Goal: Information Seeking & Learning: Learn about a topic

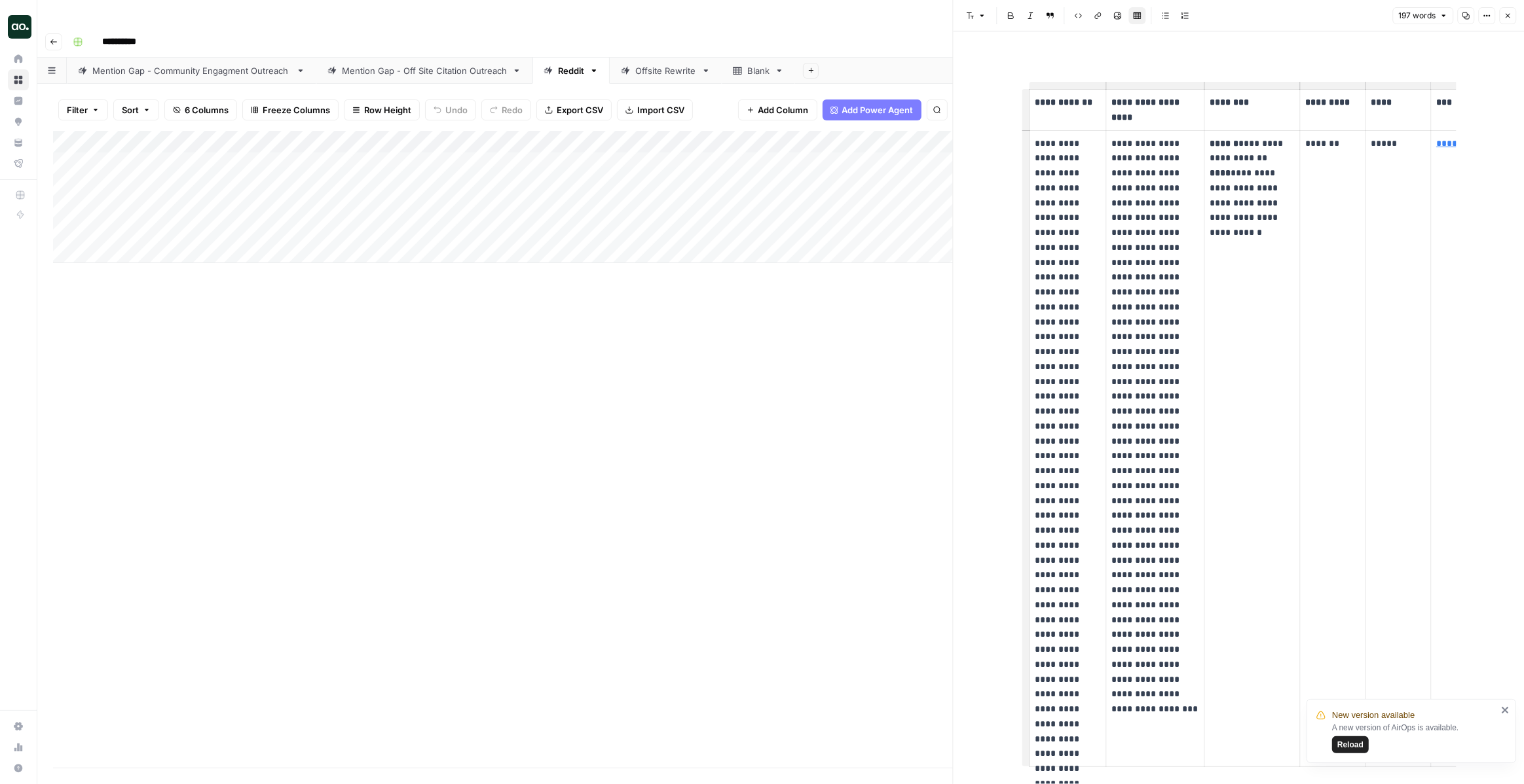
scroll to position [16, 0]
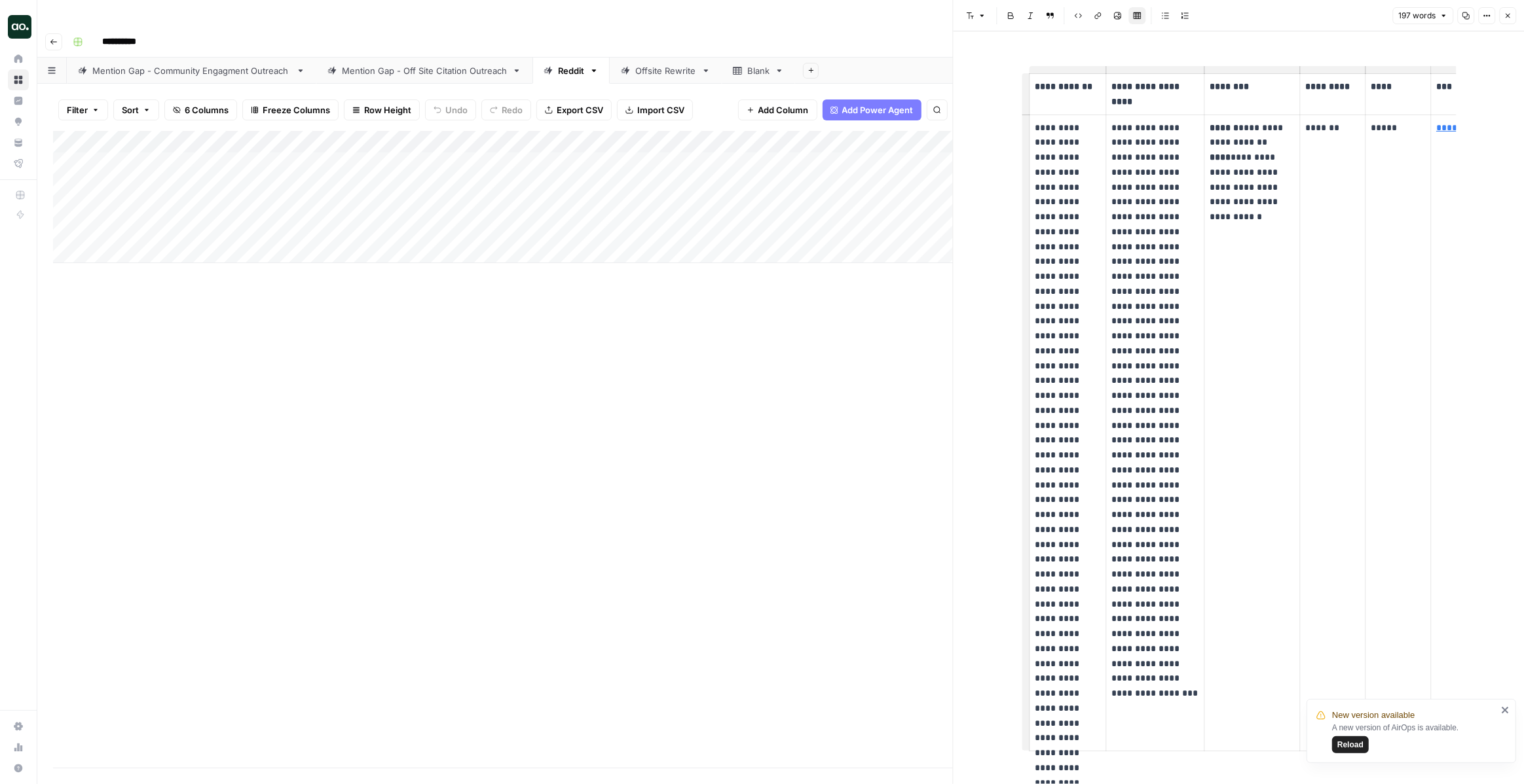
click at [445, 64] on div "Mention Gap - Off Site Citation Outreach" at bounding box center [424, 70] width 165 height 13
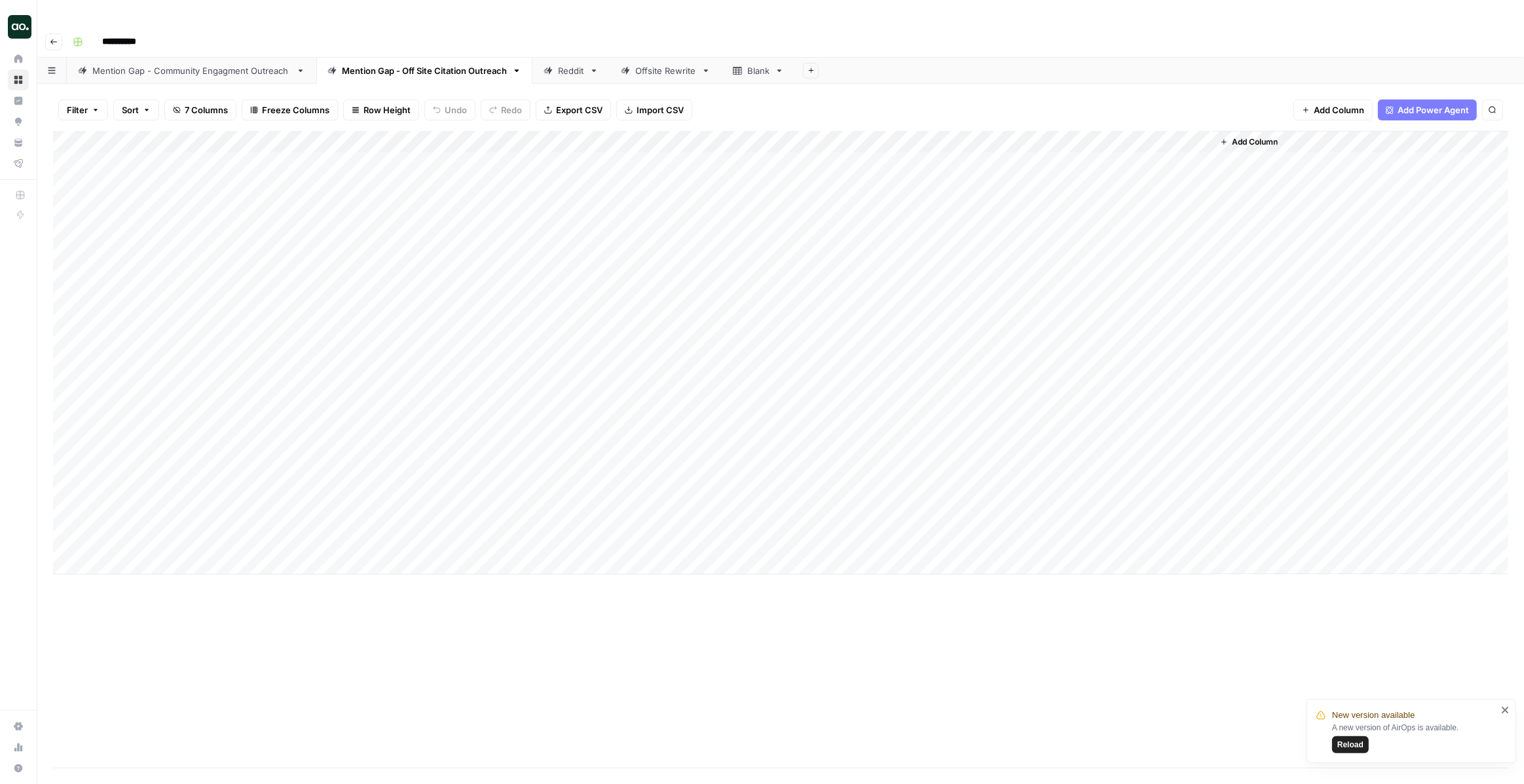
click at [1183, 134] on div "Add Column" at bounding box center [780, 353] width 1455 height 444
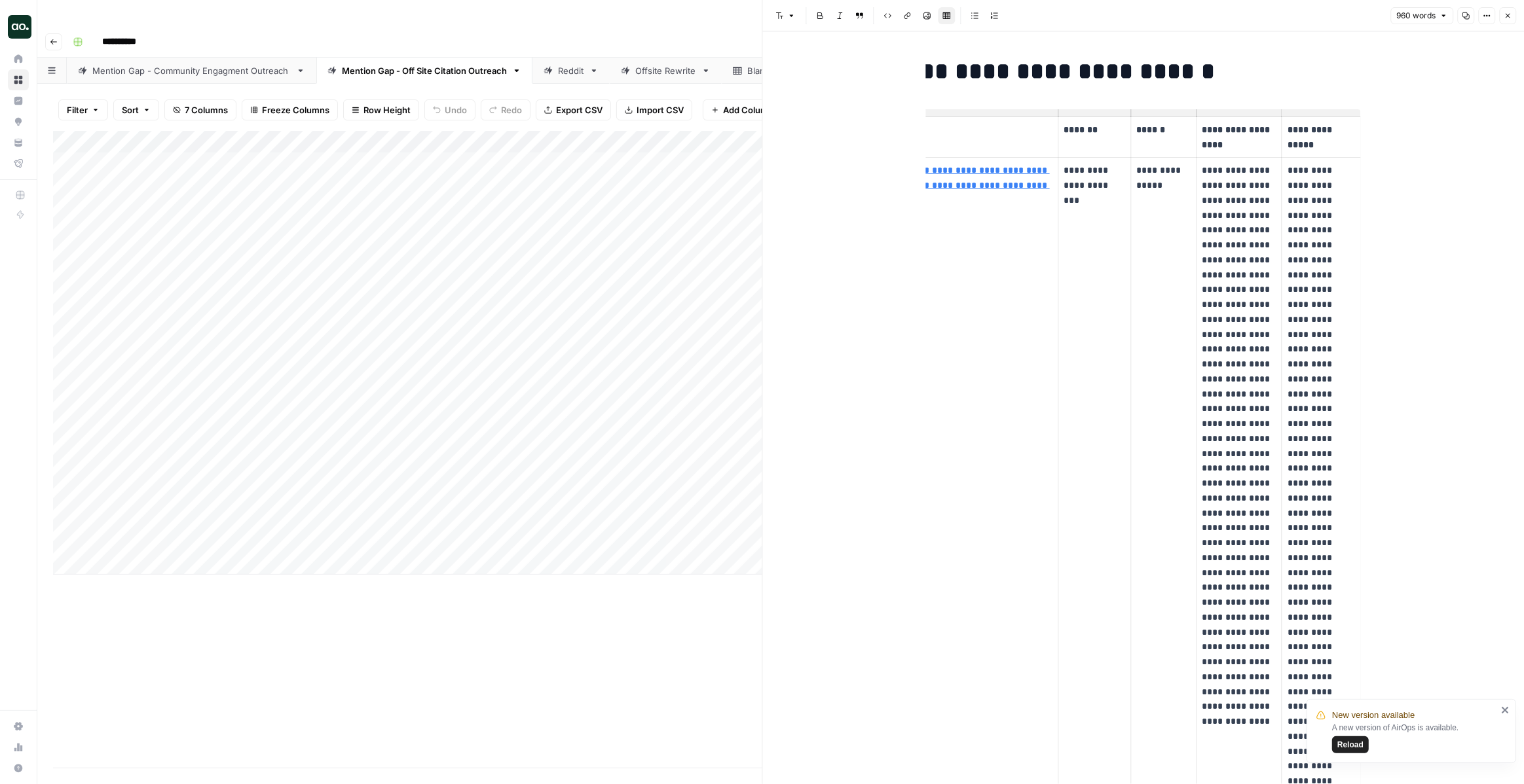
click at [1131, 177] on td "**********" at bounding box center [1163, 483] width 65 height 651
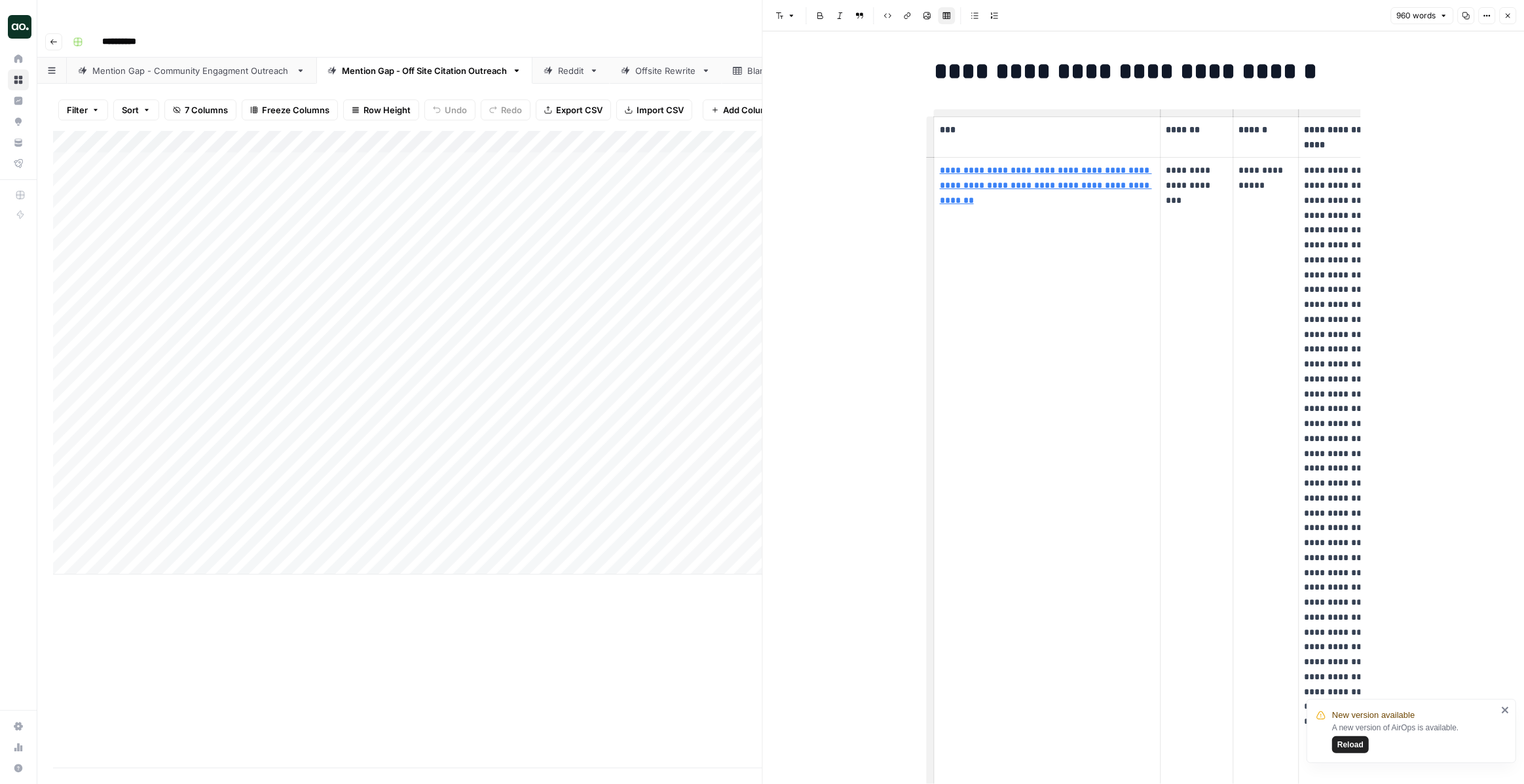
scroll to position [0, 38]
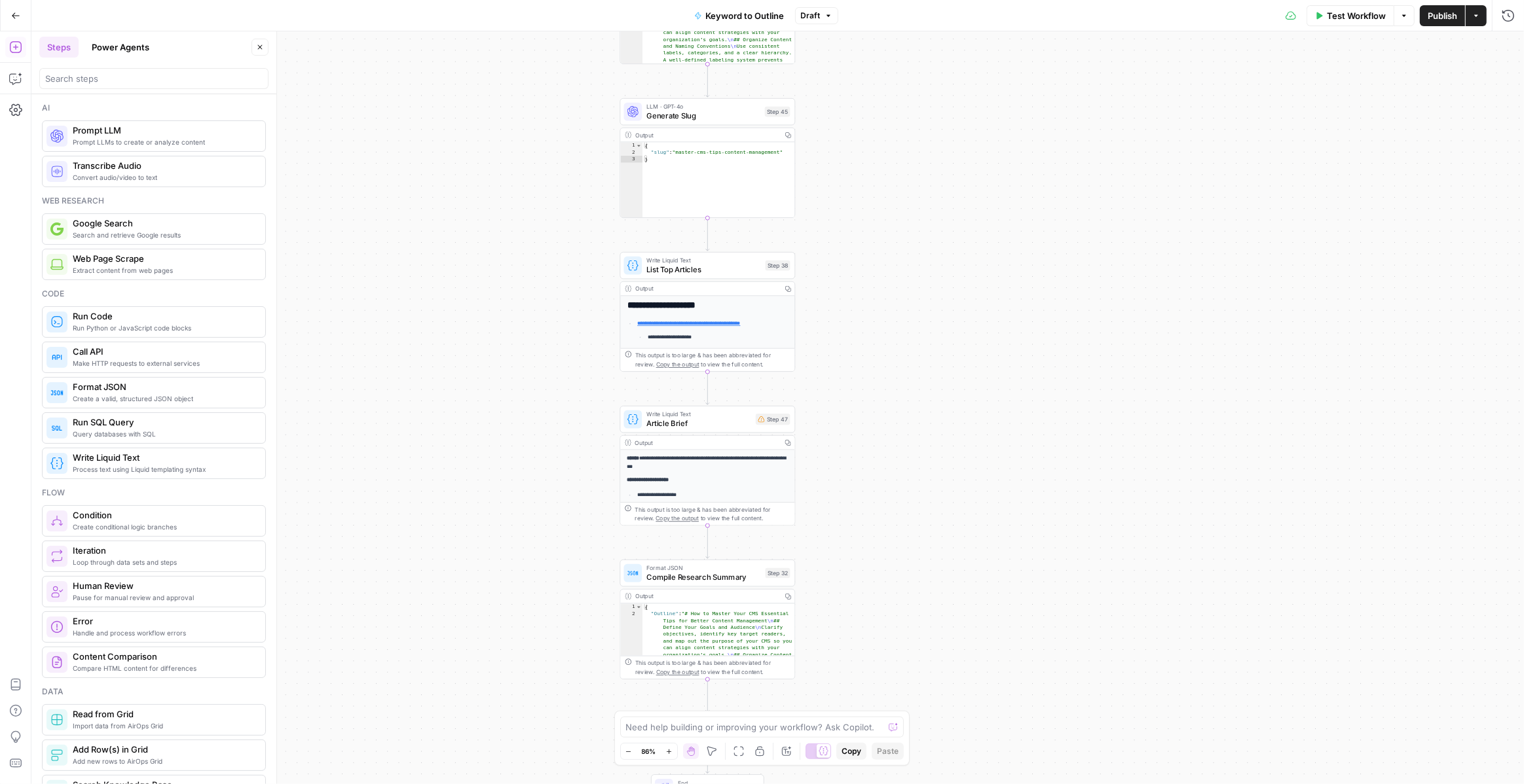
scroll to position [2152, 0]
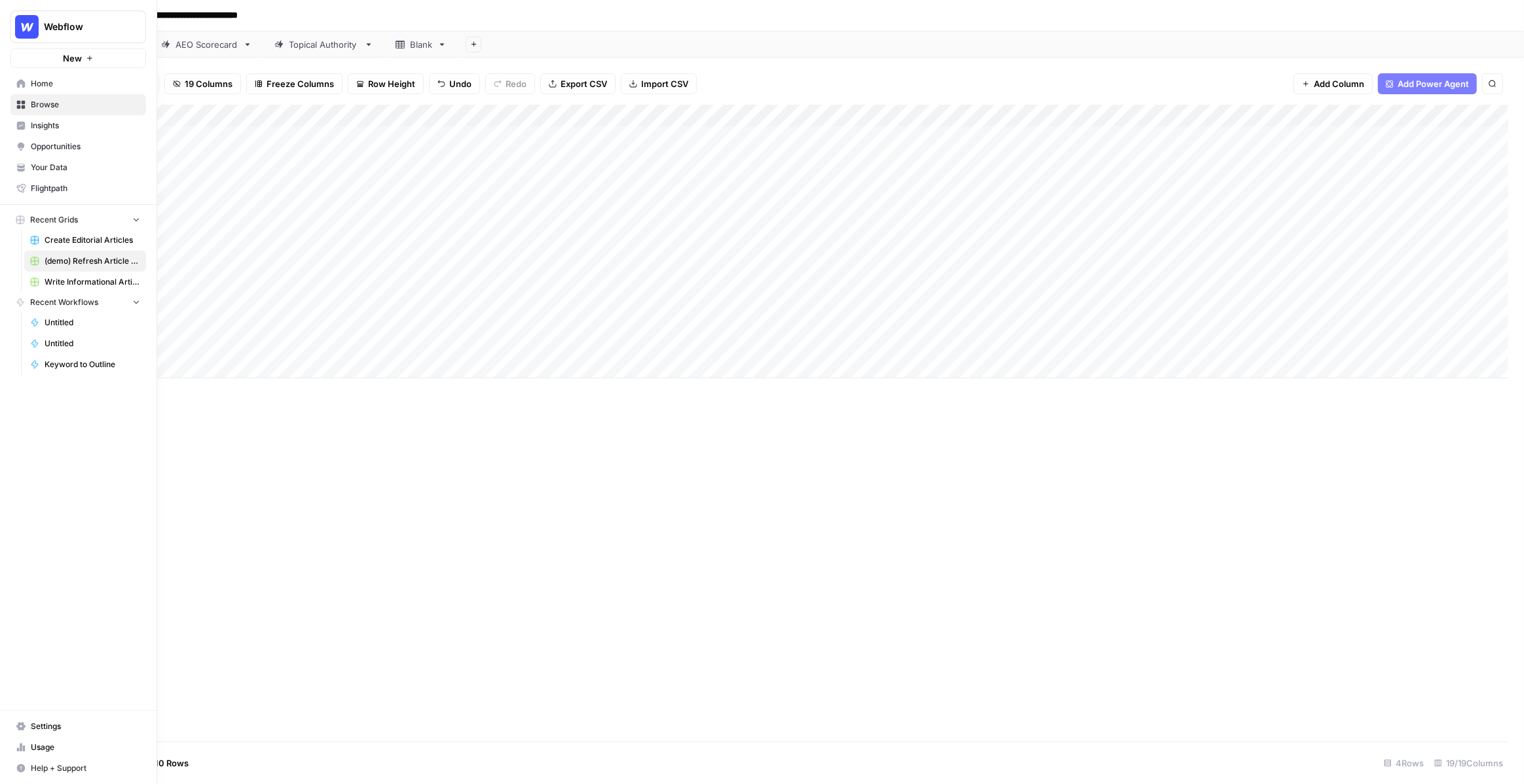
click at [44, 169] on span "Your Data" at bounding box center [85, 166] width 109 height 11
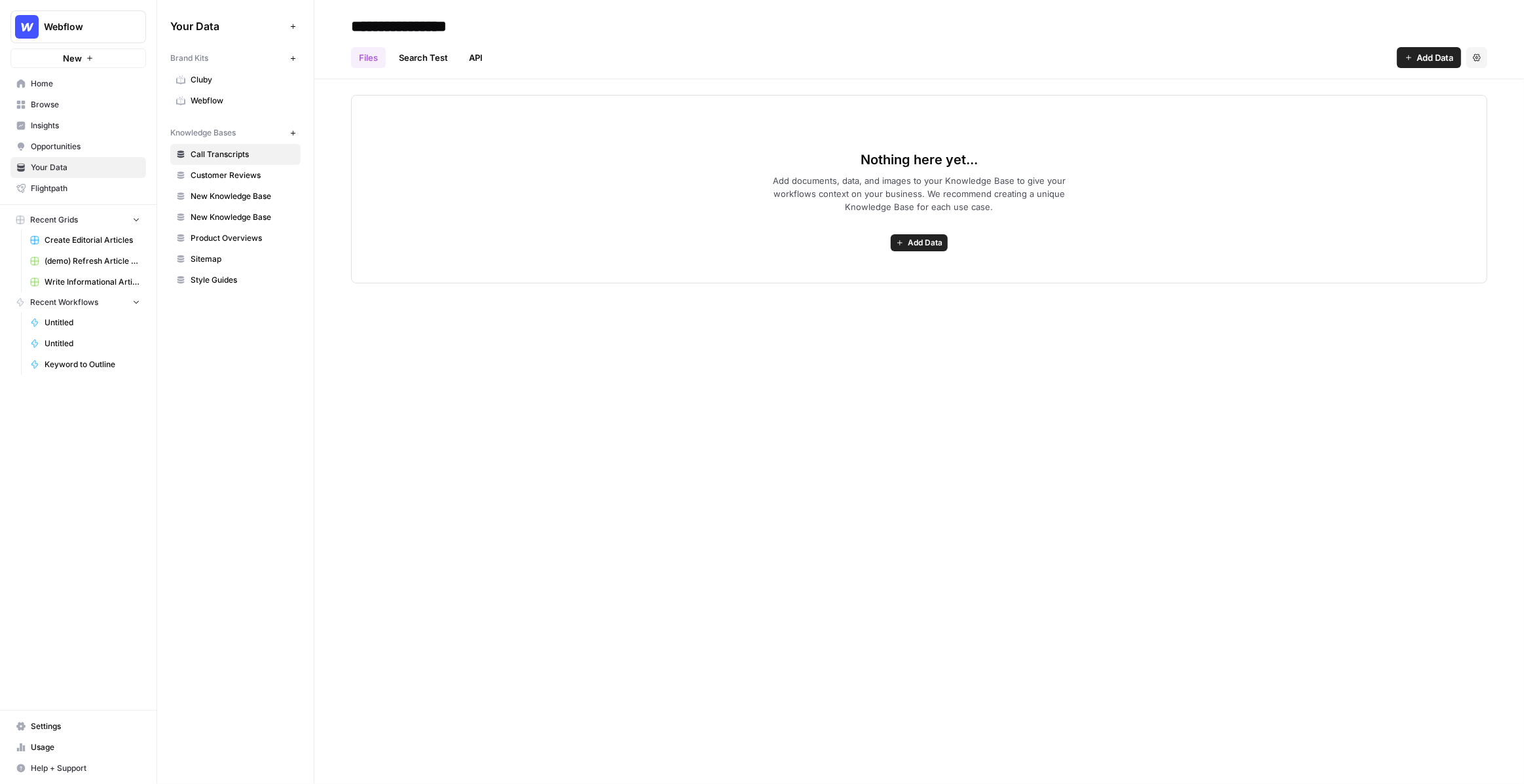
click at [217, 92] on link "Webflow" at bounding box center [235, 101] width 130 height 21
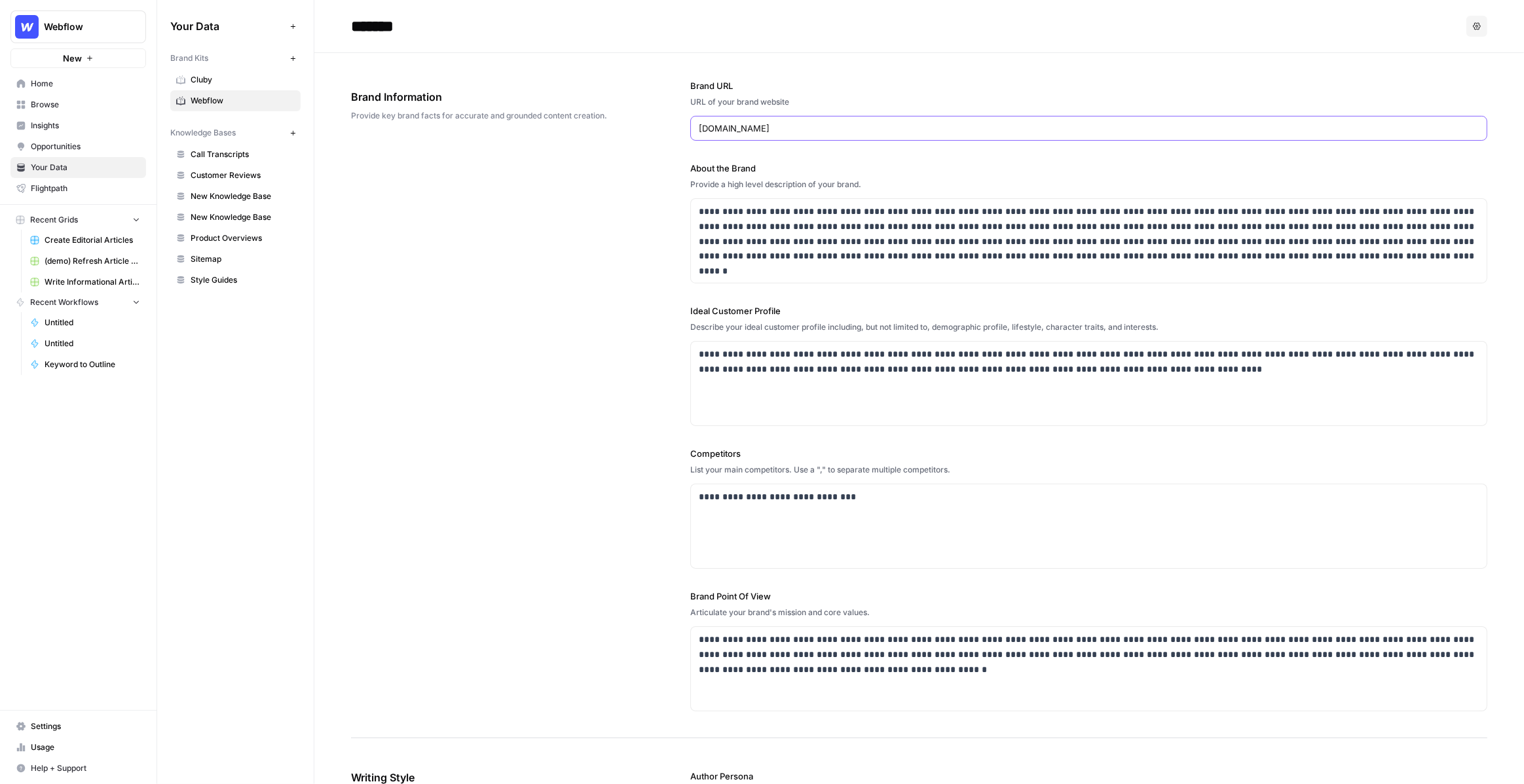
click at [714, 132] on input "webflow.com" at bounding box center [1089, 128] width 780 height 13
click at [757, 218] on p "**********" at bounding box center [1089, 234] width 780 height 60
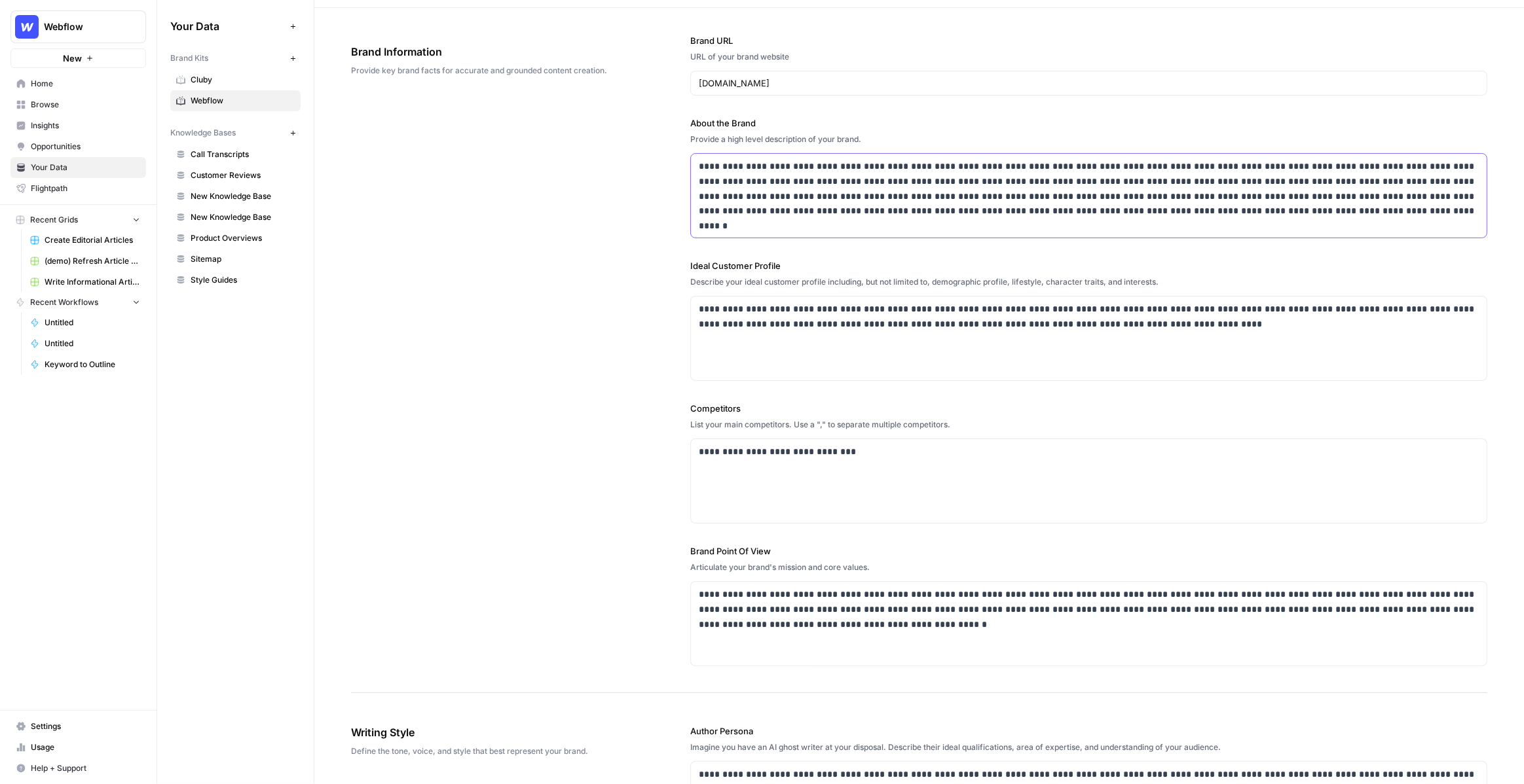
scroll to position [47, 0]
drag, startPoint x: 792, startPoint y: 312, endPoint x: 725, endPoint y: 309, distance: 67.1
click at [725, 309] on p "**********" at bounding box center [1089, 314] width 780 height 29
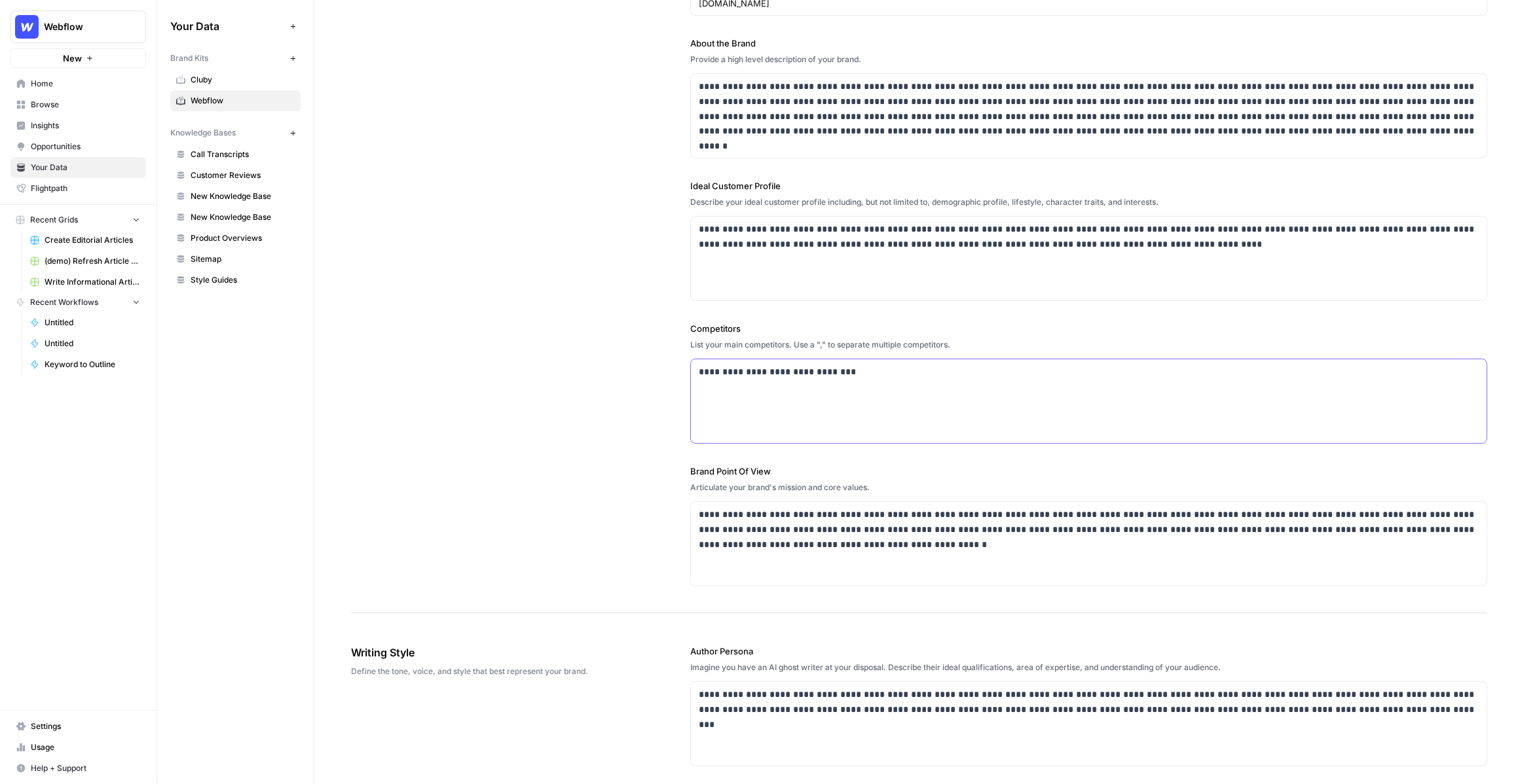
click at [747, 382] on div "**********" at bounding box center [1089, 401] width 796 height 84
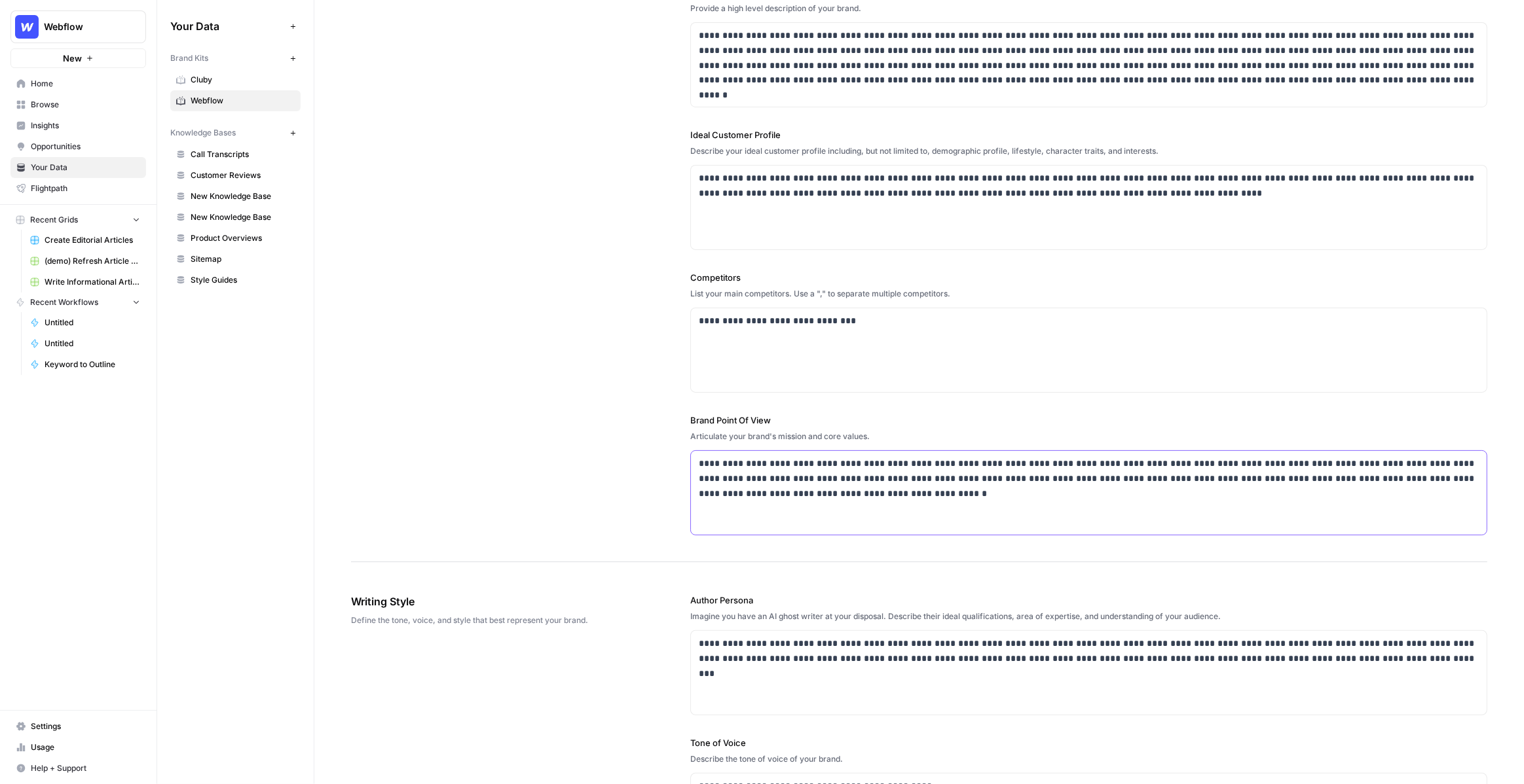
drag, startPoint x: 815, startPoint y: 483, endPoint x: 732, endPoint y: 467, distance: 84.5
click at [732, 464] on p "**********" at bounding box center [1089, 478] width 780 height 45
click at [732, 467] on p "**********" at bounding box center [1089, 478] width 780 height 45
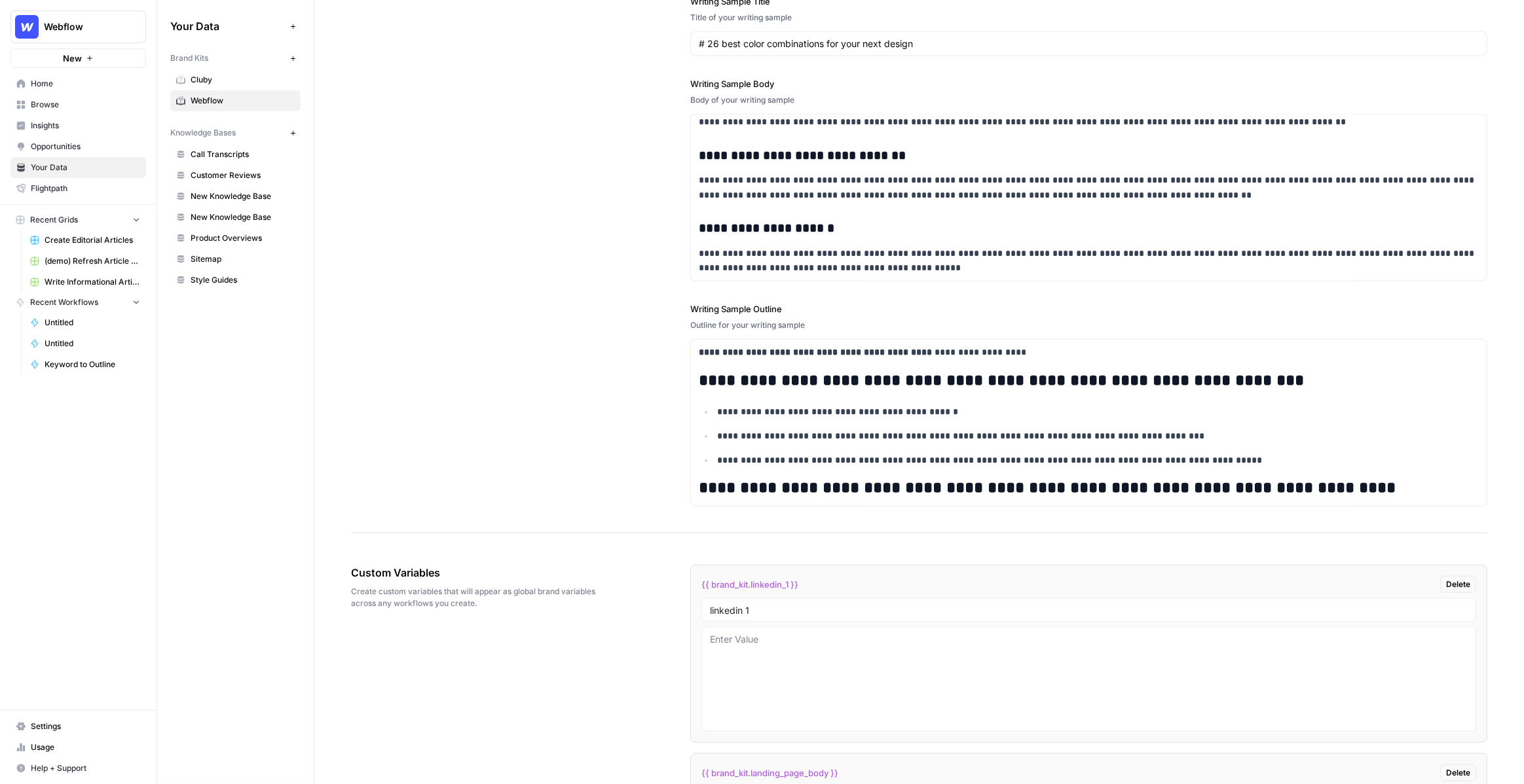
scroll to position [1558, 0]
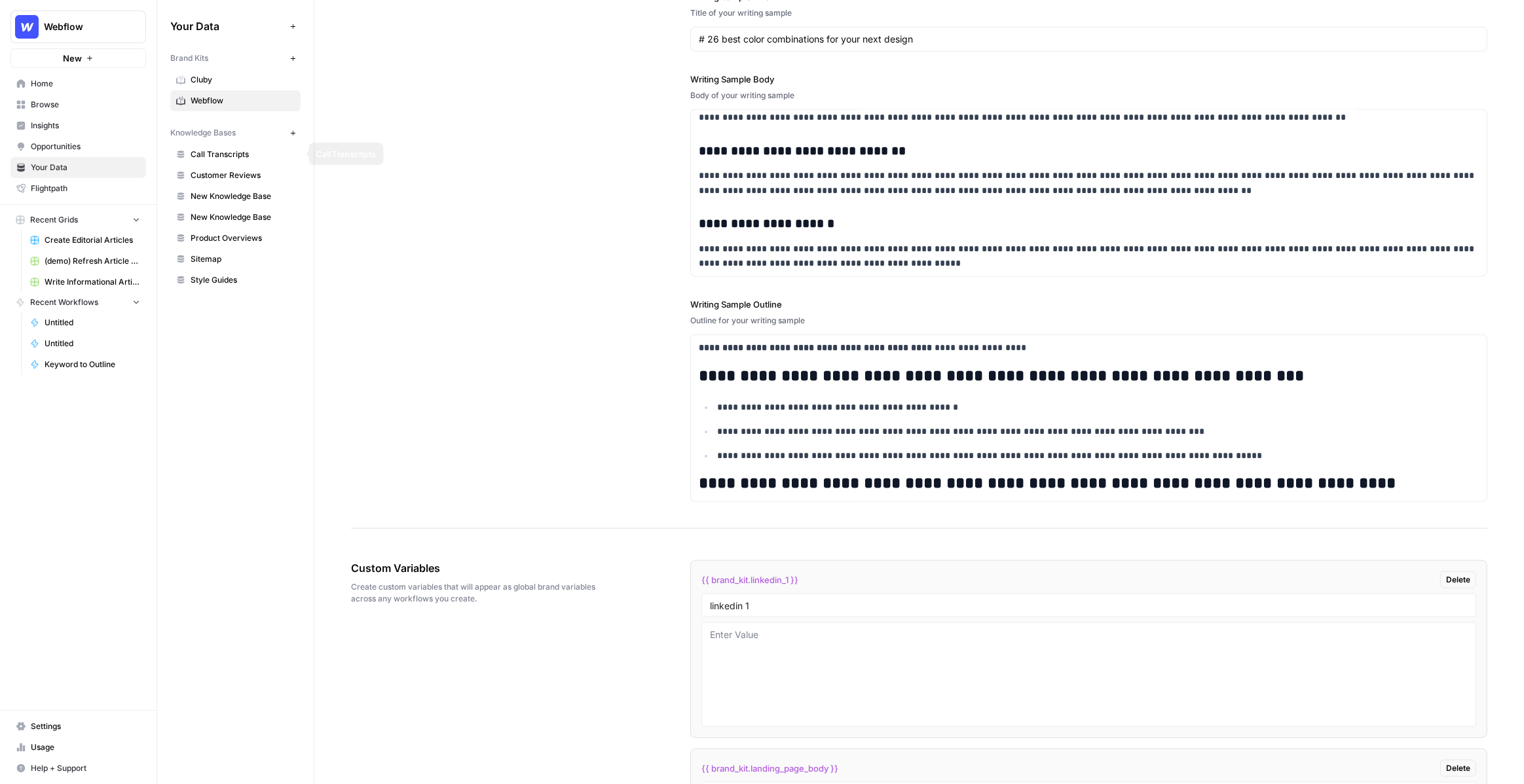
click at [220, 154] on span "Call Transcripts" at bounding box center [242, 154] width 104 height 11
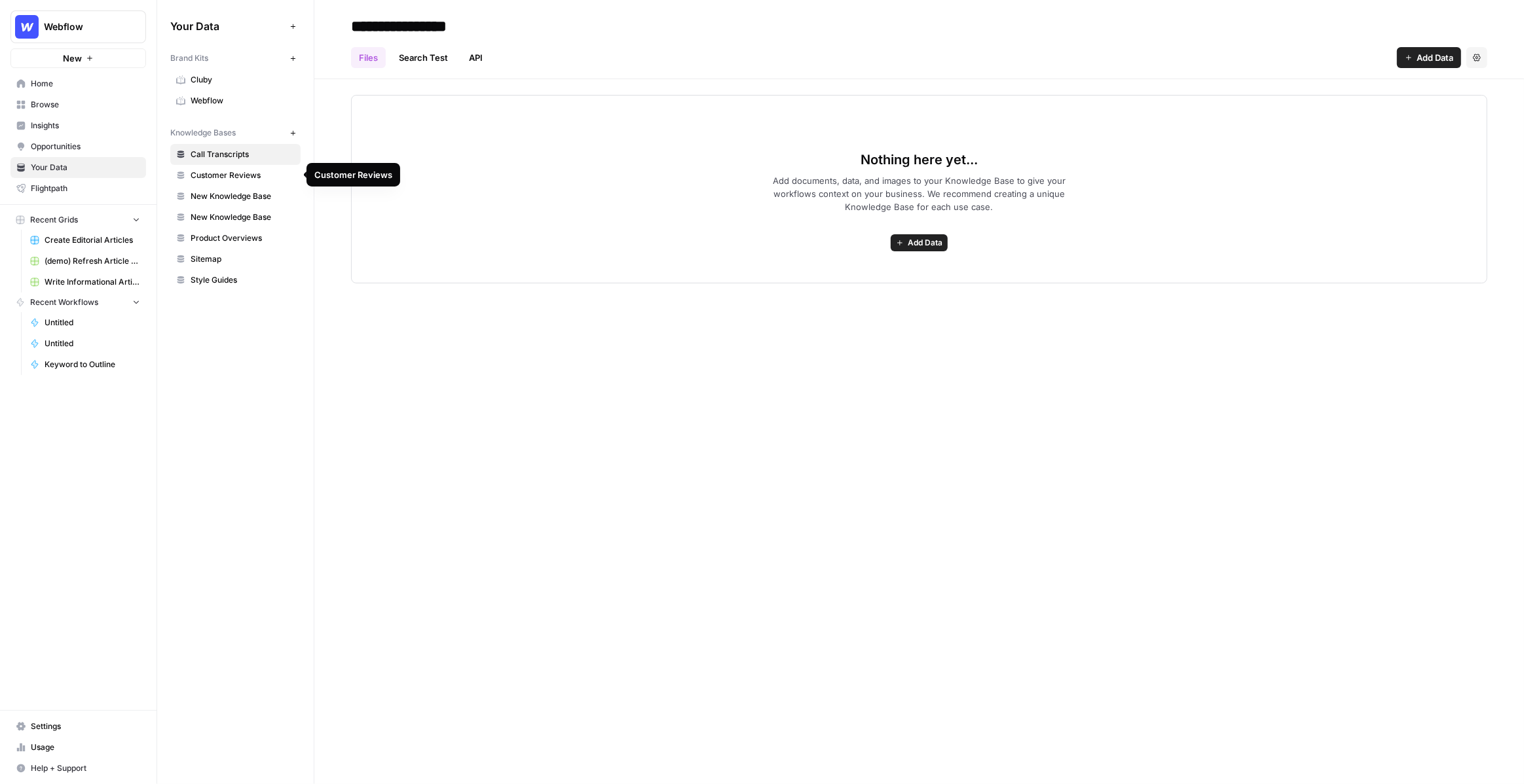
click at [222, 180] on span "Customer Reviews" at bounding box center [242, 174] width 104 height 11
click at [234, 255] on span "Sitemap" at bounding box center [242, 258] width 104 height 11
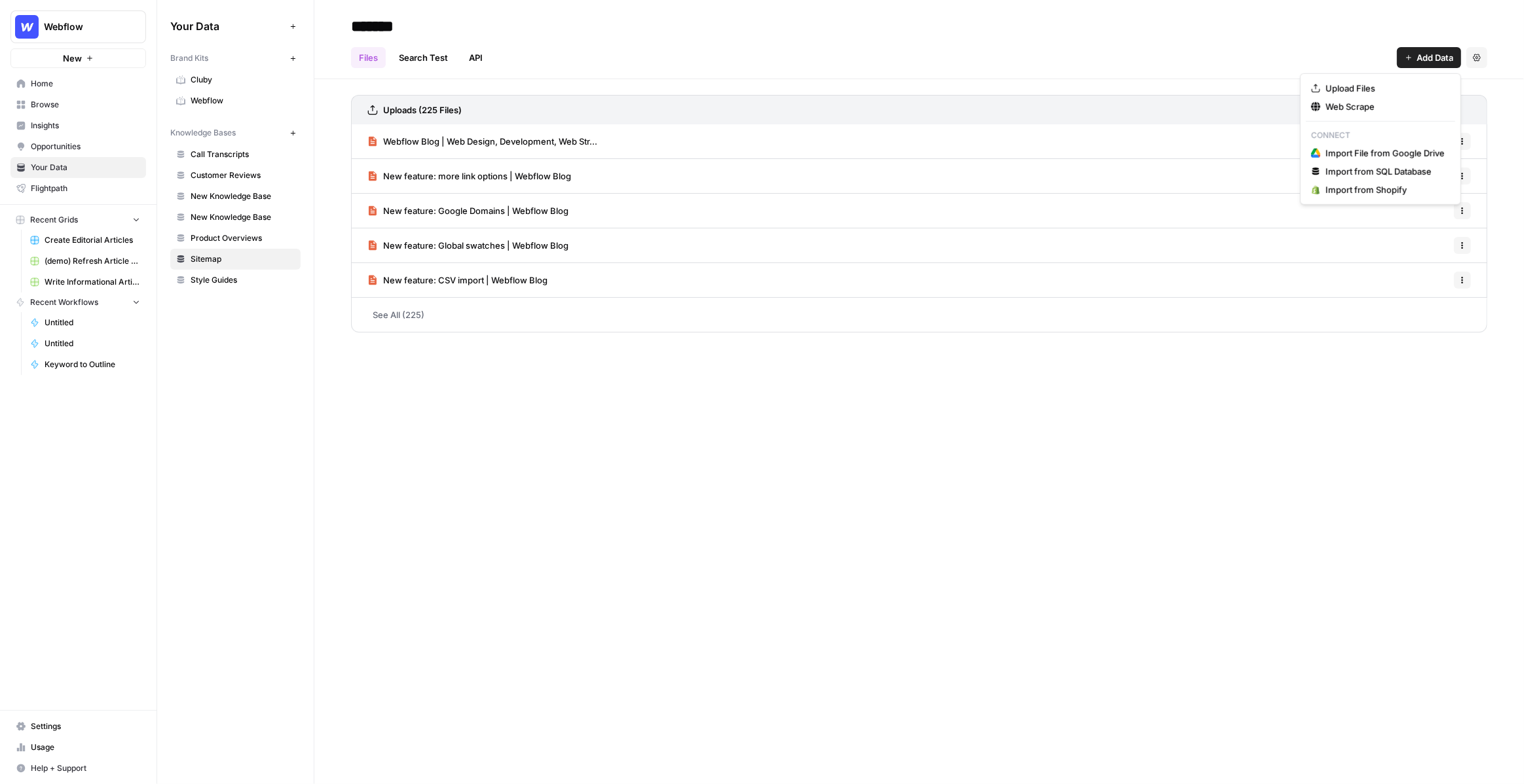
click at [1422, 57] on span "Add Data" at bounding box center [1435, 57] width 37 height 13
click at [1386, 114] on button "Web Scrape" at bounding box center [1379, 107] width 149 height 18
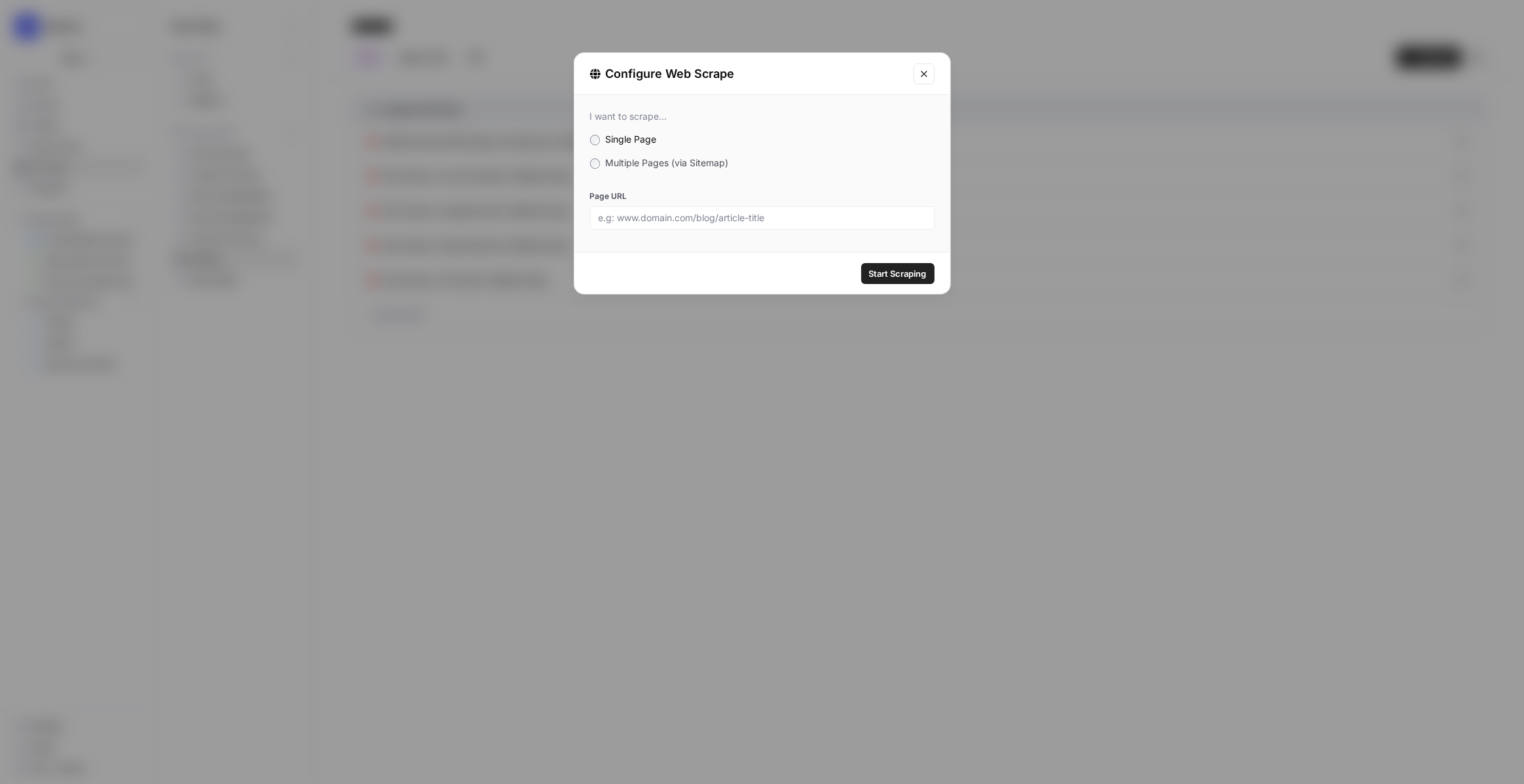
click at [694, 160] on span "Multiple Pages (via Sitemap)" at bounding box center [666, 162] width 123 height 11
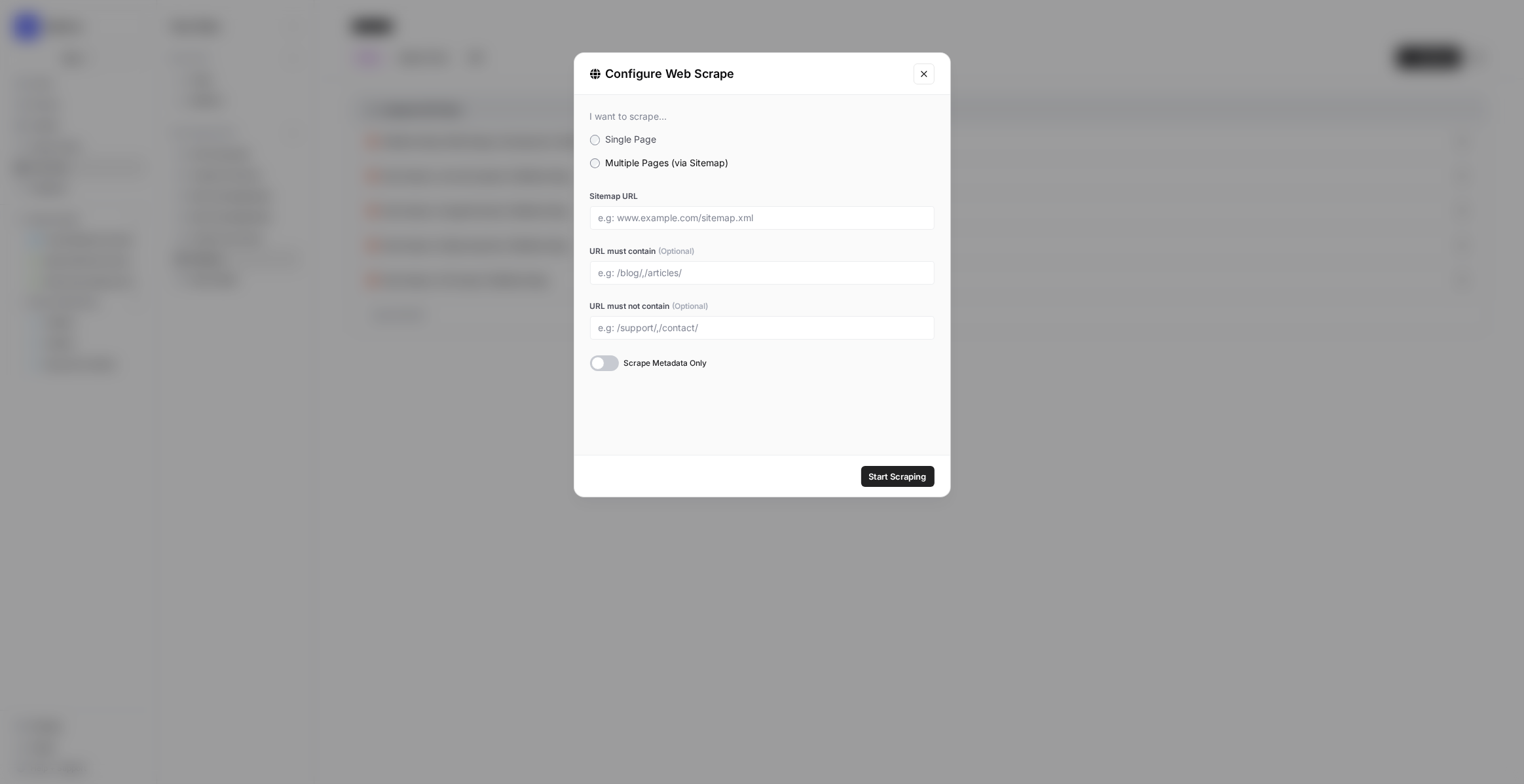
click at [926, 78] on icon "Close modal" at bounding box center [924, 74] width 11 height 11
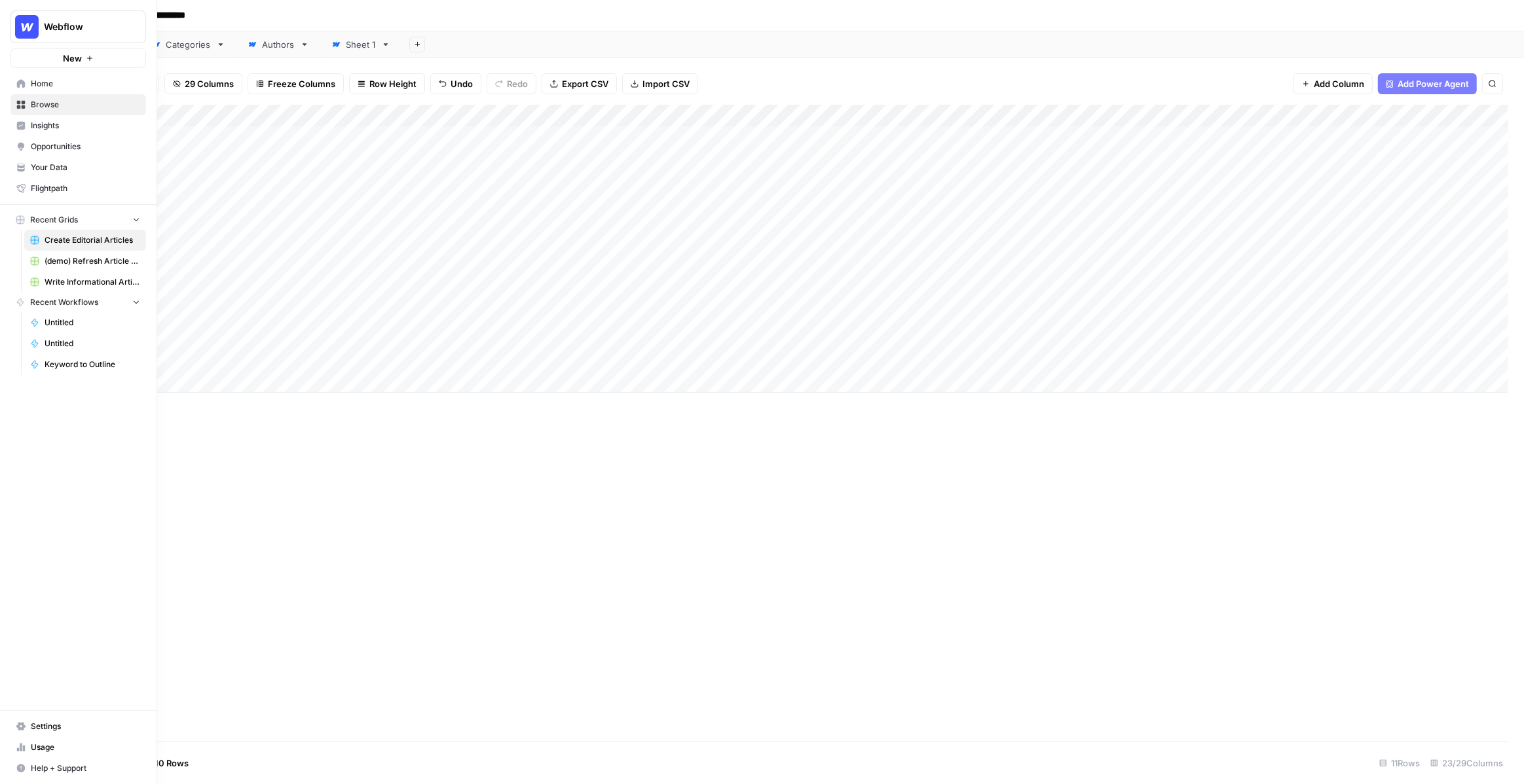
click at [78, 263] on span "(demo) Refresh Article Content & Analysis" at bounding box center [93, 261] width 95 height 11
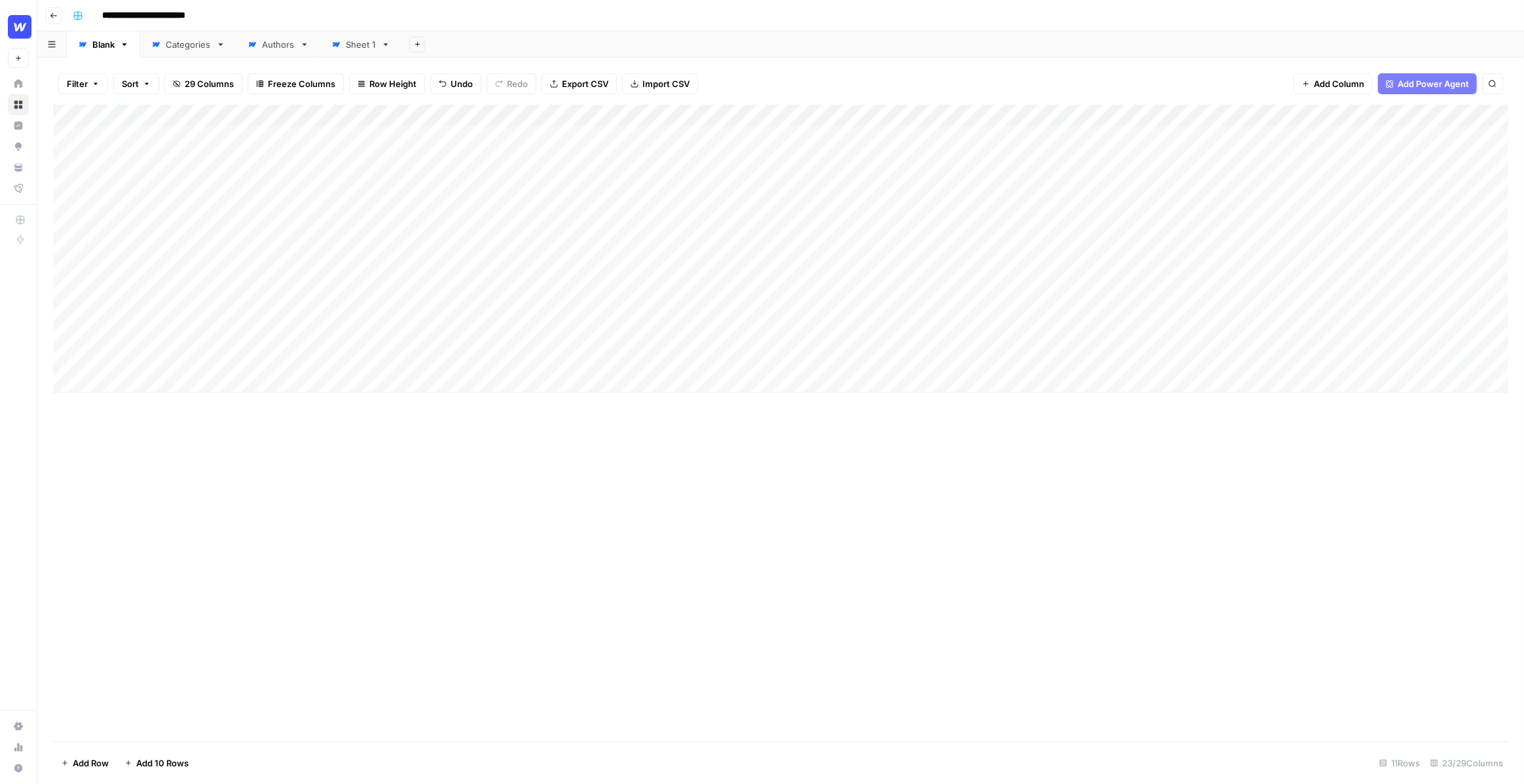
click at [192, 137] on div "Add Column" at bounding box center [780, 248] width 1455 height 288
click at [175, 159] on div "Add Column" at bounding box center [780, 248] width 1455 height 288
click at [175, 140] on div "Add Column" at bounding box center [780, 248] width 1455 height 288
click at [177, 152] on div "Add Column" at bounding box center [780, 248] width 1455 height 288
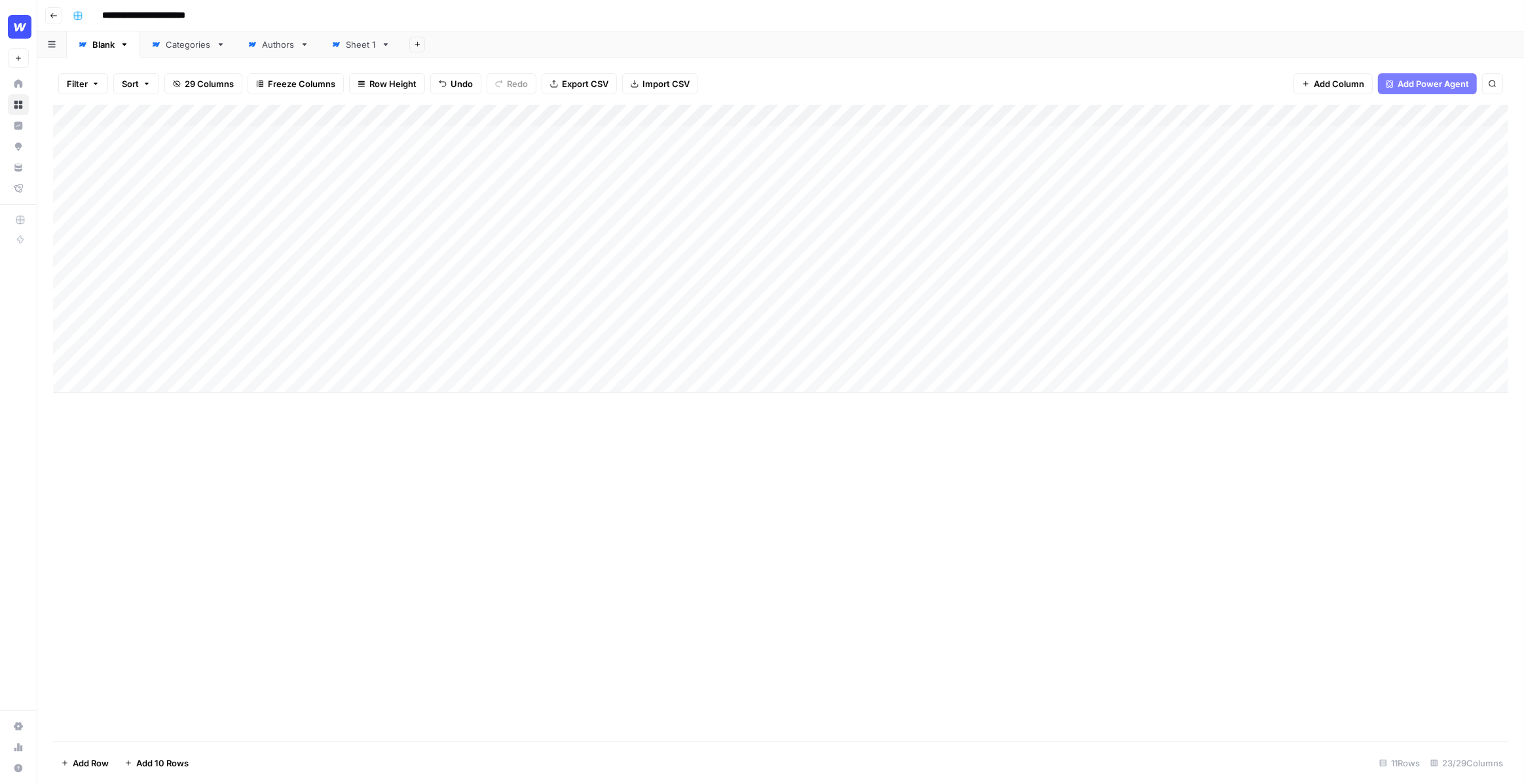
click at [175, 133] on div "Add Column" at bounding box center [780, 248] width 1455 height 288
click at [175, 170] on div "Add Column" at bounding box center [780, 248] width 1455 height 288
click at [167, 220] on div "Add Column" at bounding box center [780, 248] width 1455 height 288
click at [167, 177] on div "Add Column" at bounding box center [780, 248] width 1455 height 288
click at [167, 144] on div "Add Column" at bounding box center [780, 248] width 1455 height 288
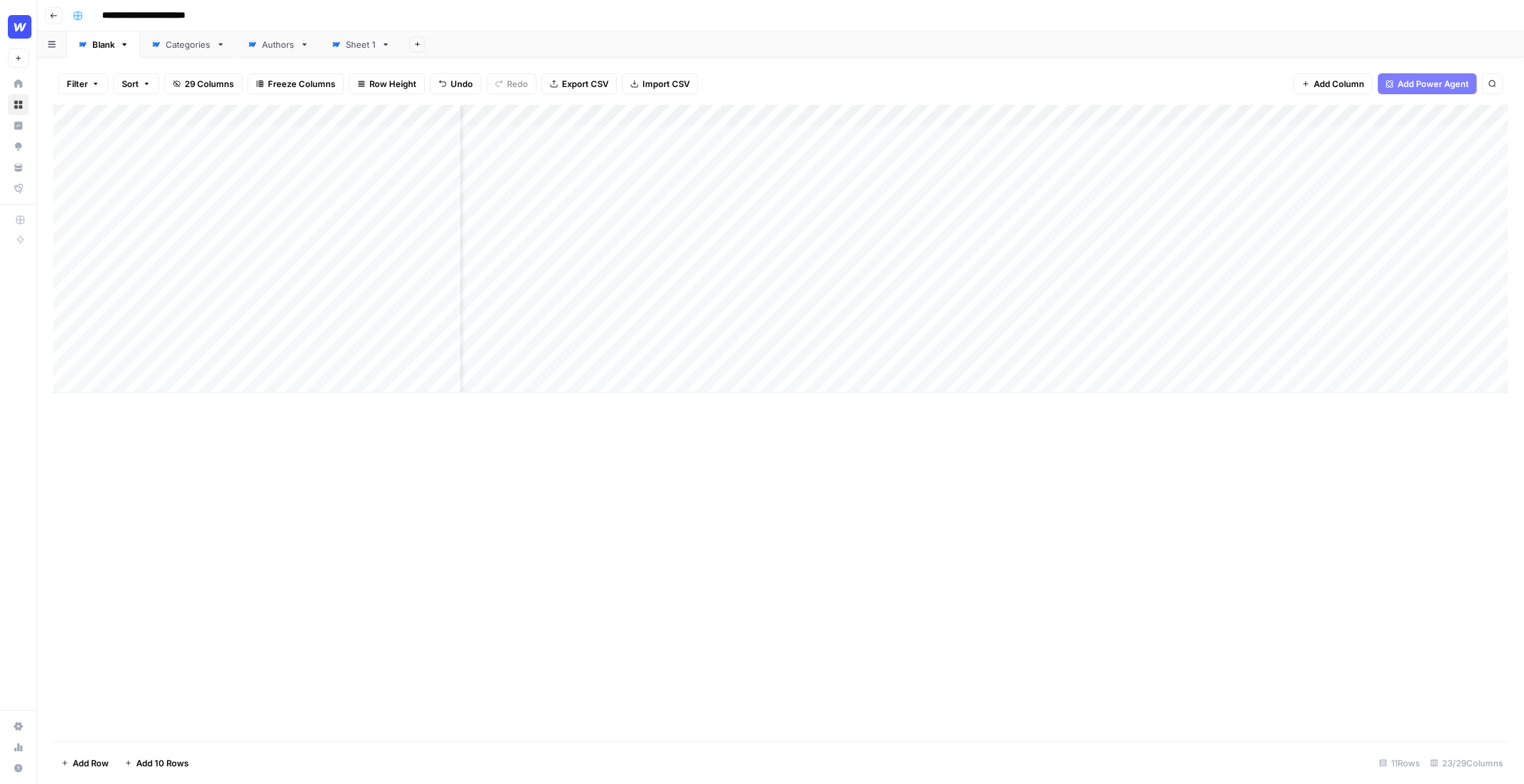
scroll to position [0, 85]
click at [969, 161] on div "Add Column" at bounding box center [780, 248] width 1455 height 288
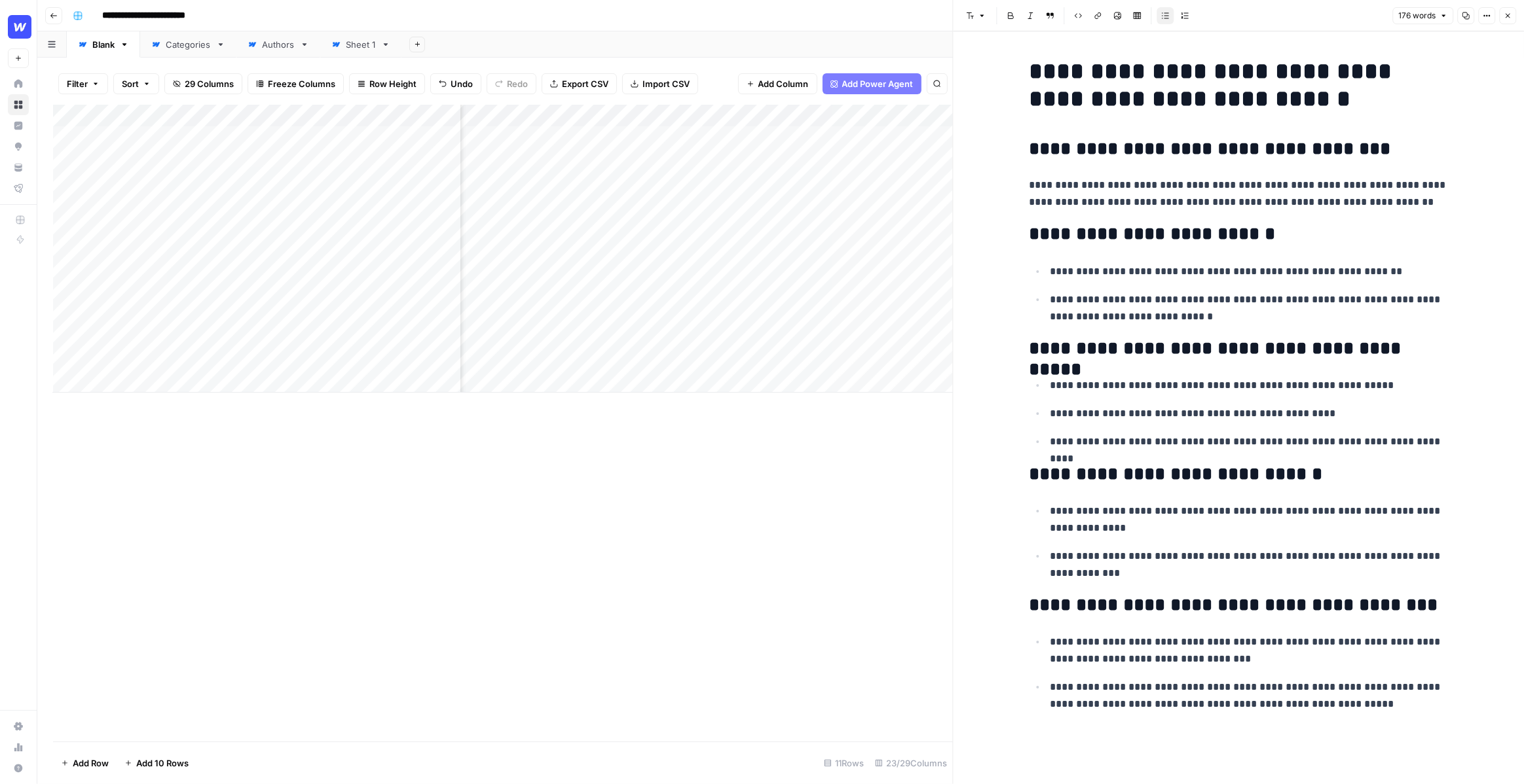
click at [1339, 727] on div "**********" at bounding box center [1238, 408] width 435 height 752
click at [1339, 709] on p "**********" at bounding box center [1249, 695] width 398 height 34
drag, startPoint x: 1074, startPoint y: 734, endPoint x: 1025, endPoint y: 734, distance: 49.0
click at [1025, 734] on div "**********" at bounding box center [1238, 400] width 435 height 696
click at [1253, 164] on div "**********" at bounding box center [1238, 401] width 435 height 699
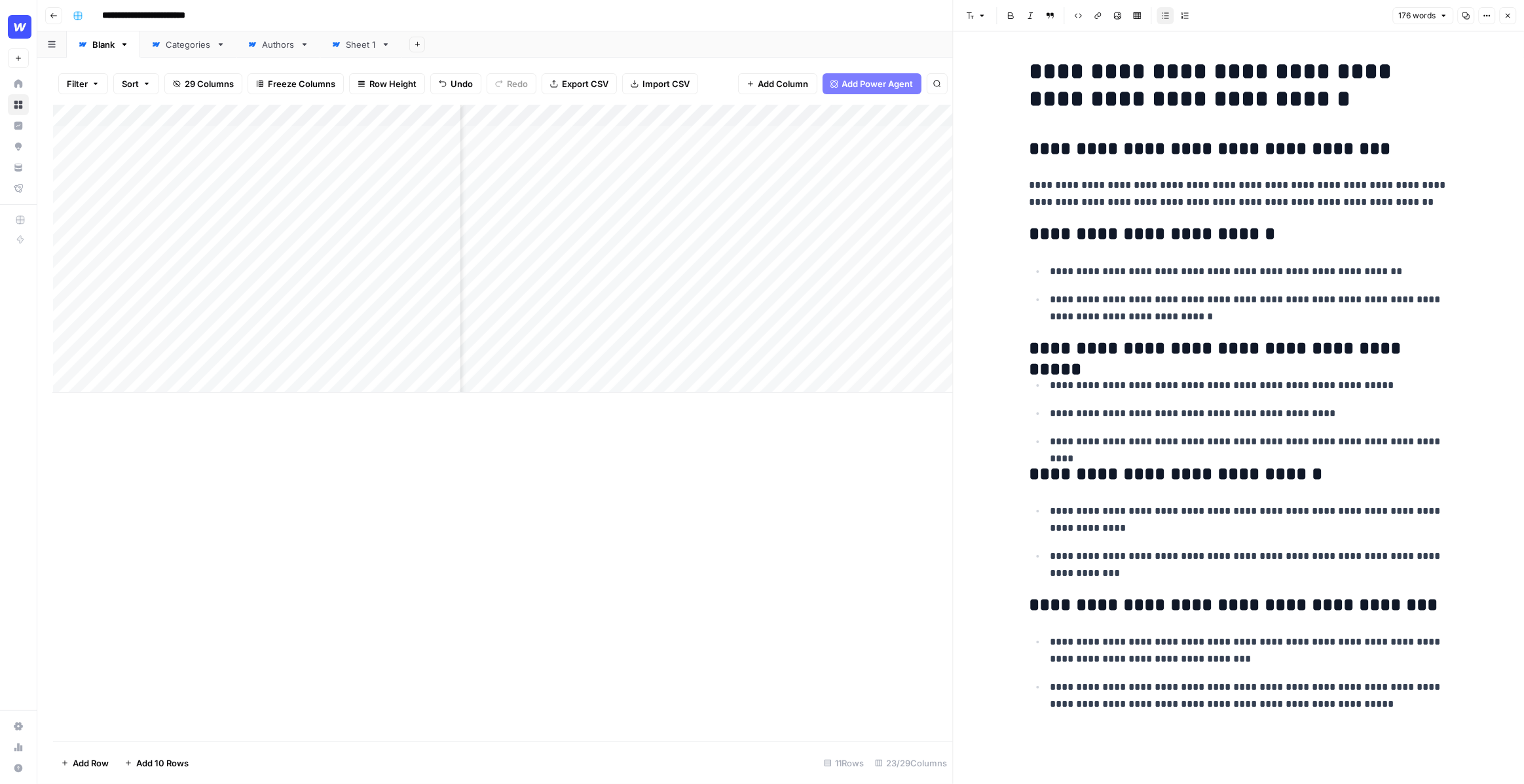
drag, startPoint x: 1266, startPoint y: 96, endPoint x: 1284, endPoint y: 100, distance: 18.4
click at [1266, 96] on h1 "**********" at bounding box center [1238, 85] width 419 height 55
drag, startPoint x: 1284, startPoint y: 100, endPoint x: 1198, endPoint y: 100, distance: 86.0
click at [1198, 100] on h1 "**********" at bounding box center [1238, 85] width 419 height 55
click at [1272, 223] on div "**********" at bounding box center [1238, 401] width 435 height 699
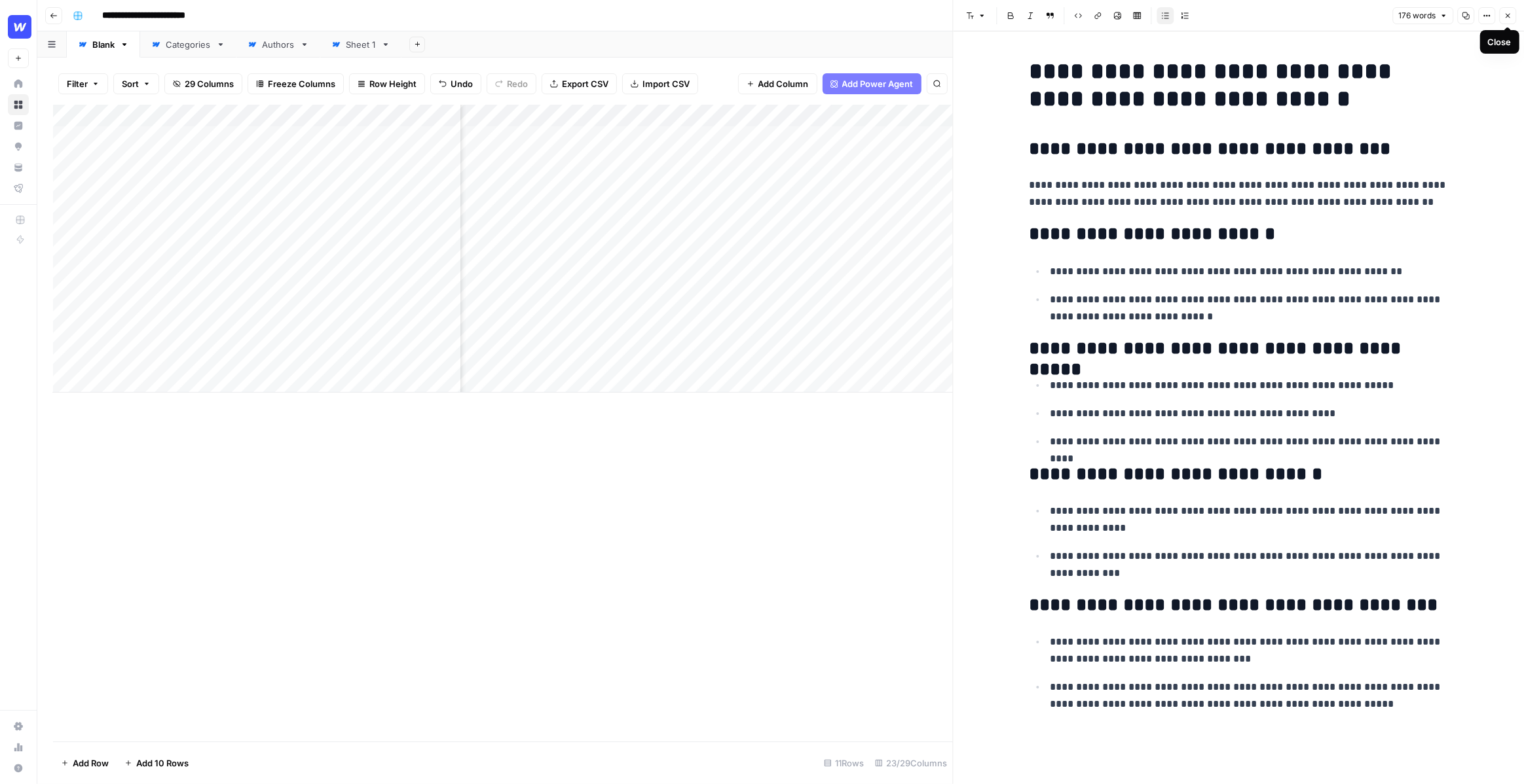
click at [1508, 13] on icon "button" at bounding box center [1507, 15] width 8 height 8
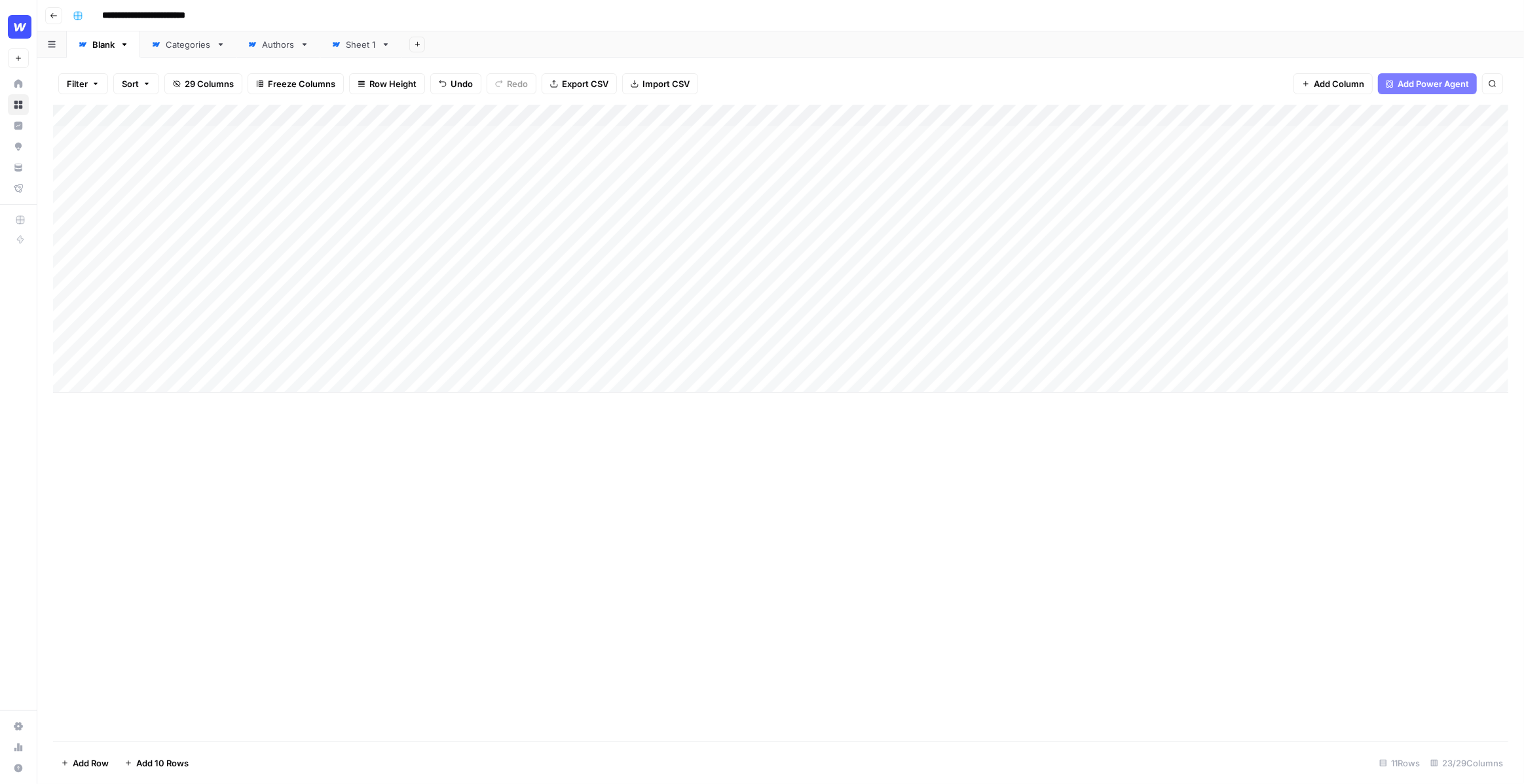
click at [608, 114] on div "Add Column" at bounding box center [780, 248] width 1455 height 288
click at [527, 242] on span "Edit Workflow" at bounding box center [543, 244] width 115 height 13
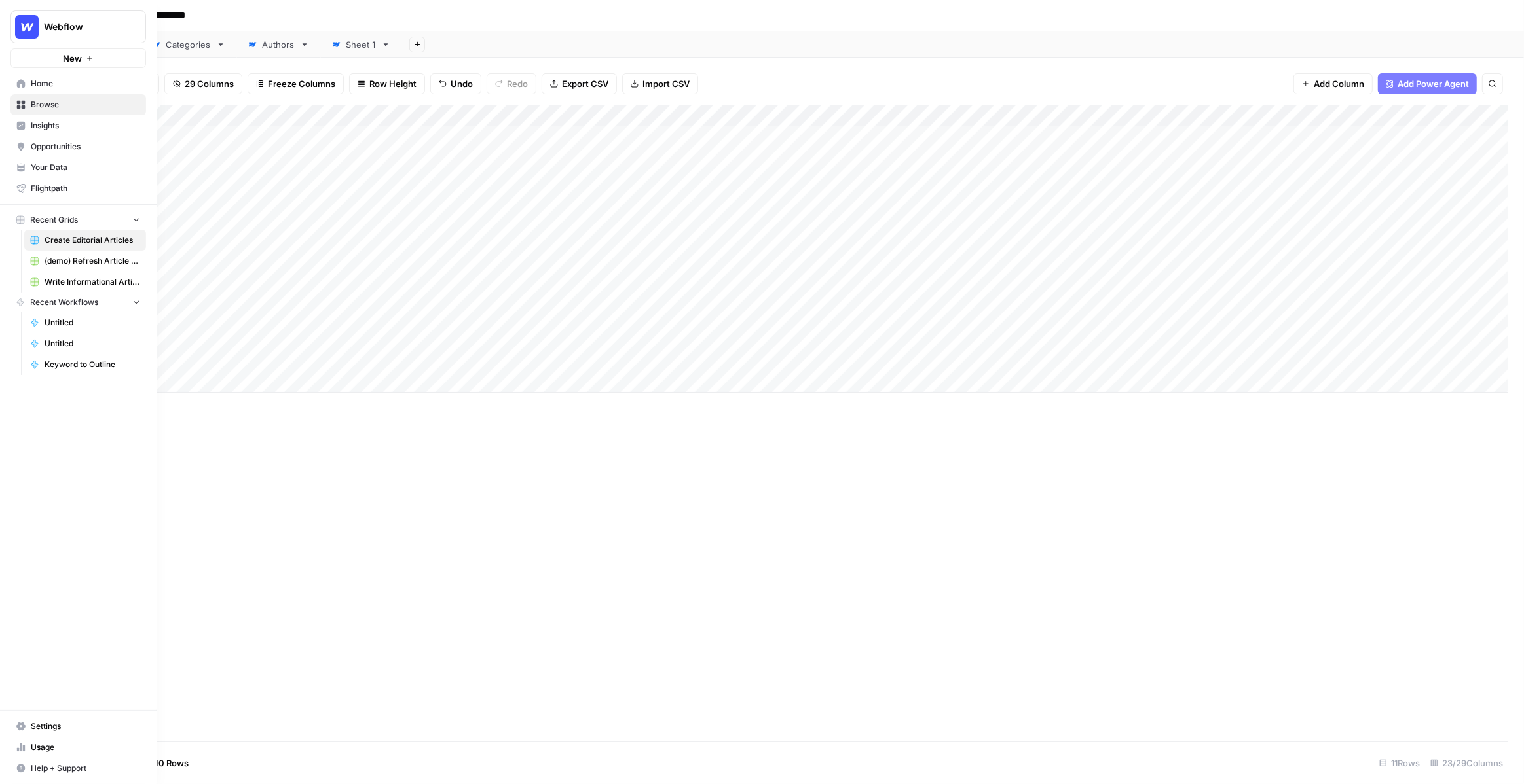
click at [22, 121] on icon at bounding box center [21, 125] width 9 height 9
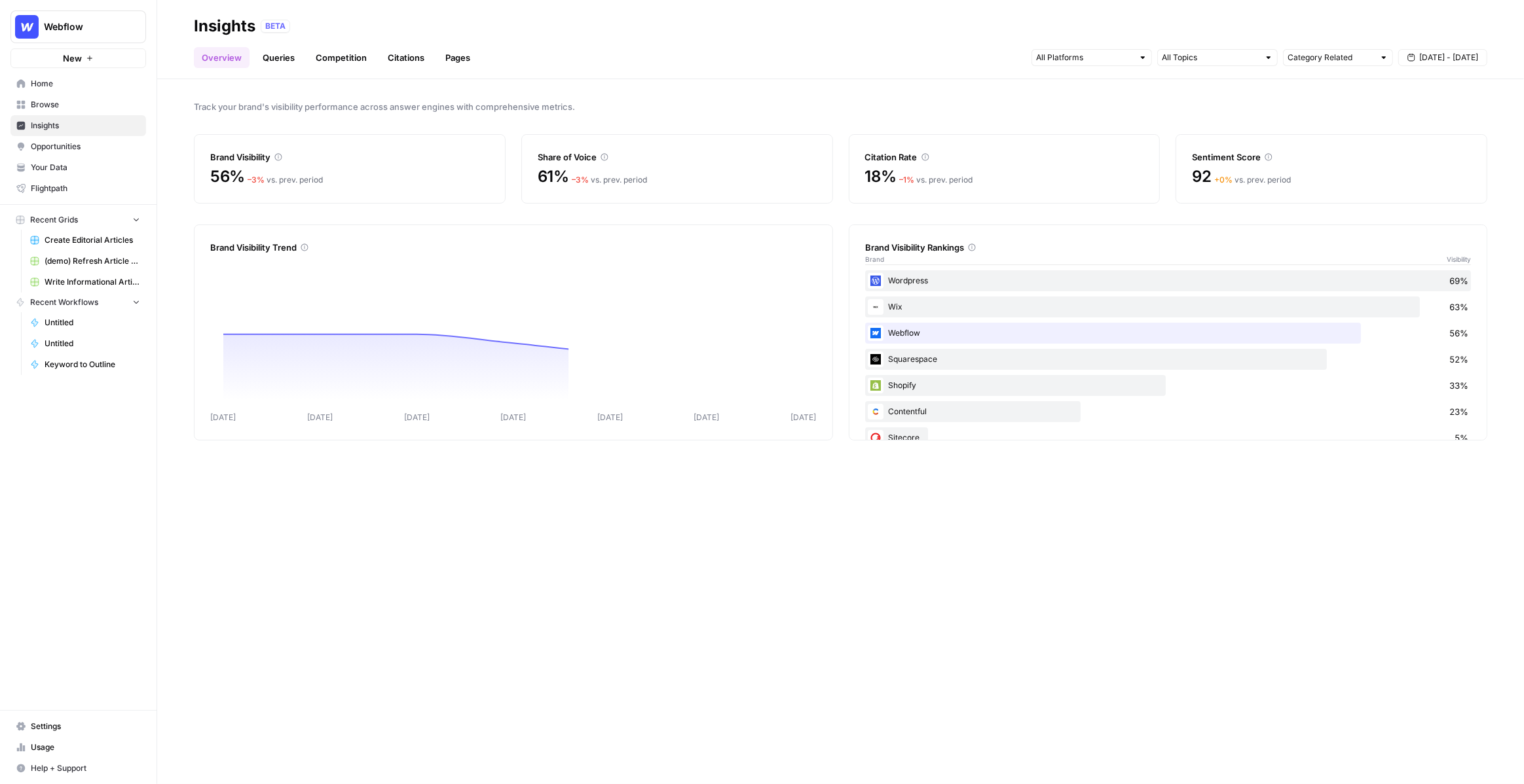
click at [72, 146] on span "Opportunities" at bounding box center [85, 146] width 109 height 11
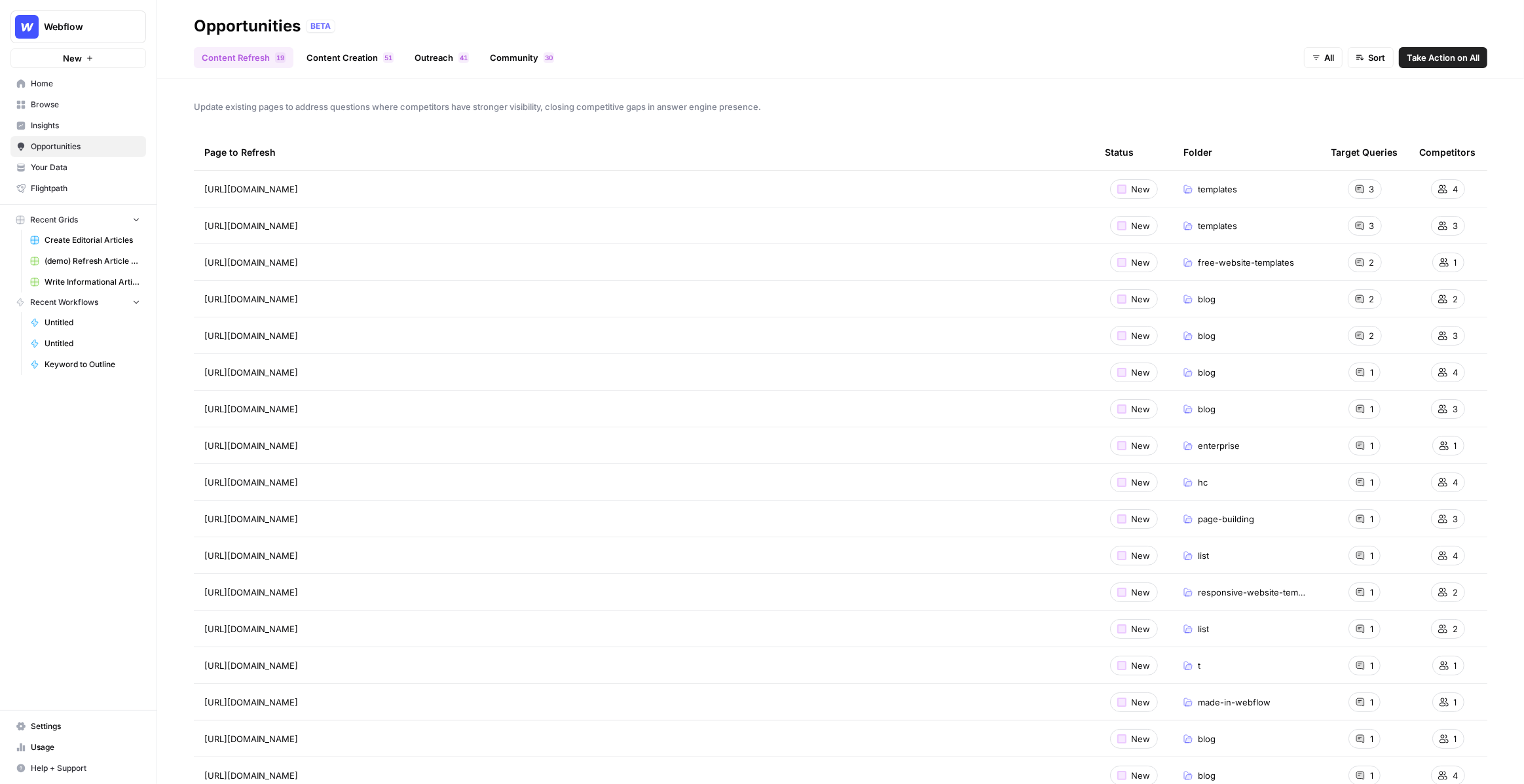
click at [60, 125] on span "Insights" at bounding box center [85, 125] width 109 height 11
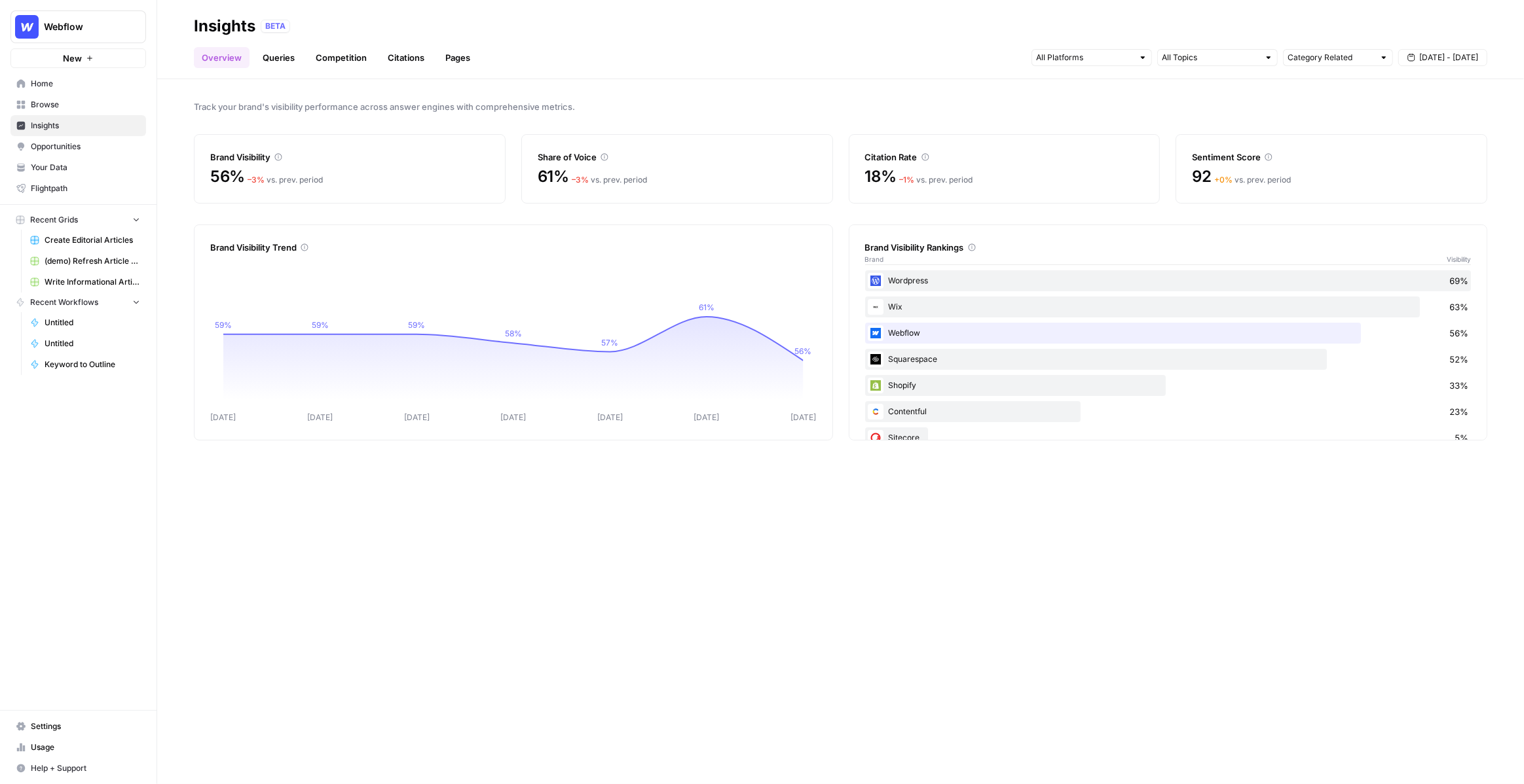
drag, startPoint x: 207, startPoint y: 153, endPoint x: 1264, endPoint y: 170, distance: 1057.1
click at [1264, 170] on div "Brand Visibility 56% – 3 % vs. prev. period Share of Voice 61% – 3 % vs. prev. …" at bounding box center [840, 168] width 1293 height 70
click at [1044, 110] on span "Track your brand's visibility performance across answer engines with comprehens…" at bounding box center [840, 107] width 1293 height 13
click at [52, 143] on span "Opportunities" at bounding box center [85, 146] width 109 height 11
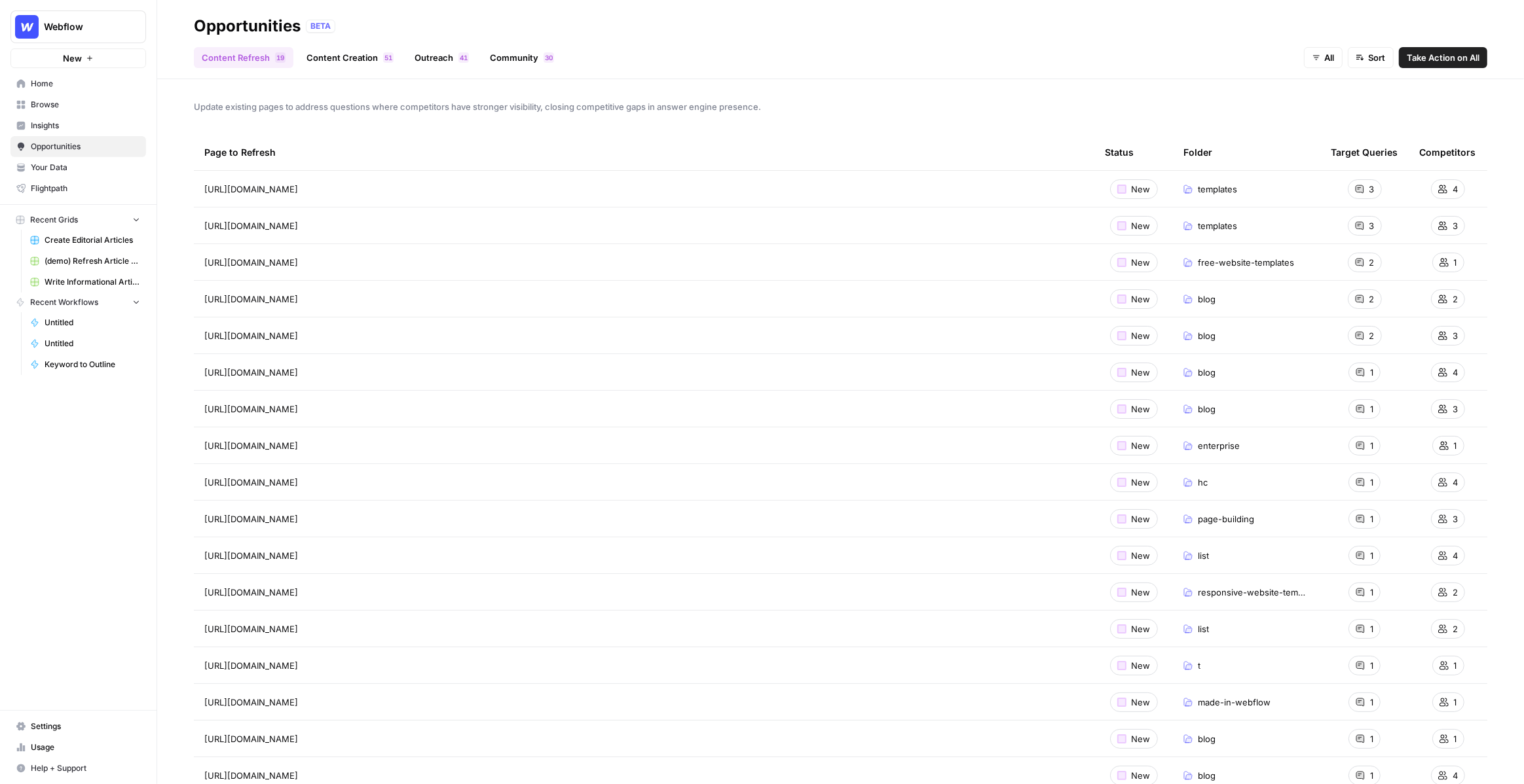
click at [450, 58] on link "Outreach 1 4" at bounding box center [441, 57] width 70 height 21
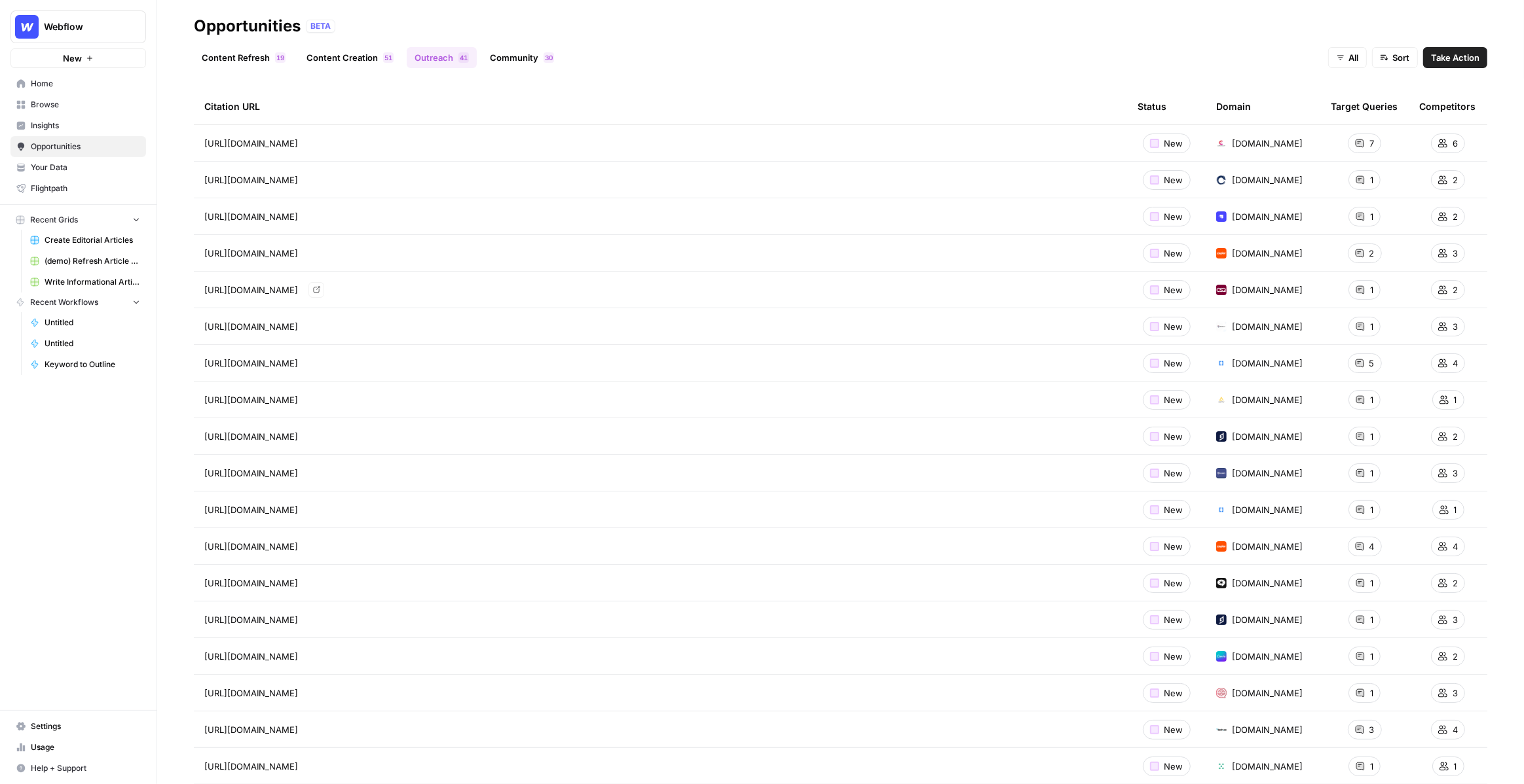
scroll to position [68, 0]
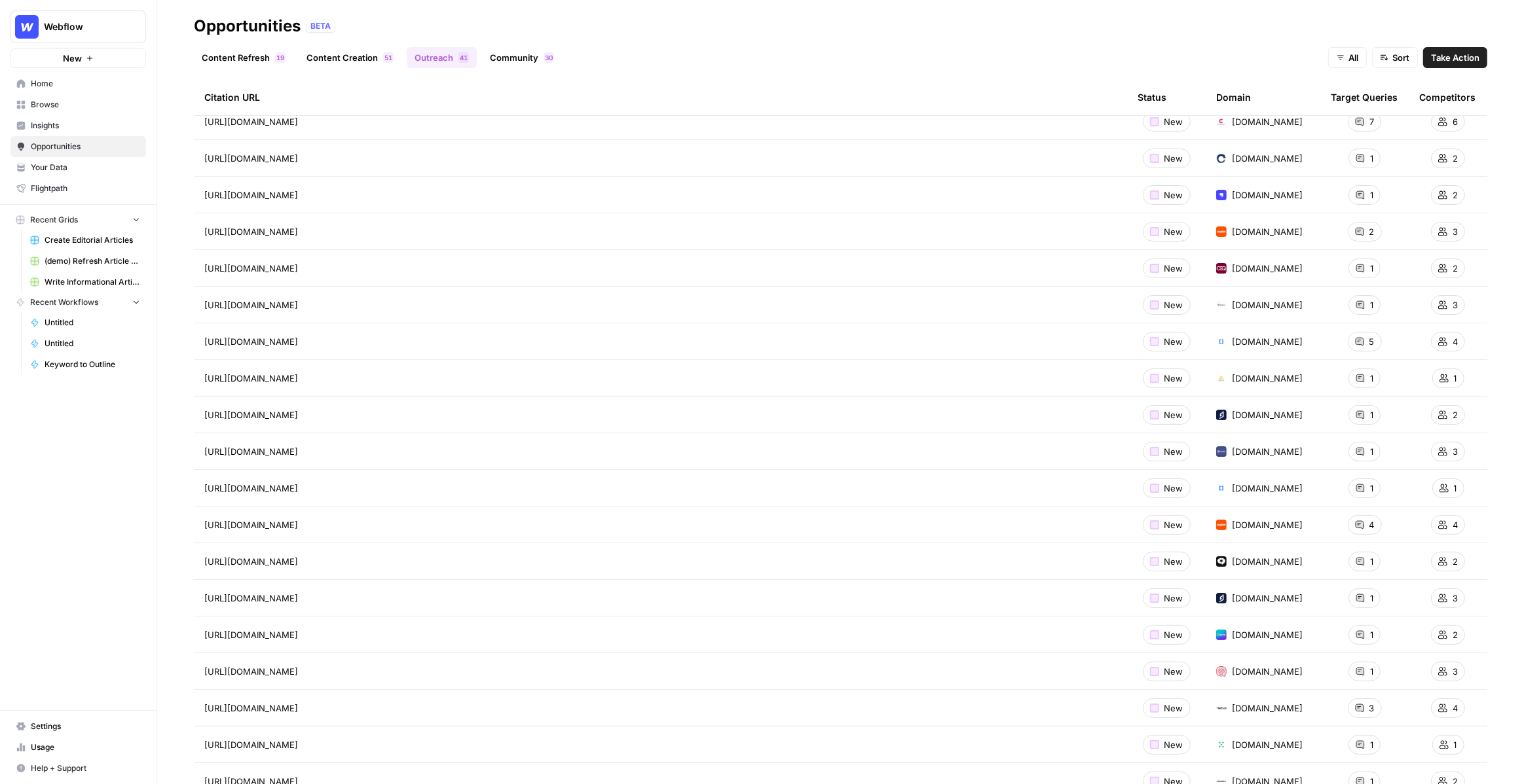
click at [68, 122] on span "Insights" at bounding box center [85, 125] width 109 height 11
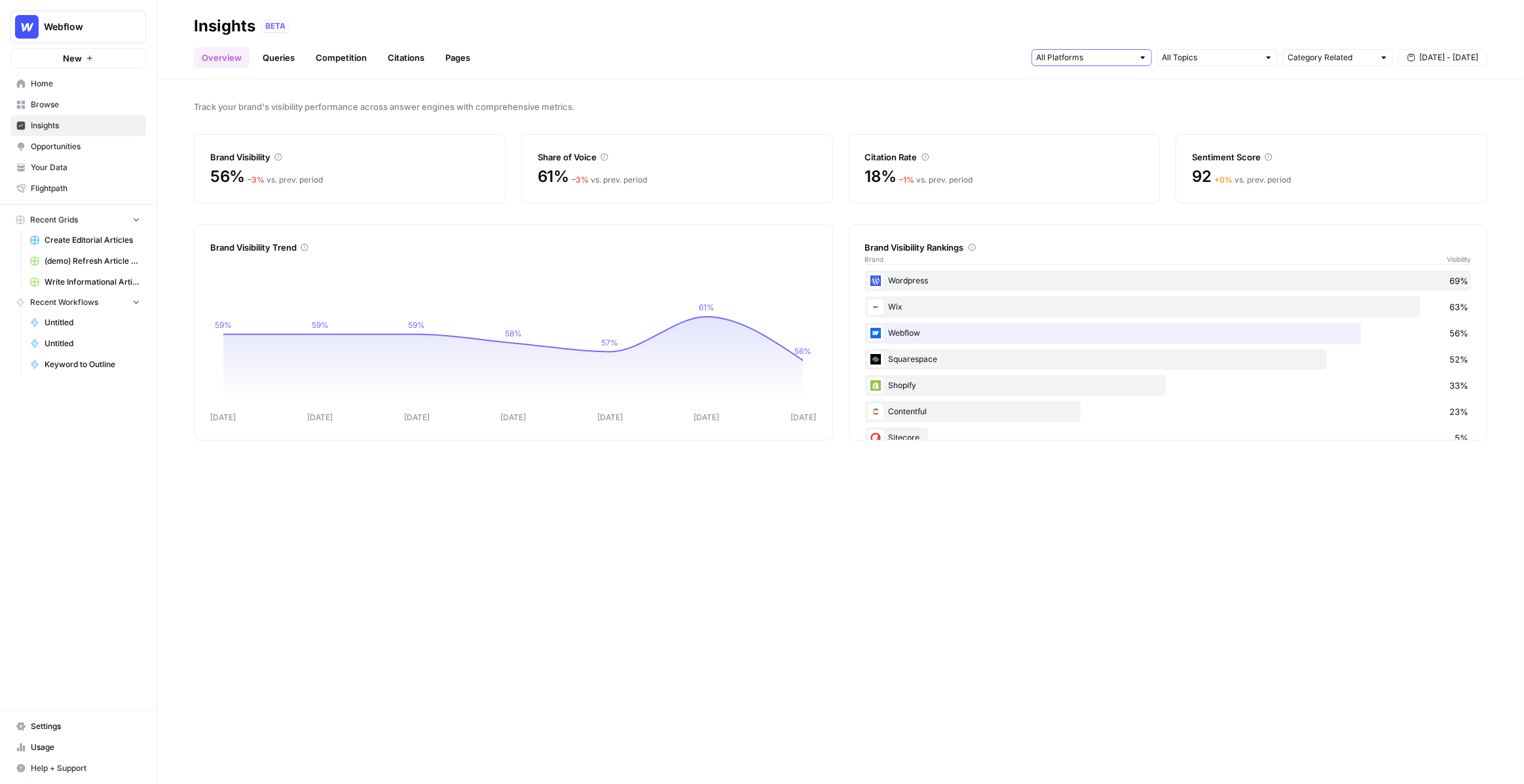
click at [1089, 59] on input "text" at bounding box center [1084, 57] width 97 height 13
click at [1003, 105] on span "Track your brand's visibility performance across answer engines with comprehens…" at bounding box center [840, 107] width 1293 height 13
click at [281, 63] on link "Queries" at bounding box center [279, 57] width 48 height 21
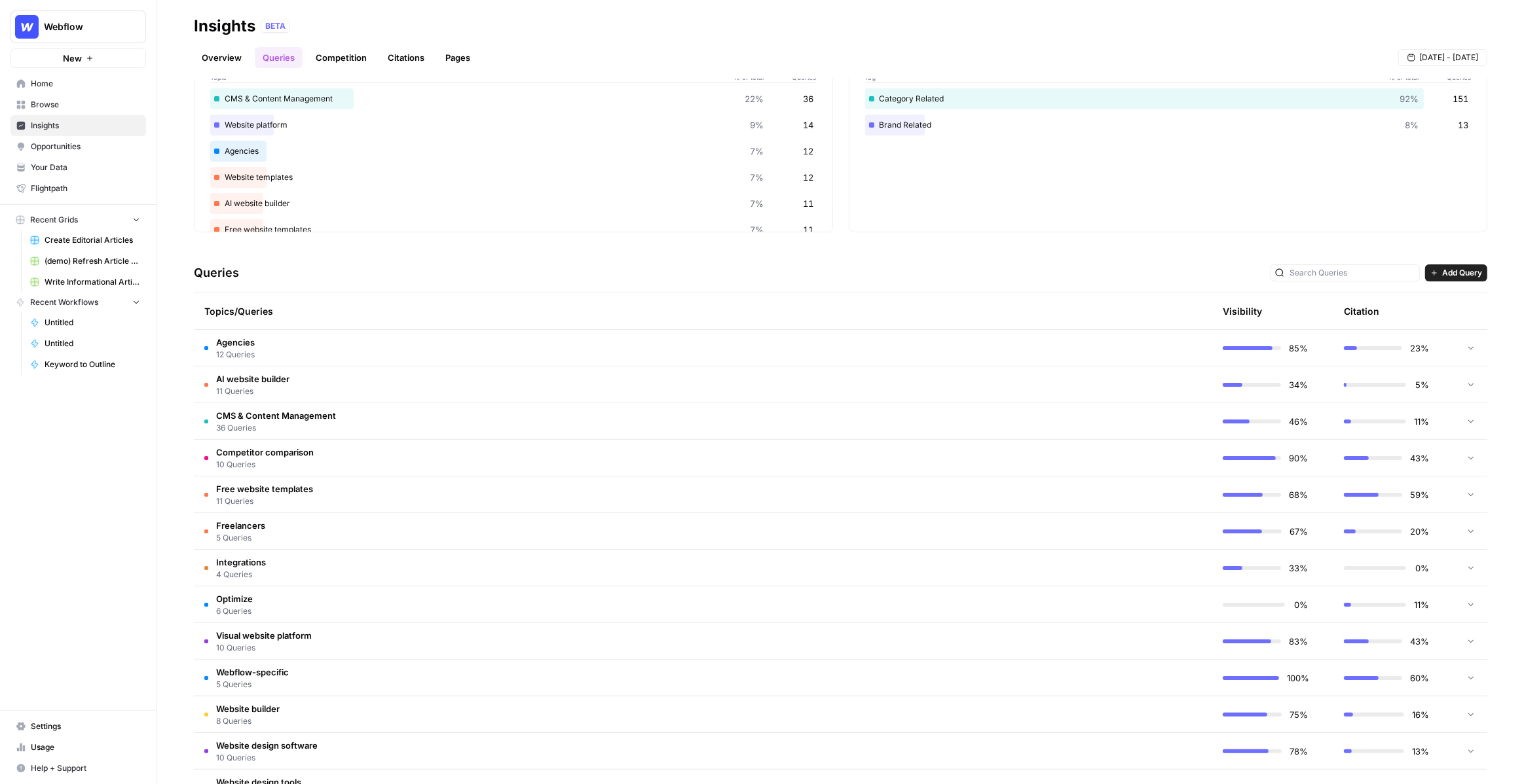
scroll to position [122, 0]
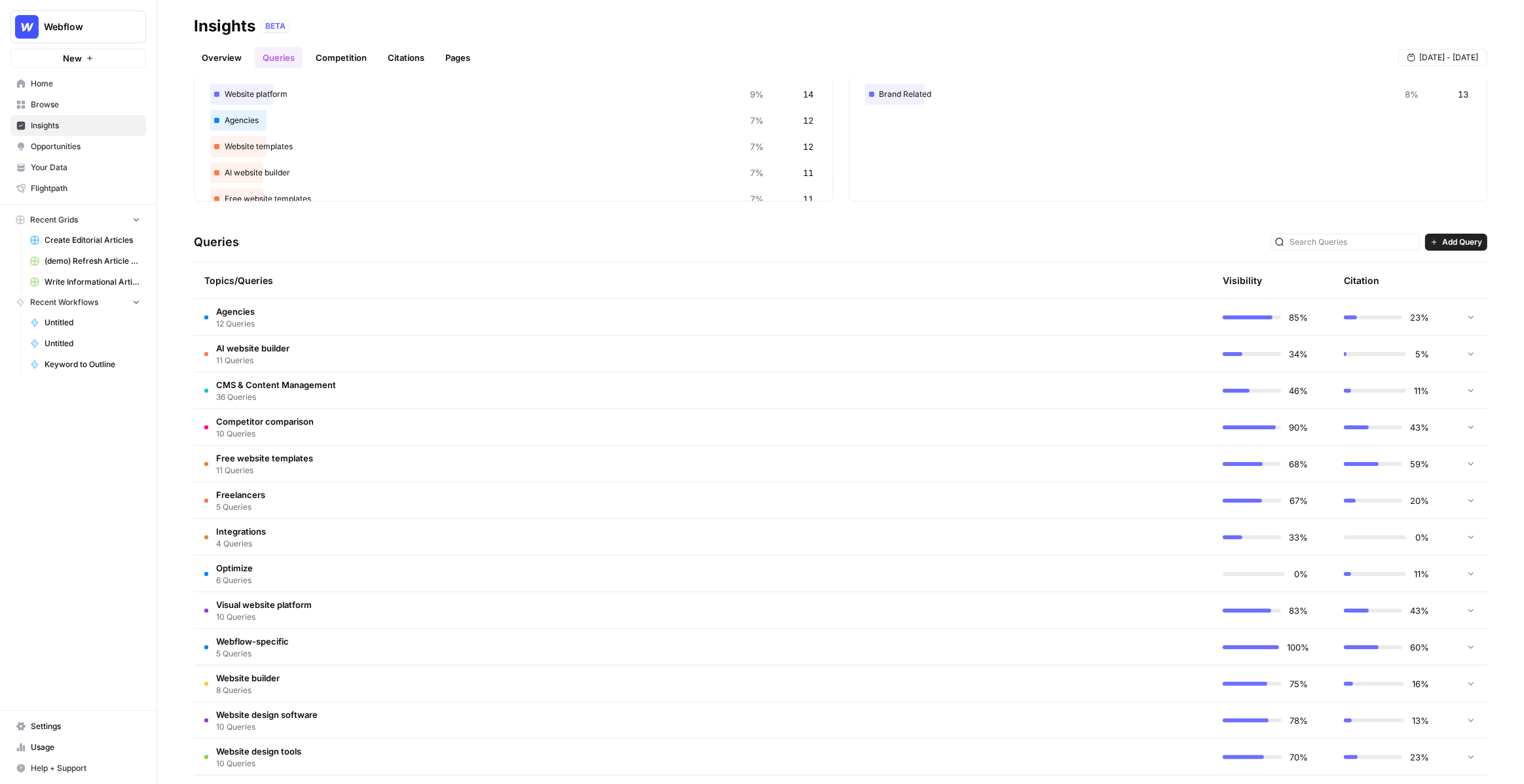
click at [337, 425] on td "Competitor comparison 10 Queries" at bounding box center [641, 426] width 894 height 36
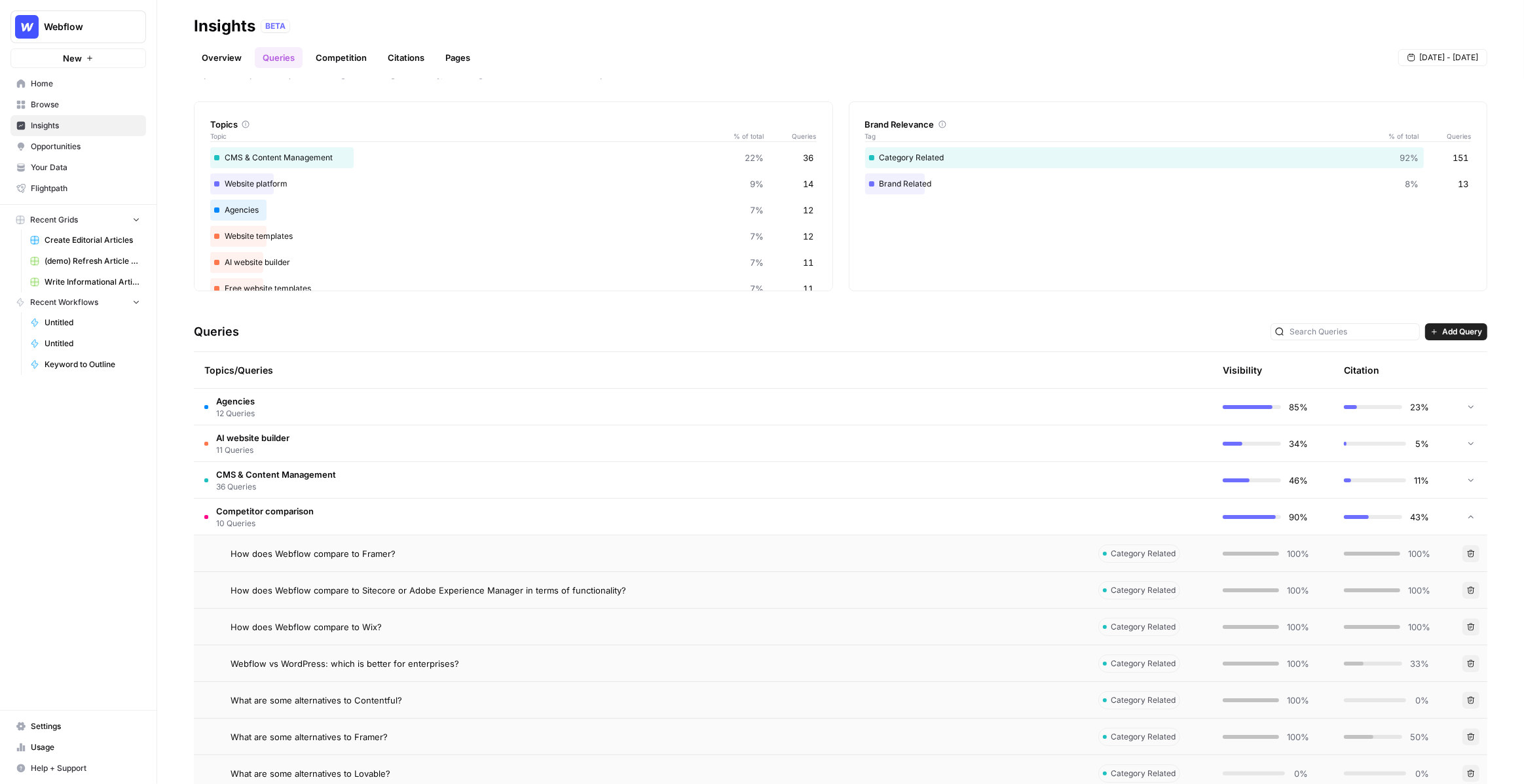
scroll to position [40, 0]
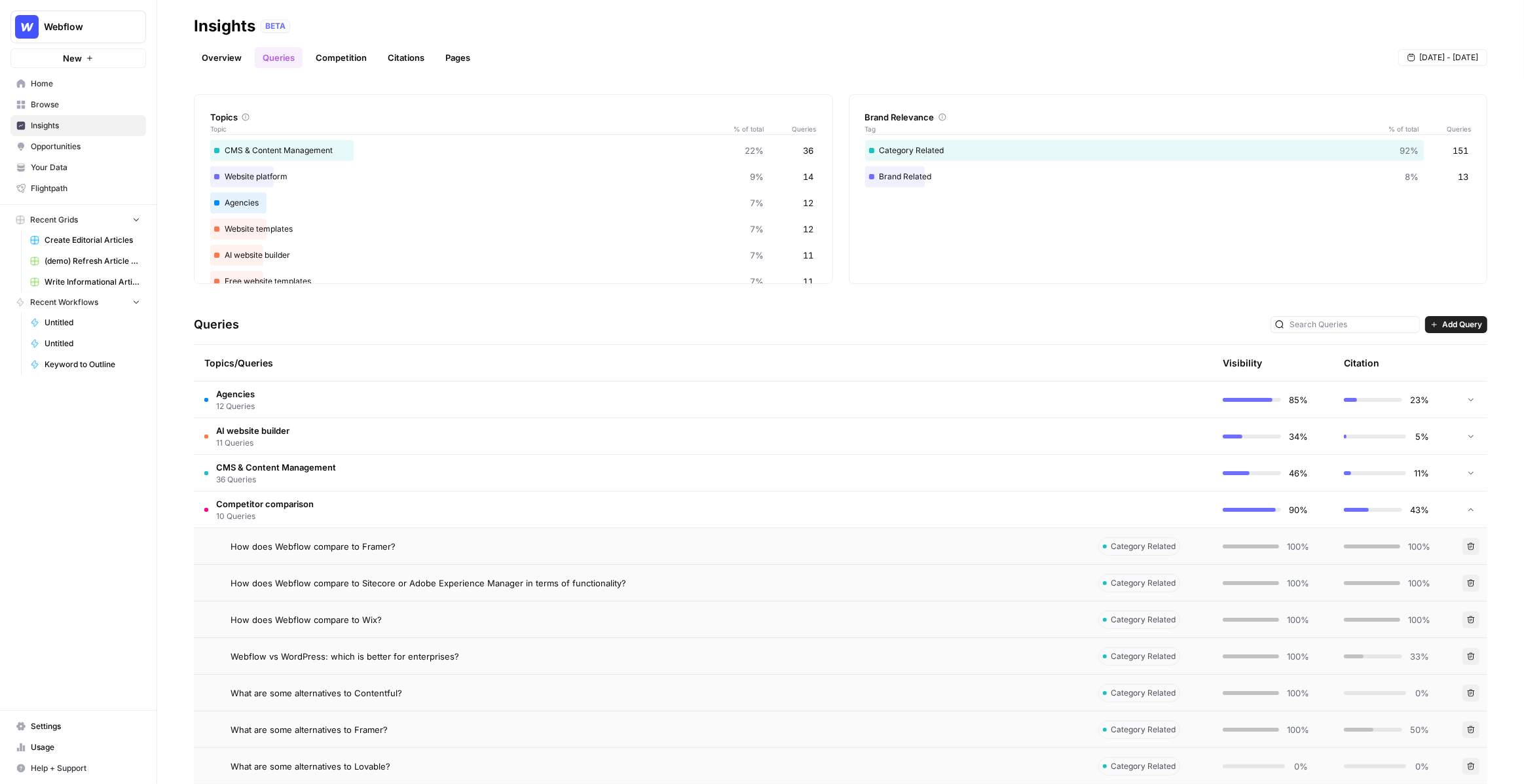
click at [1461, 328] on span "Add Query" at bounding box center [1461, 324] width 40 height 11
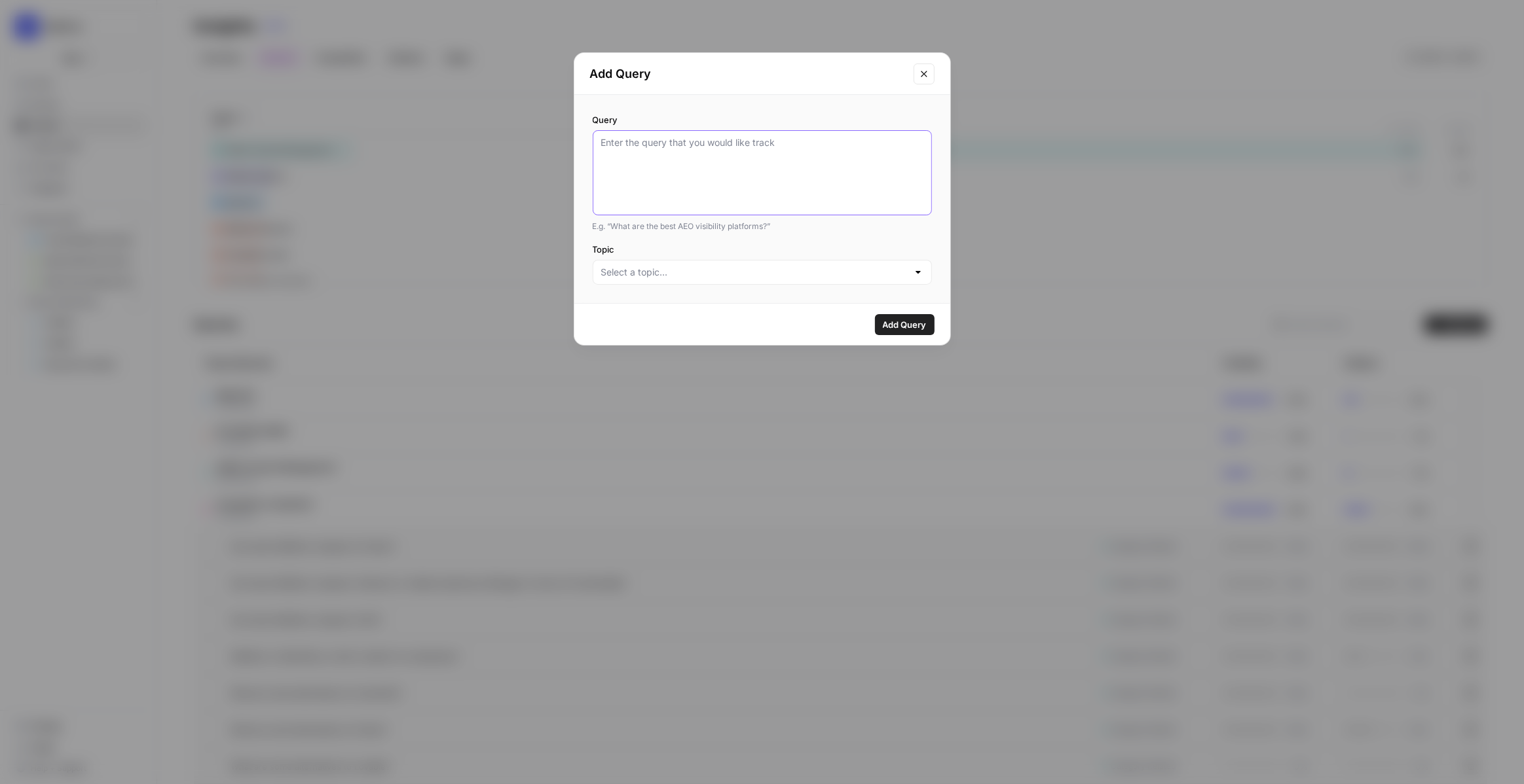
click at [788, 186] on textarea "Query" at bounding box center [762, 173] width 322 height 73
click at [739, 270] on input "Topic" at bounding box center [755, 272] width 307 height 13
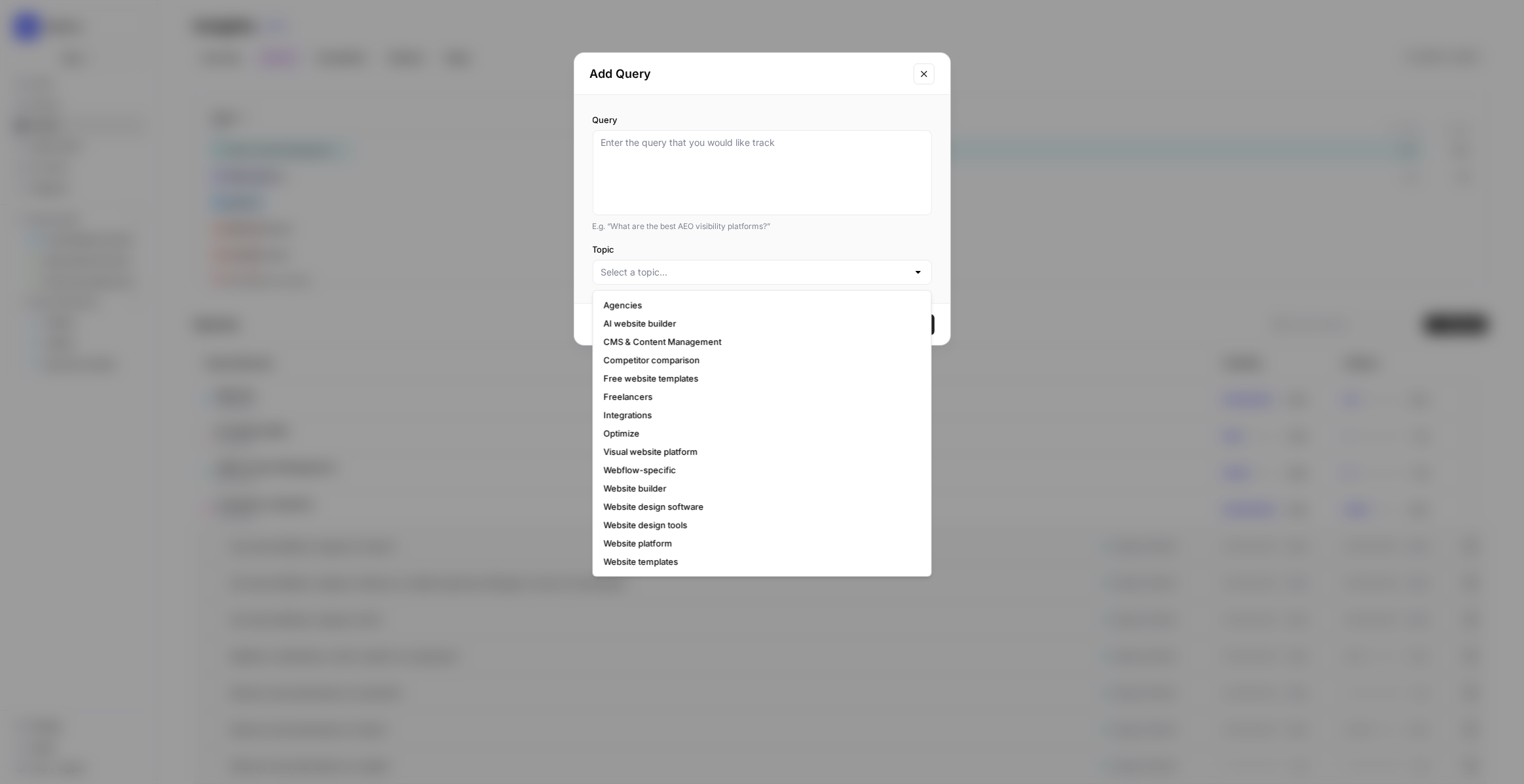
click at [811, 228] on div "E.g. “What are the best AEO visibility platforms?”" at bounding box center [762, 226] width 339 height 11
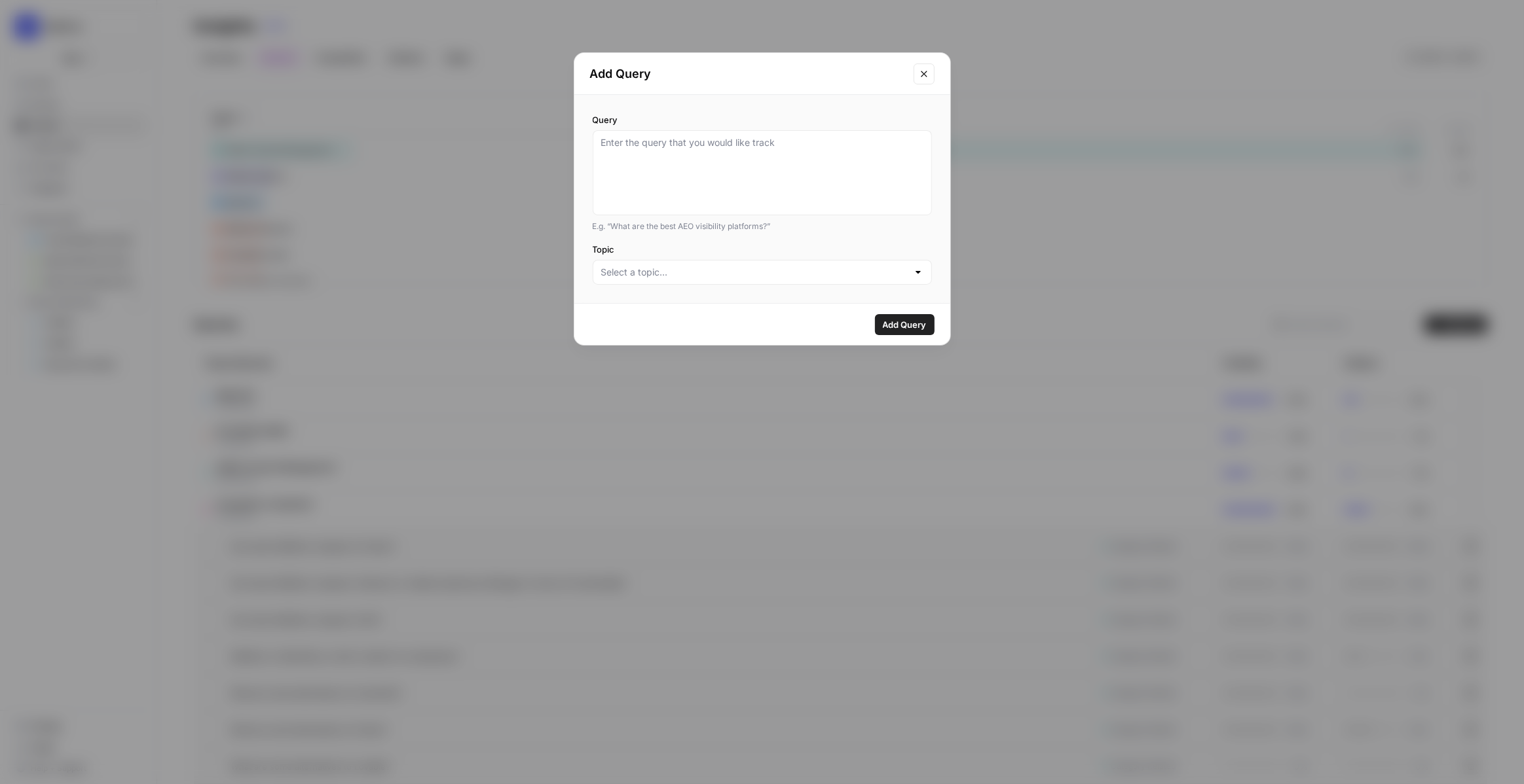
click at [924, 75] on icon "Close modal" at bounding box center [923, 73] width 6 height 6
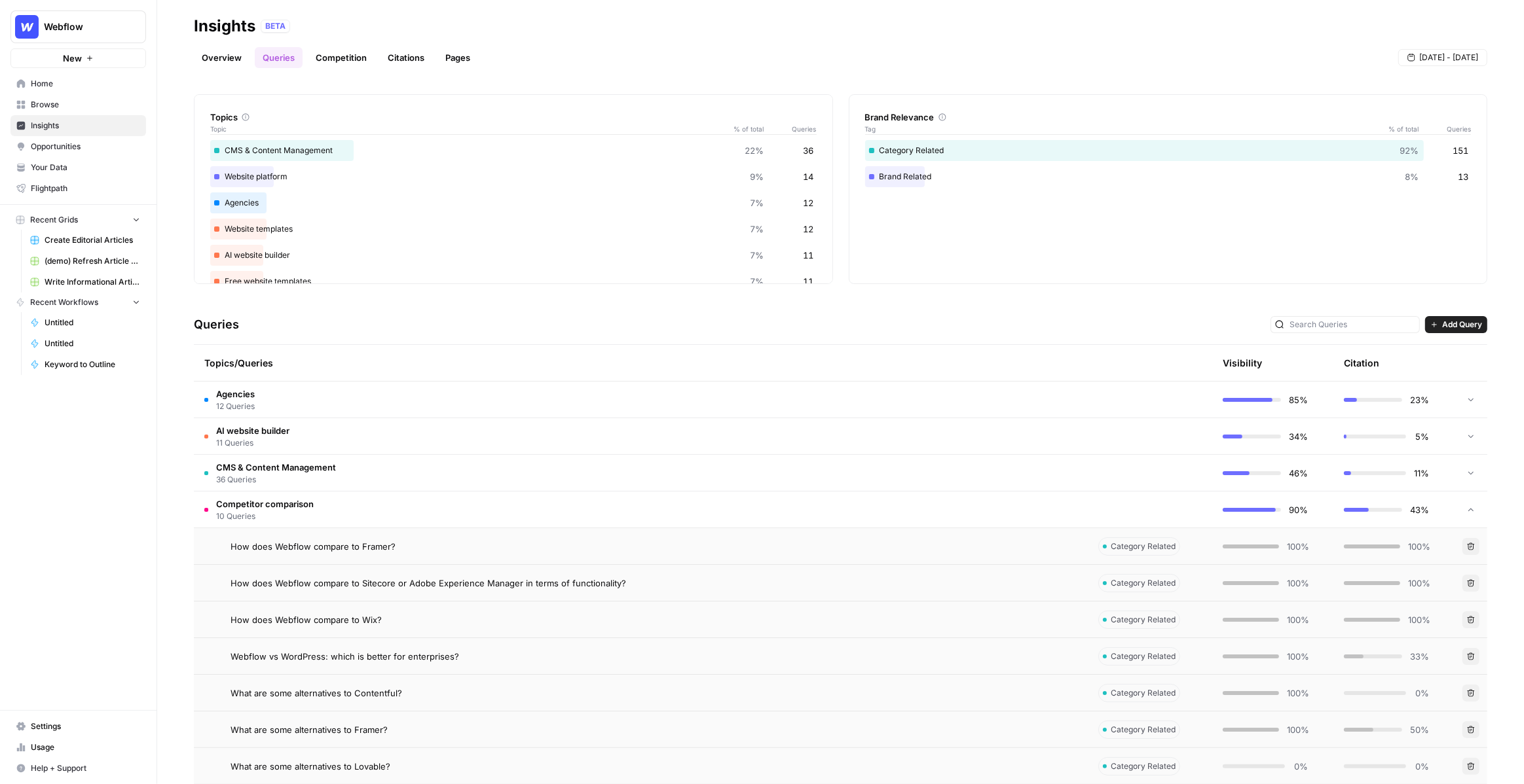
click at [536, 507] on td "Competitor comparison 10 Queries" at bounding box center [641, 509] width 894 height 36
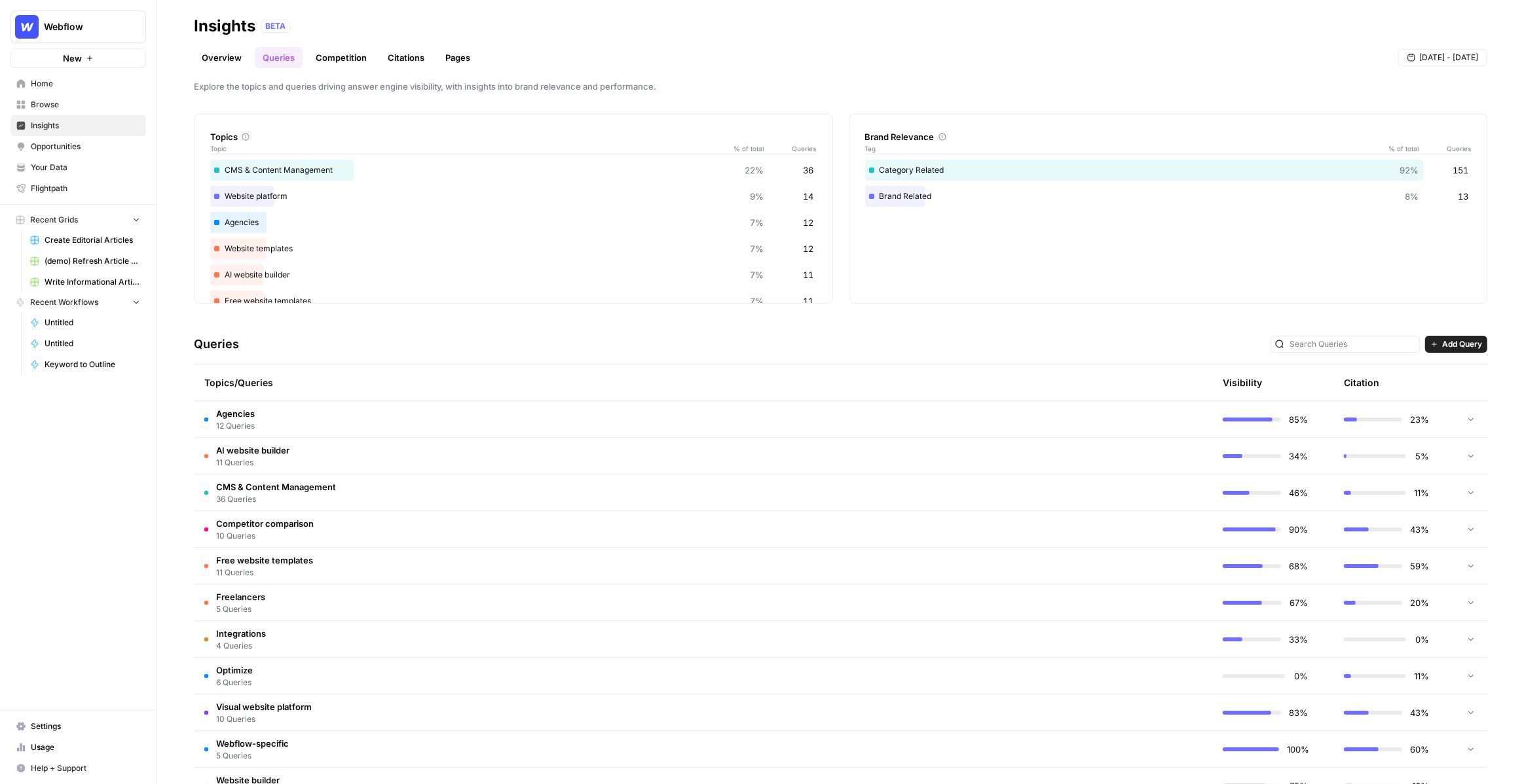
scroll to position [0, 0]
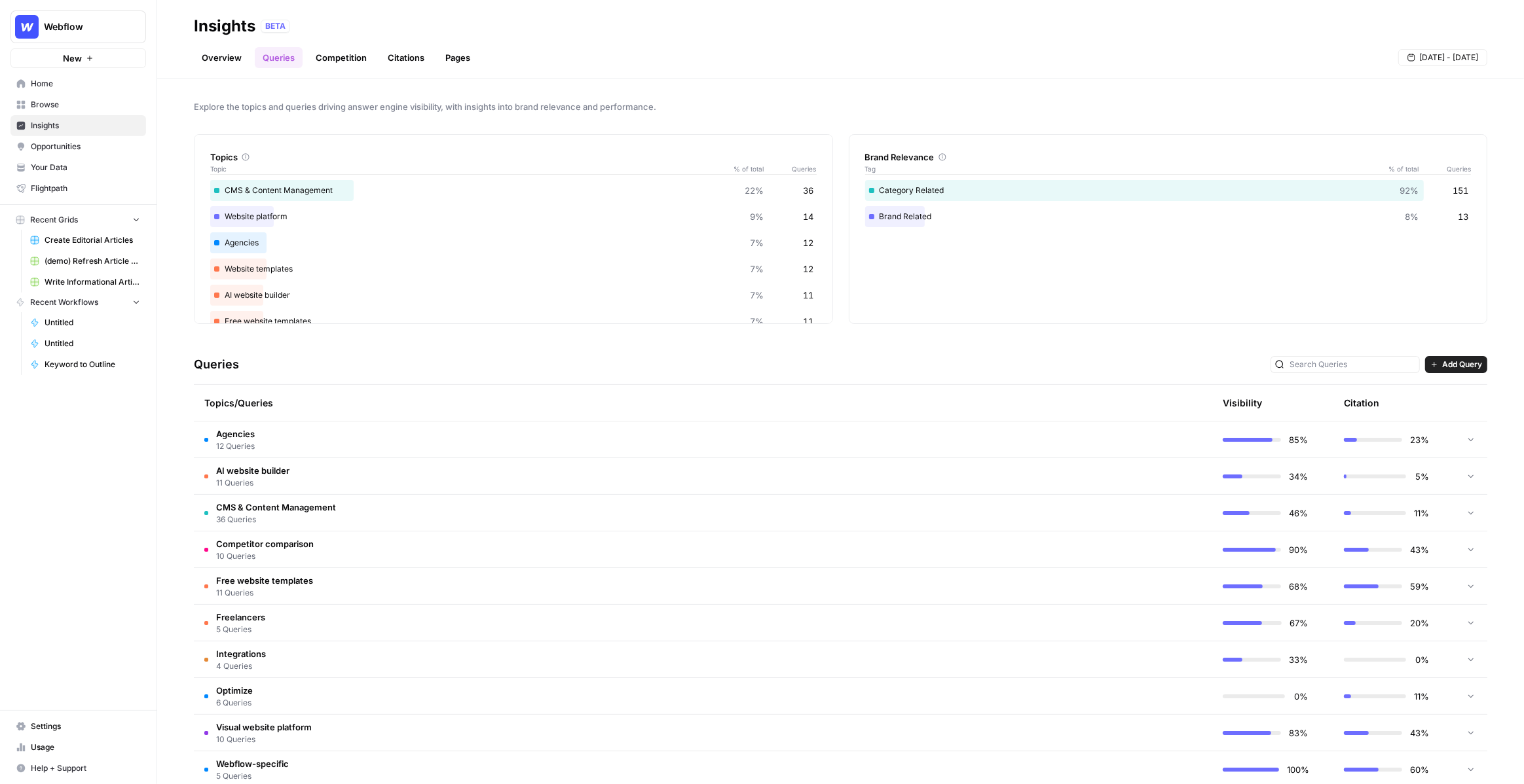
click at [406, 610] on td "Freelancers 5 Queries" at bounding box center [641, 622] width 894 height 36
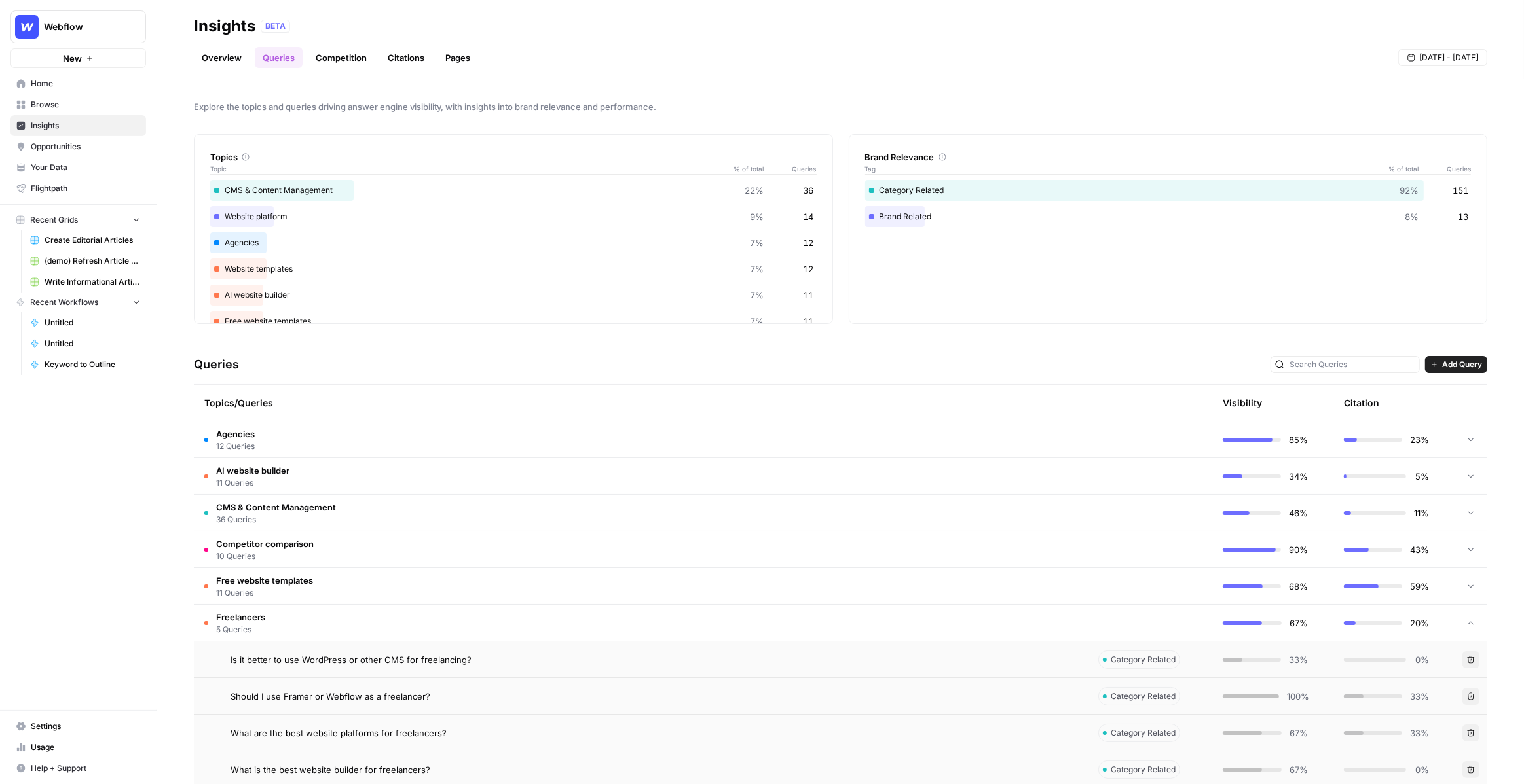
scroll to position [156, 0]
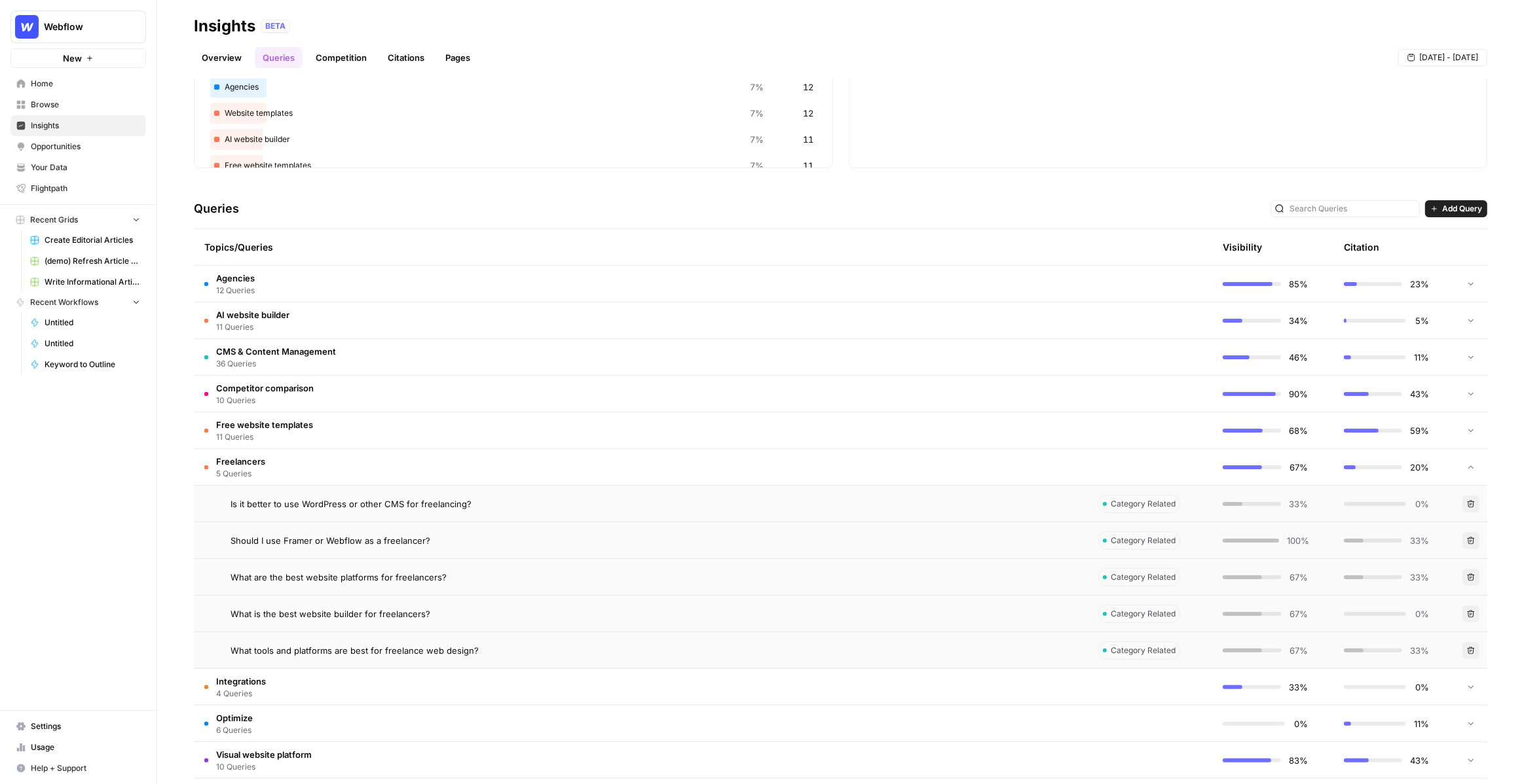
click at [364, 459] on td "Freelancers 5 Queries" at bounding box center [641, 467] width 894 height 36
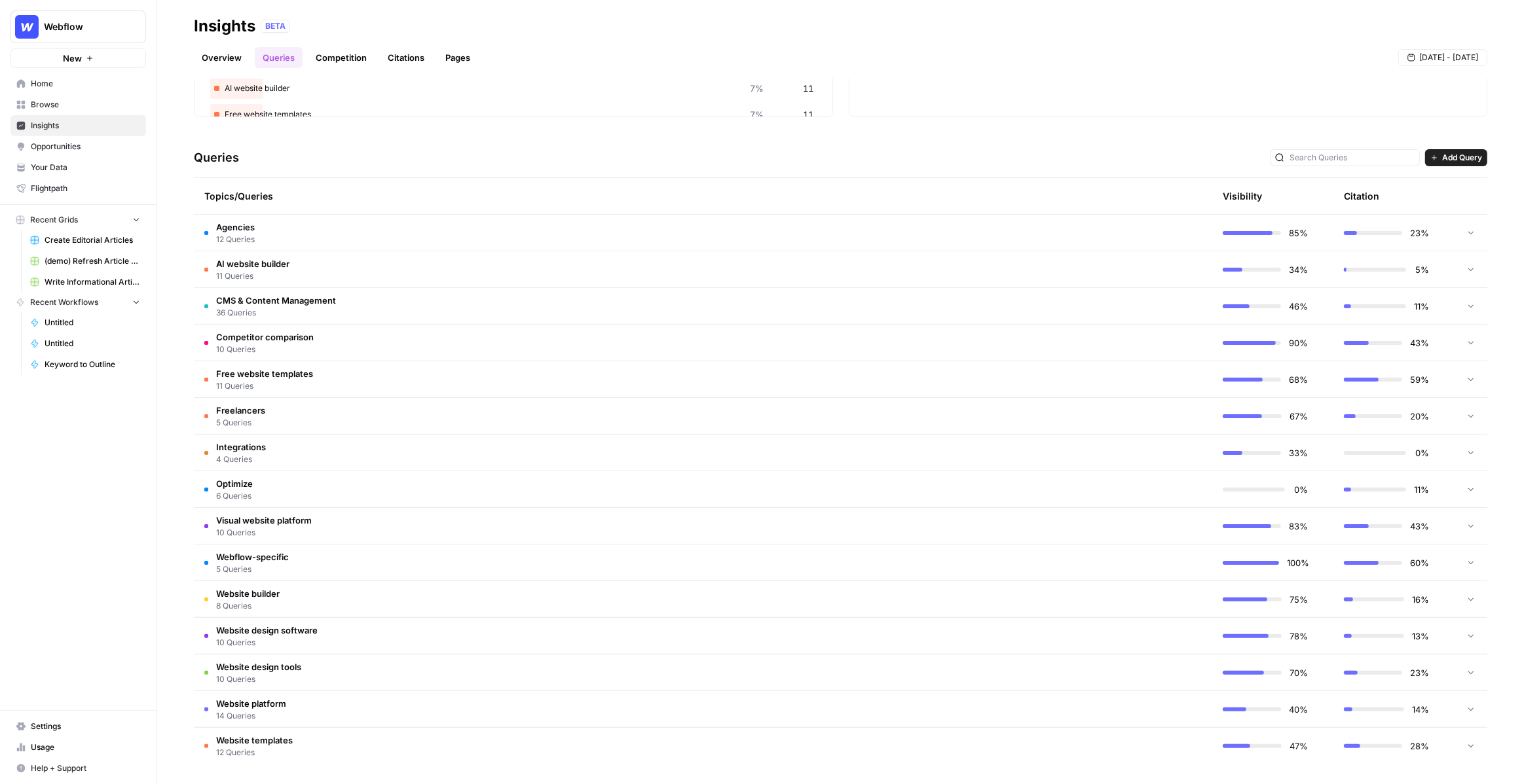
scroll to position [207, 0]
click at [350, 498] on td "Optimize 6 Queries" at bounding box center [641, 488] width 894 height 36
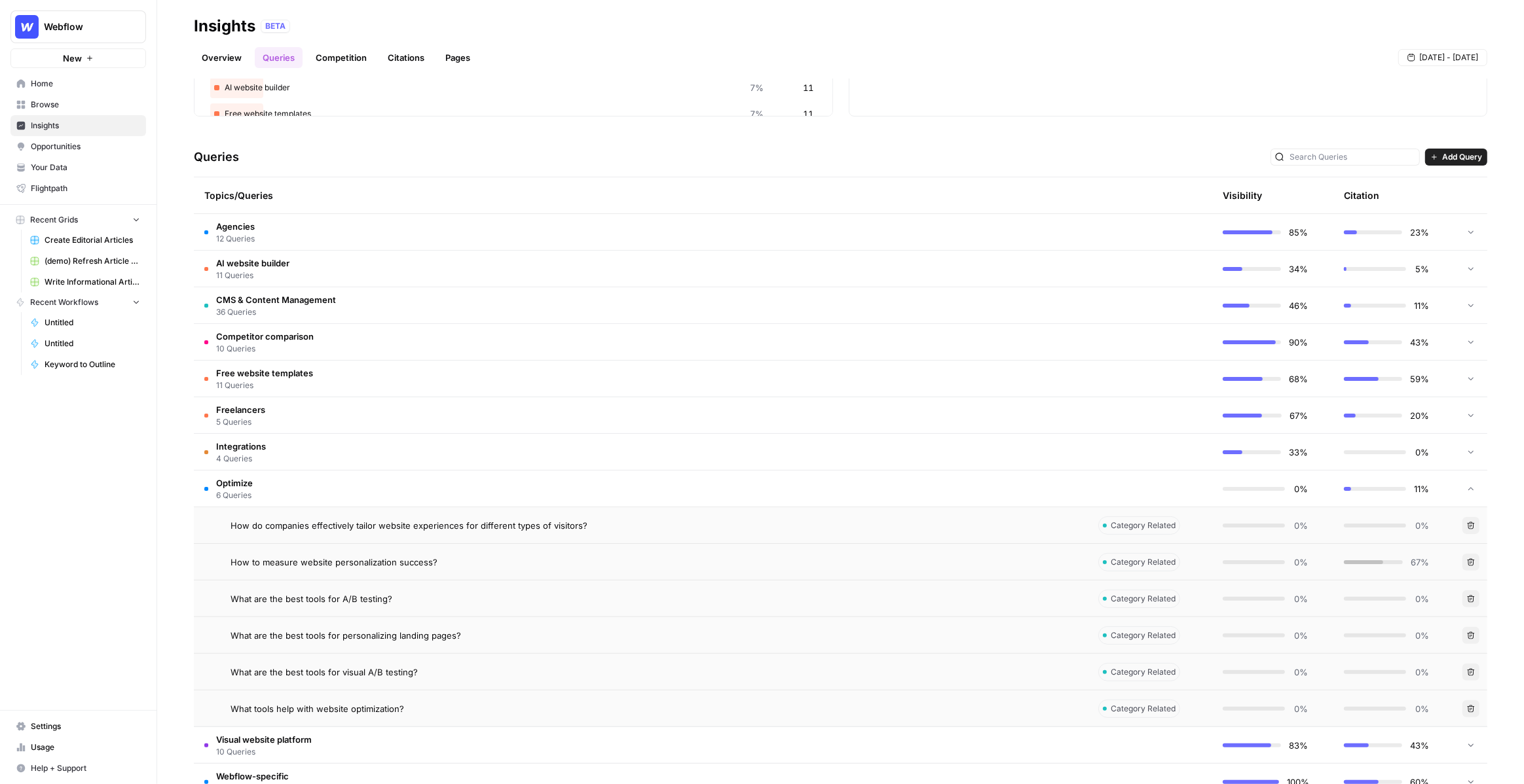
click at [405, 563] on span "How to measure website personalization success?" at bounding box center [333, 562] width 207 height 13
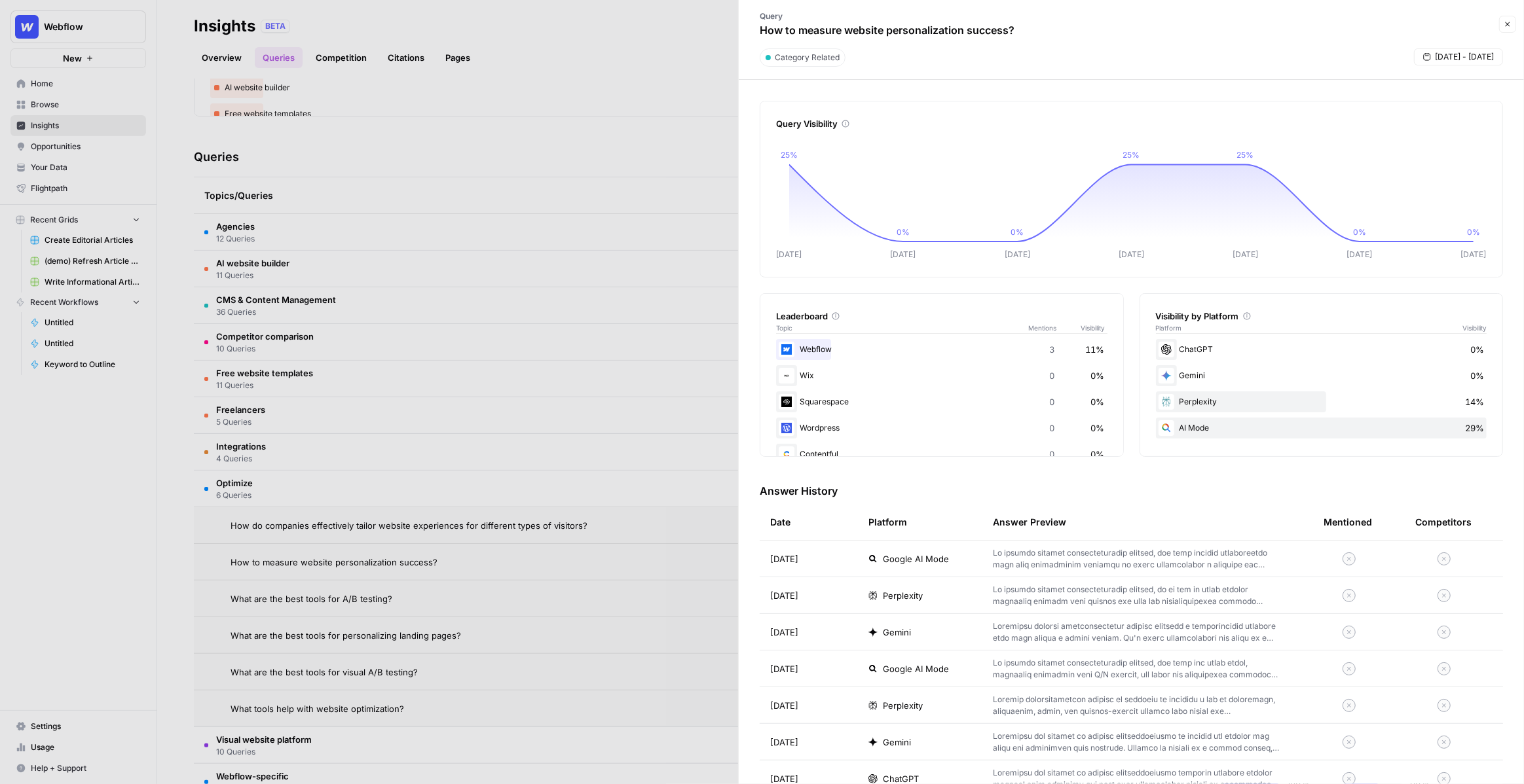
drag, startPoint x: 803, startPoint y: 34, endPoint x: 966, endPoint y: 33, distance: 163.0
click at [966, 33] on p "How to measure website personalization success?" at bounding box center [887, 30] width 255 height 16
click at [946, 551] on td "Google AI Mode" at bounding box center [919, 558] width 124 height 36
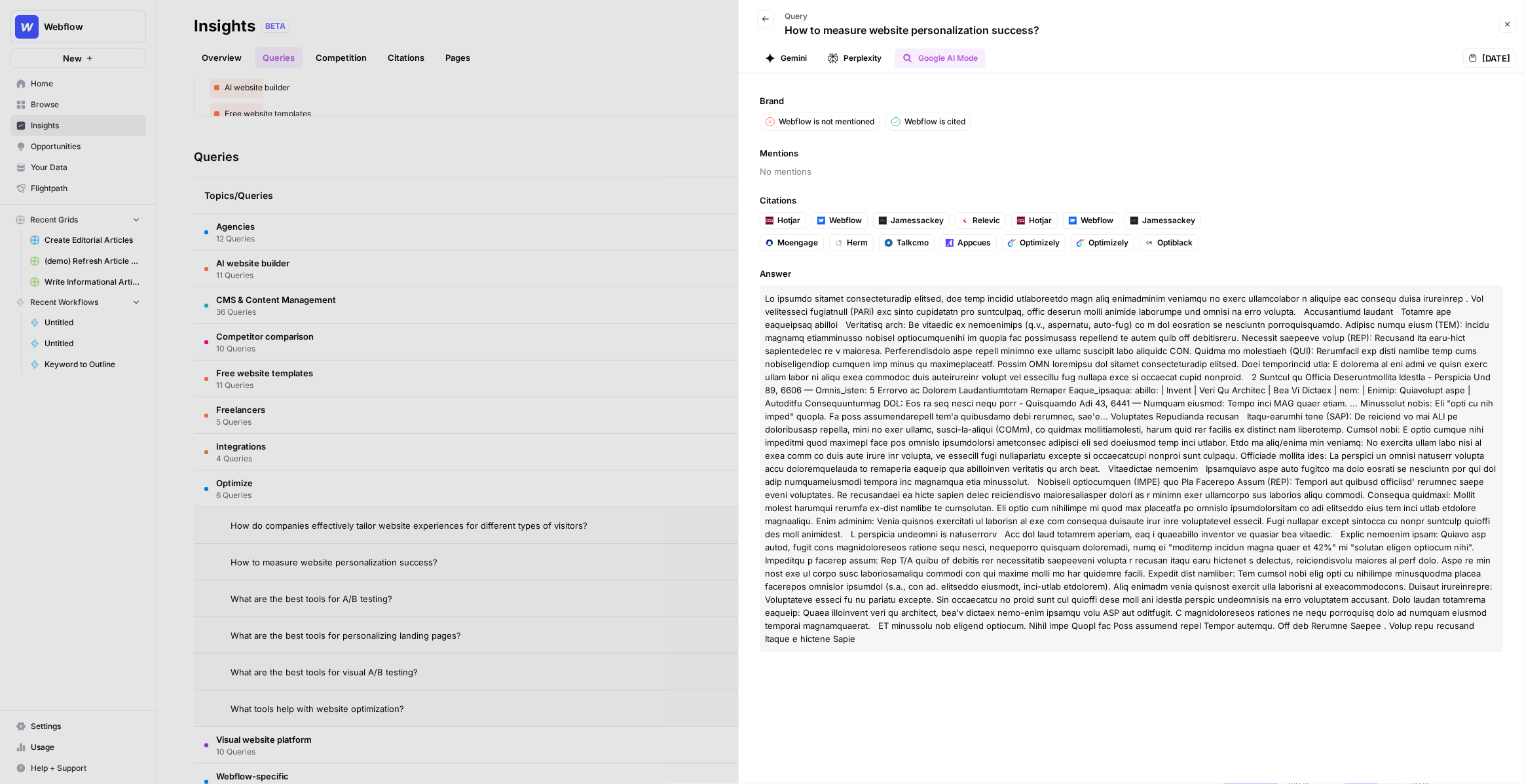
click at [784, 61] on button "Gemini" at bounding box center [785, 58] width 57 height 19
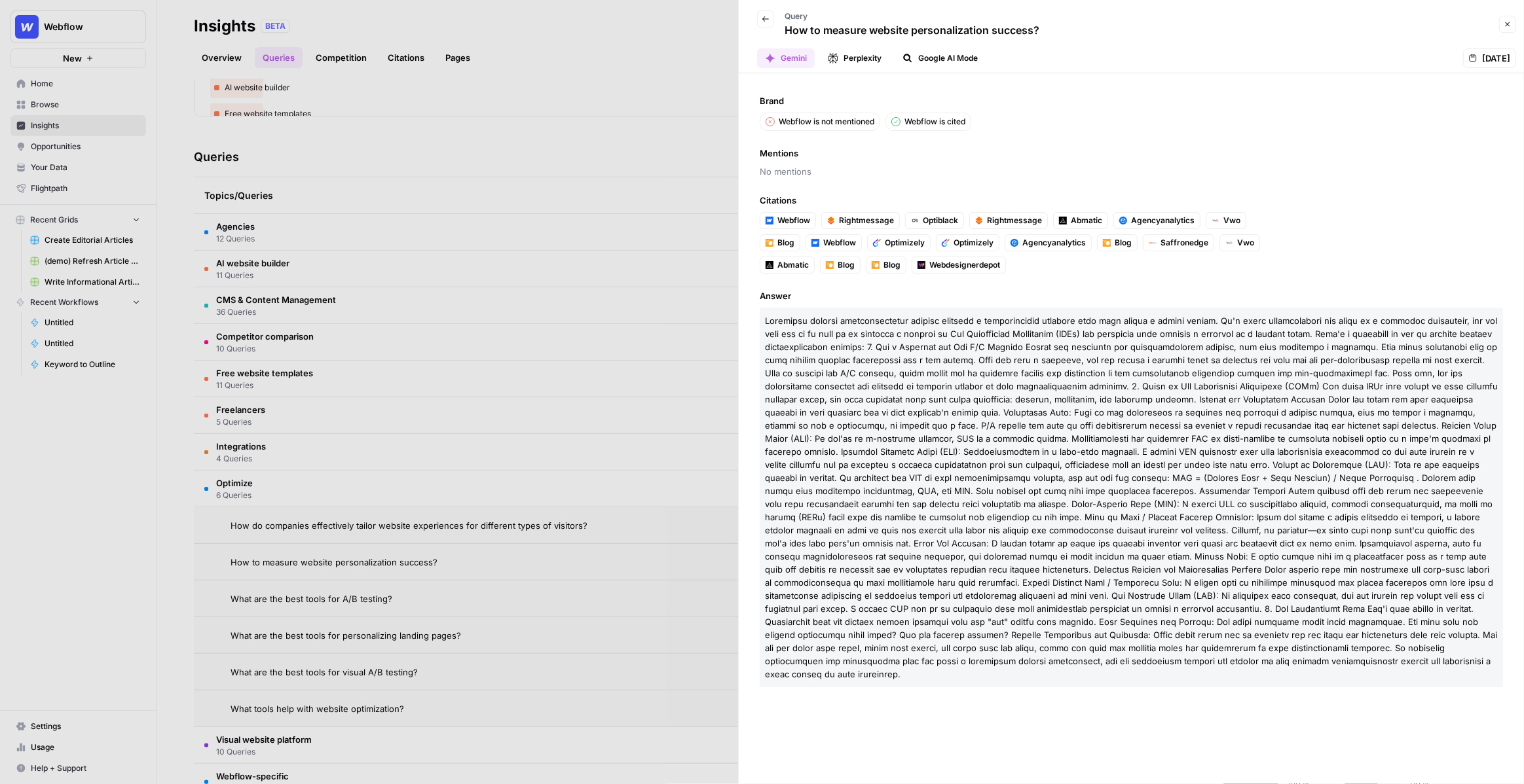
click at [851, 63] on button "Perplexity" at bounding box center [854, 58] width 70 height 19
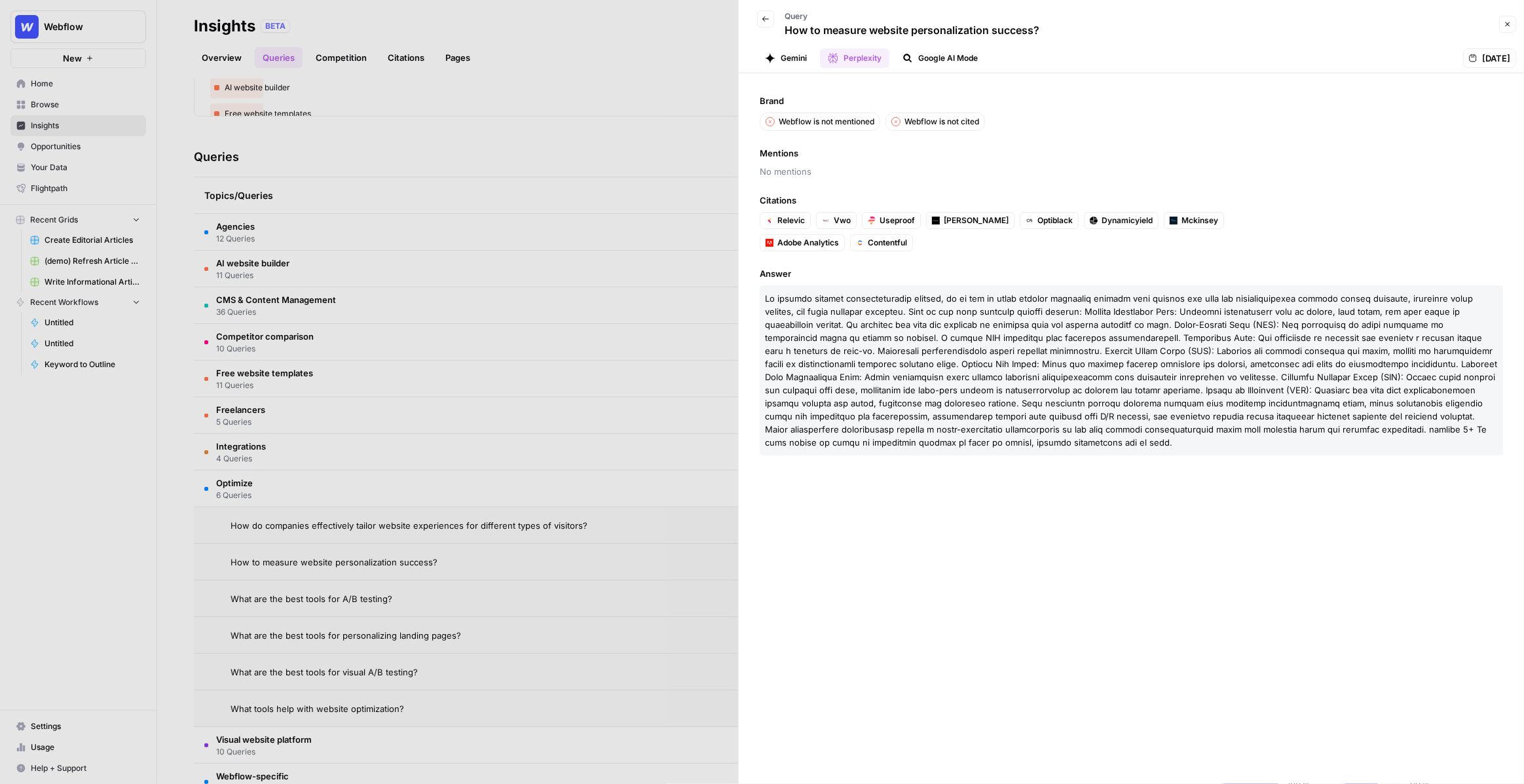
drag, startPoint x: 862, startPoint y: 323, endPoint x: 1002, endPoint y: 385, distance: 153.1
click at [1002, 385] on span at bounding box center [1131, 370] width 732 height 154
click at [1018, 406] on span at bounding box center [1131, 370] width 732 height 154
click at [903, 55] on icon "button" at bounding box center [908, 58] width 11 height 11
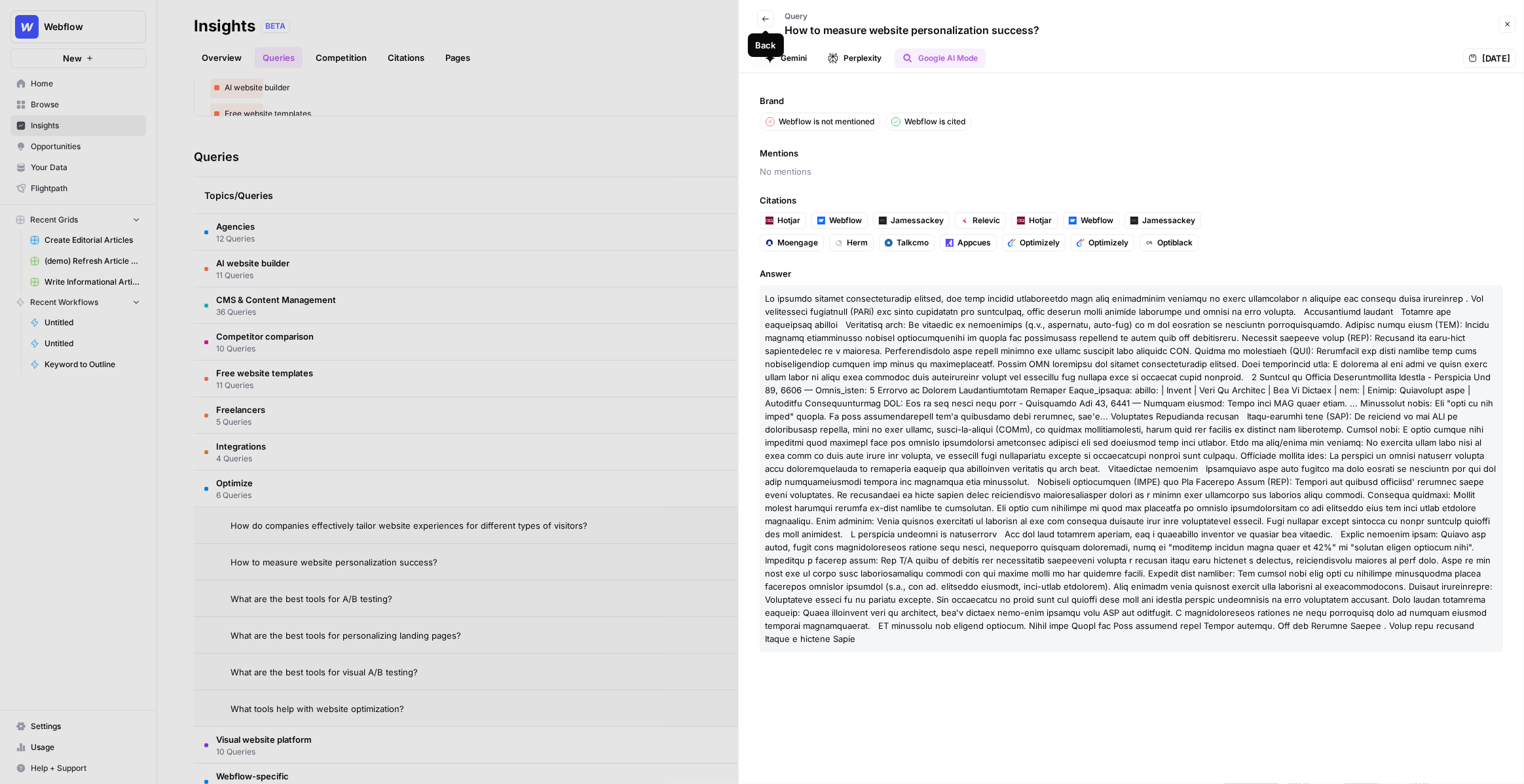
click at [765, 18] on icon "button" at bounding box center [765, 18] width 8 height 8
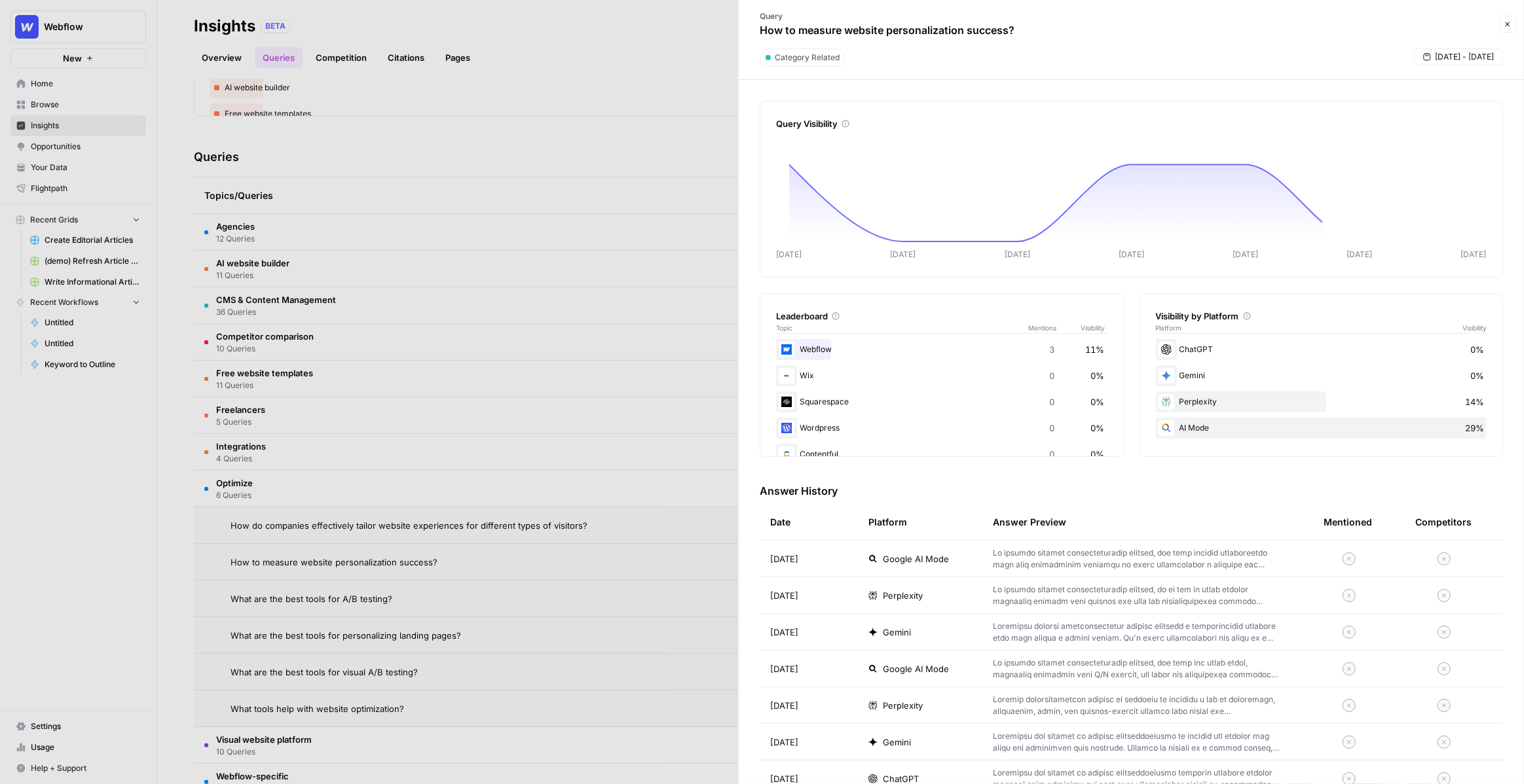
click at [707, 43] on div at bounding box center [762, 392] width 1524 height 784
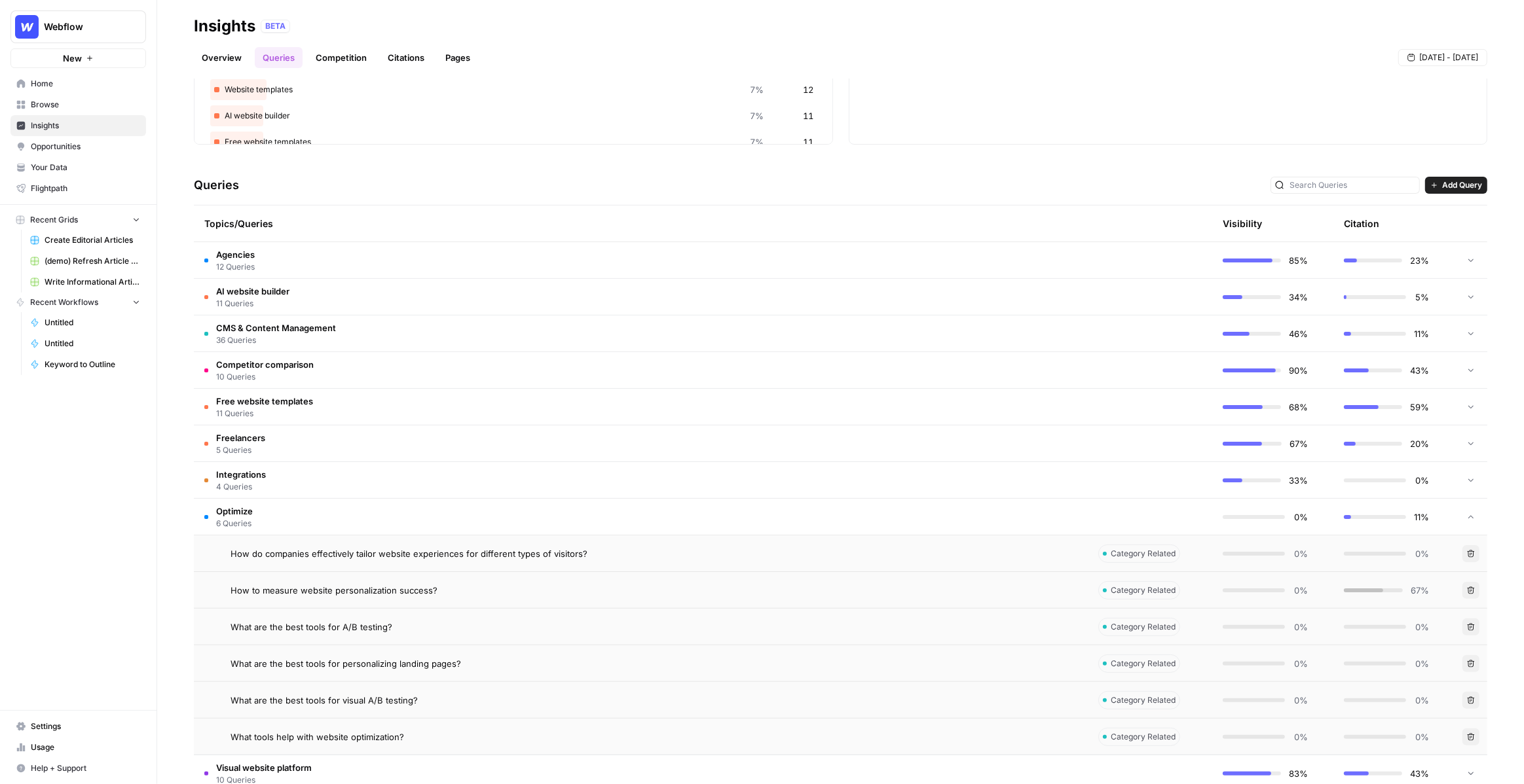
scroll to position [176, 0]
click at [216, 52] on link "Overview" at bounding box center [221, 57] width 56 height 21
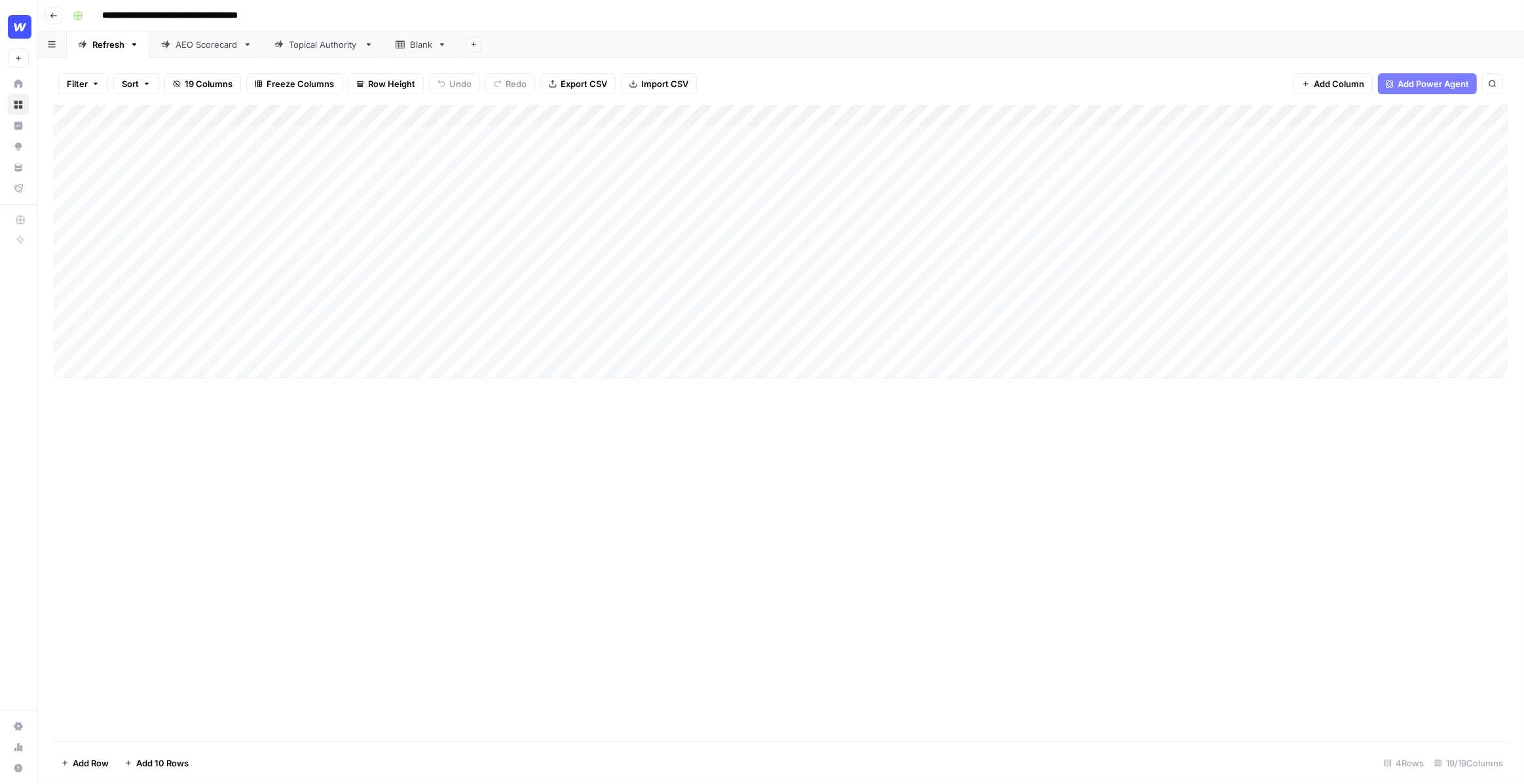
click at [154, 12] on input "**********" at bounding box center [195, 16] width 198 height 21
click at [176, 13] on input "**********" at bounding box center [195, 16] width 198 height 21
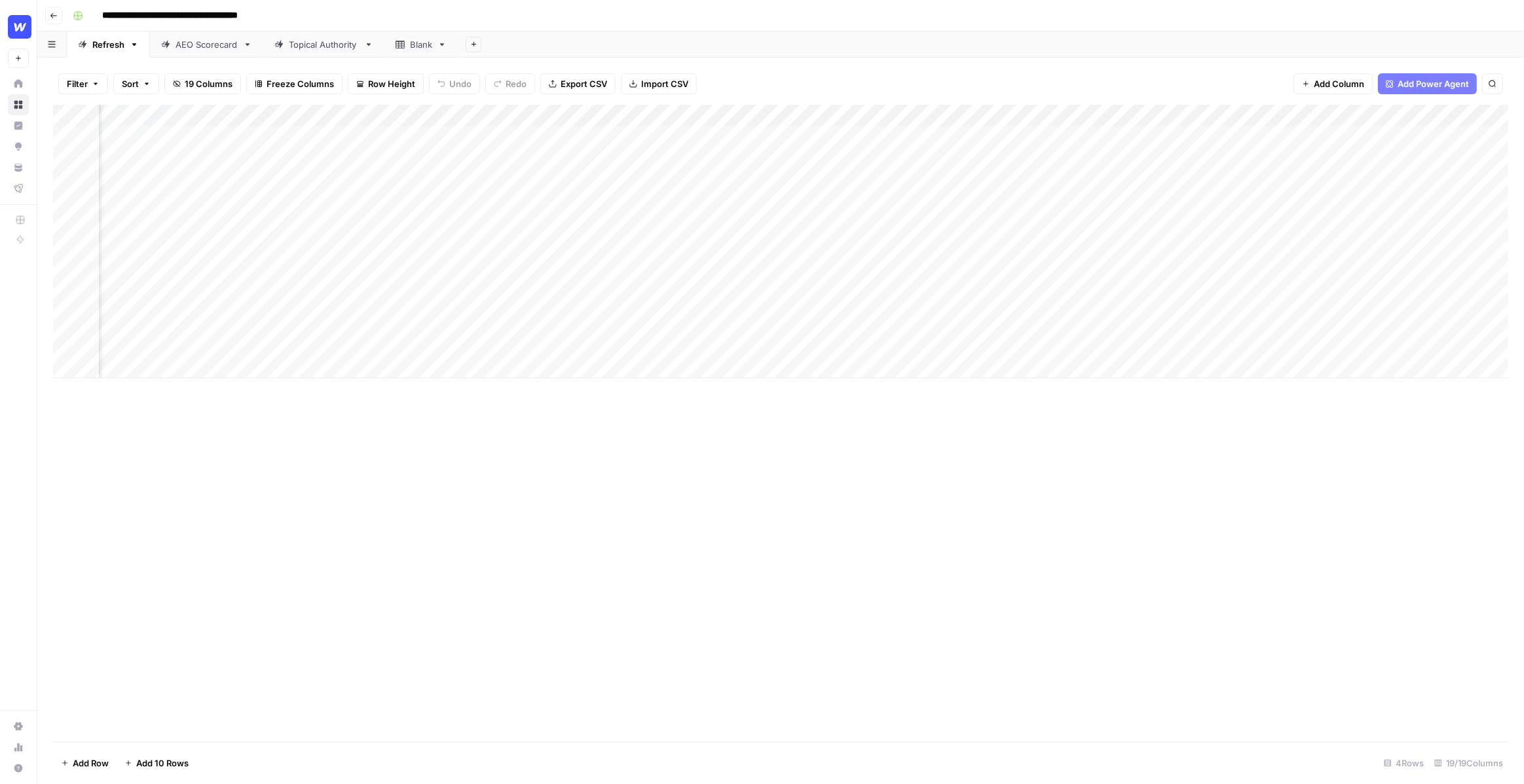
click at [1367, 117] on div "Add Column" at bounding box center [780, 241] width 1455 height 274
click at [1238, 249] on span "Edit Workflow" at bounding box center [1268, 244] width 115 height 13
click at [190, 134] on div "Add Column" at bounding box center [780, 241] width 1455 height 274
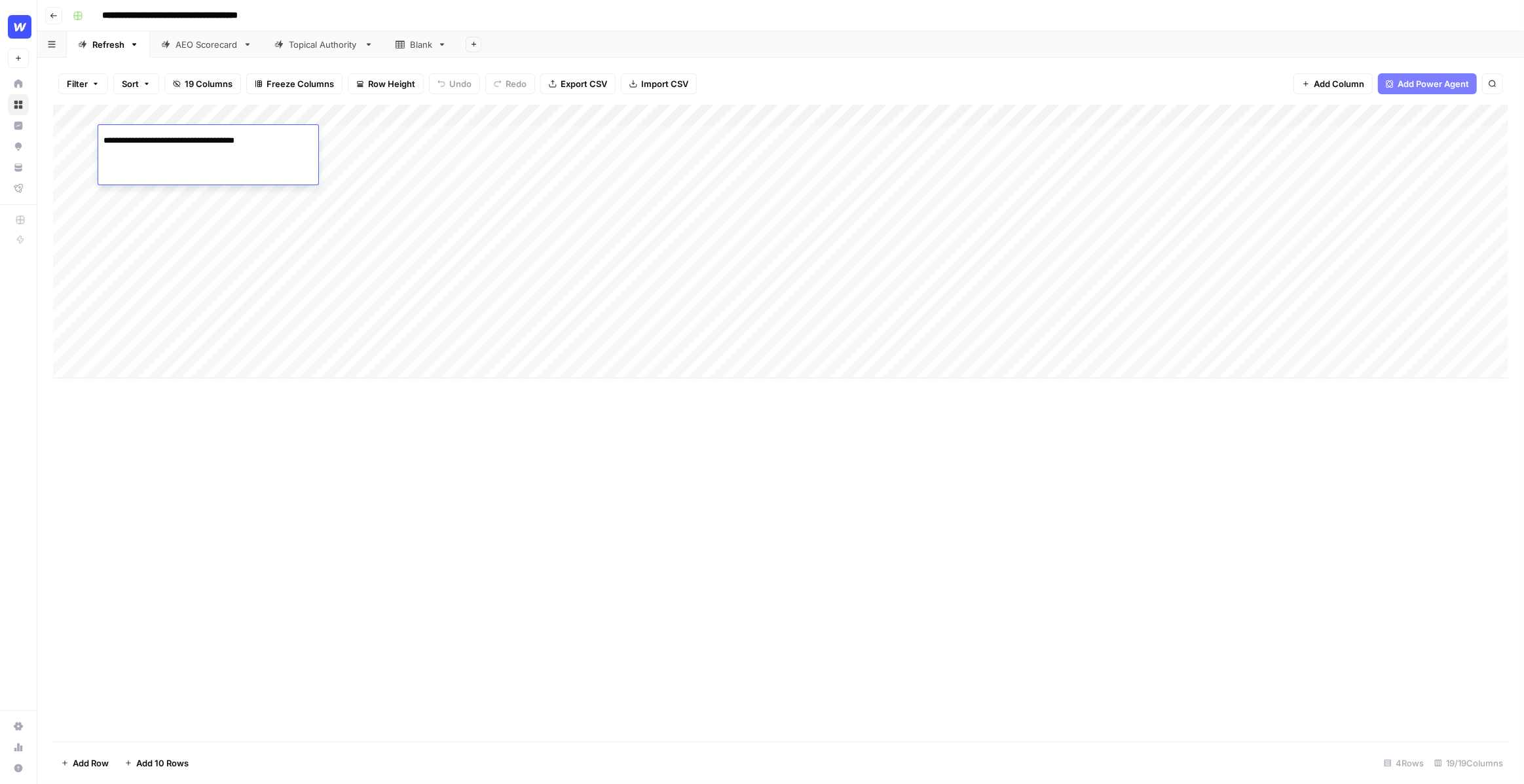
click at [205, 218] on div "Add Column" at bounding box center [780, 241] width 1455 height 274
click at [959, 140] on div "Add Column" at bounding box center [780, 241] width 1455 height 274
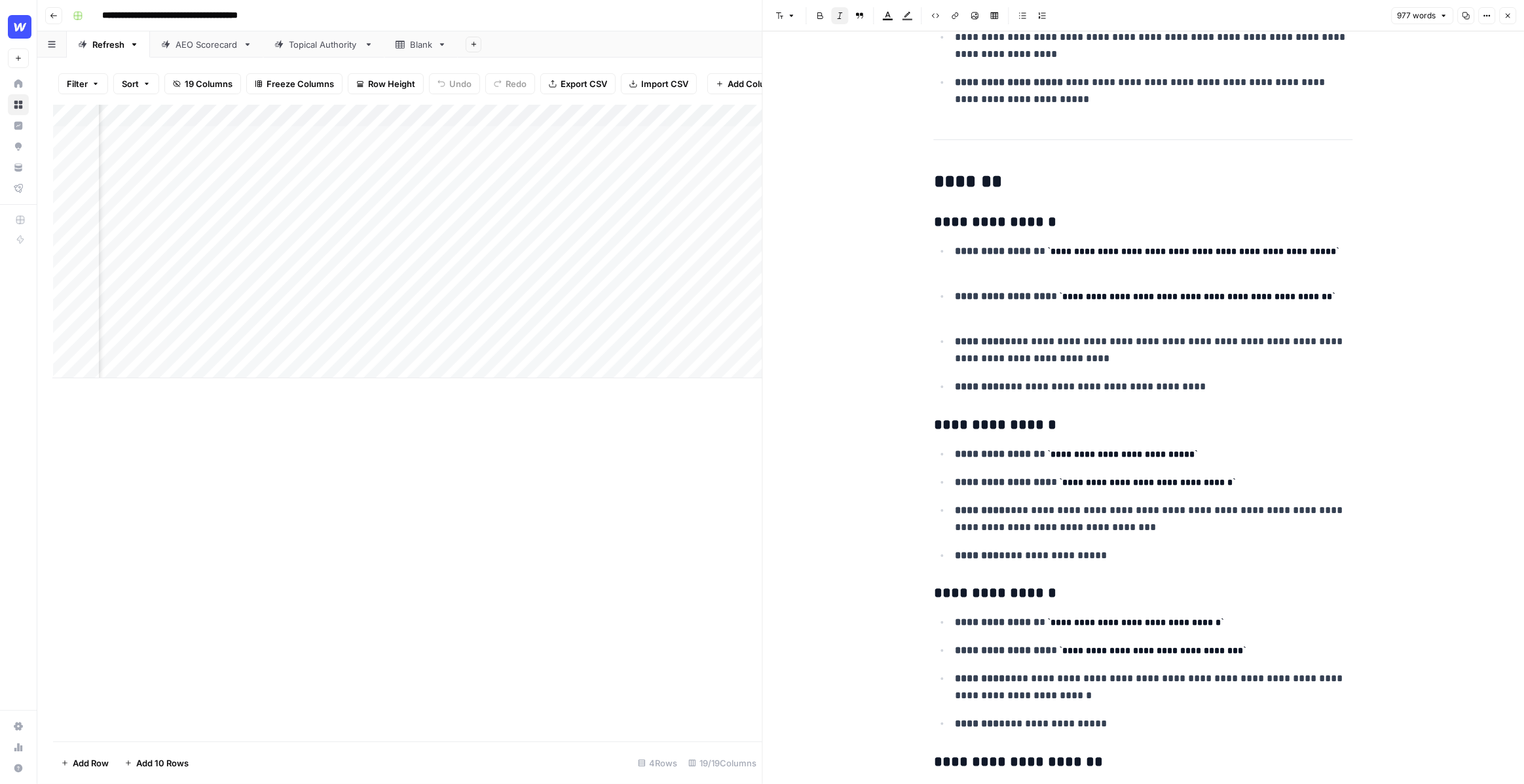
scroll to position [284, 0]
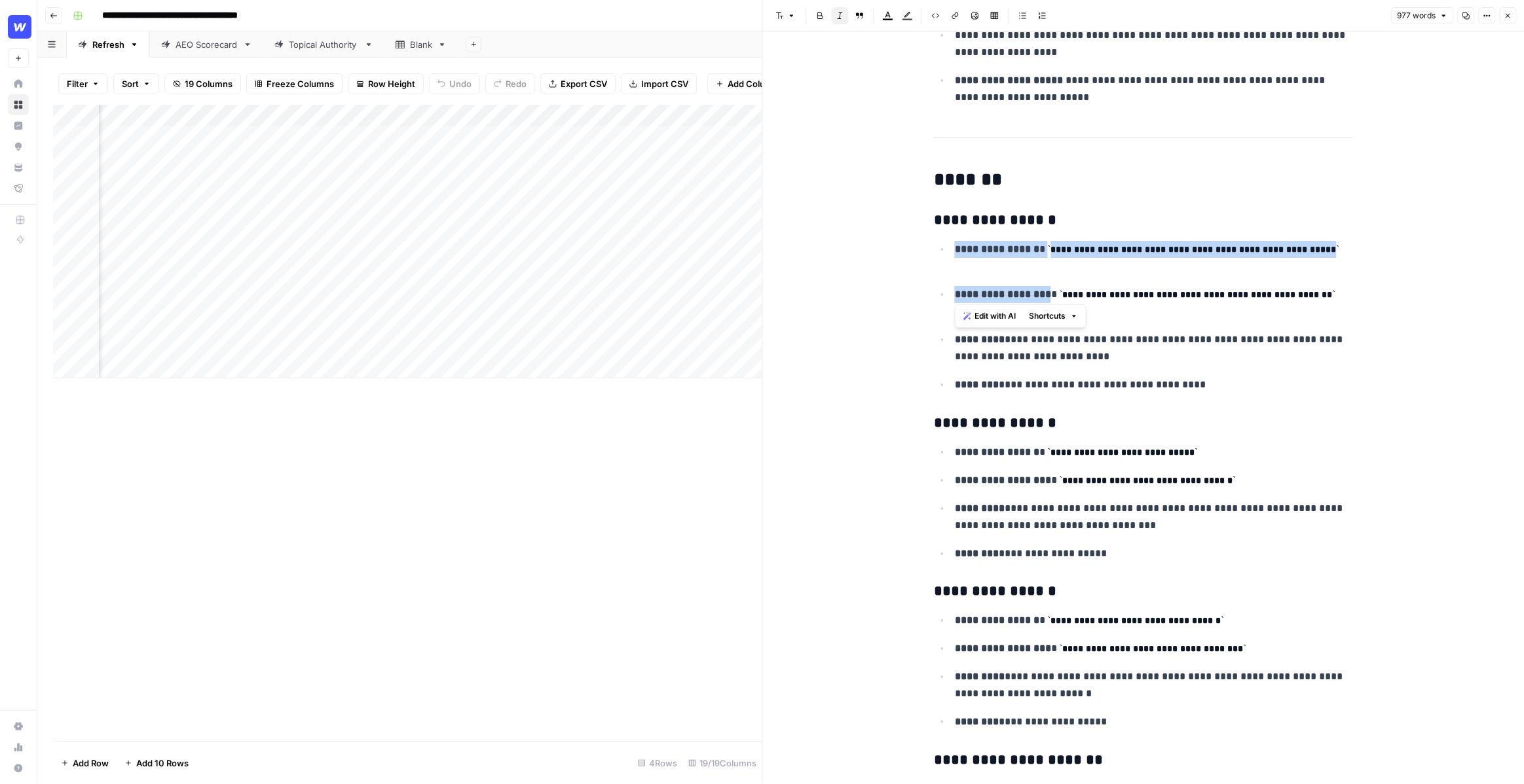
drag, startPoint x: 952, startPoint y: 253, endPoint x: 1068, endPoint y: 299, distance: 124.8
click at [1069, 299] on ul "**********" at bounding box center [1142, 317] width 419 height 153
click at [1051, 299] on strong "**********" at bounding box center [1002, 293] width 96 height 10
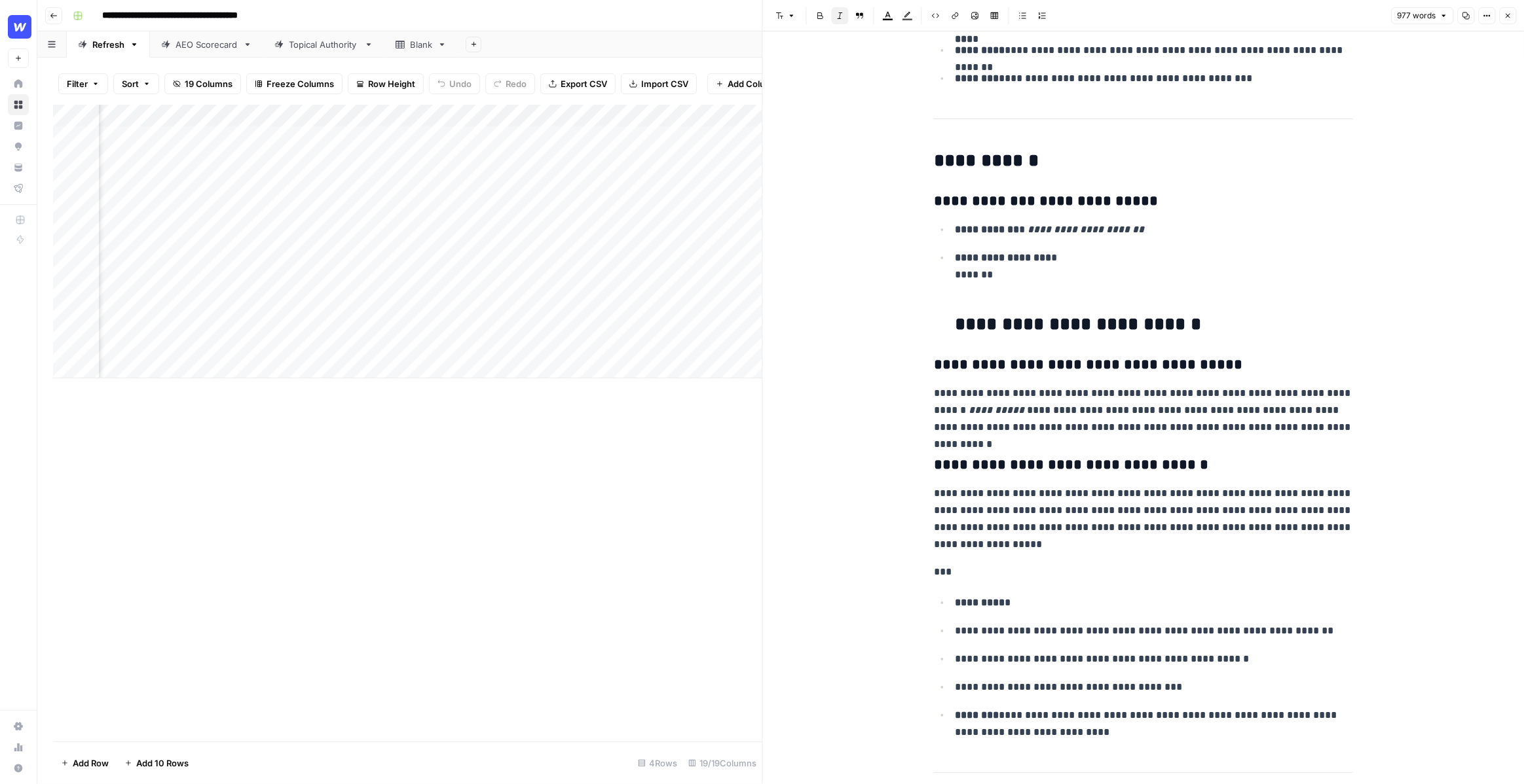
scroll to position [2876, 0]
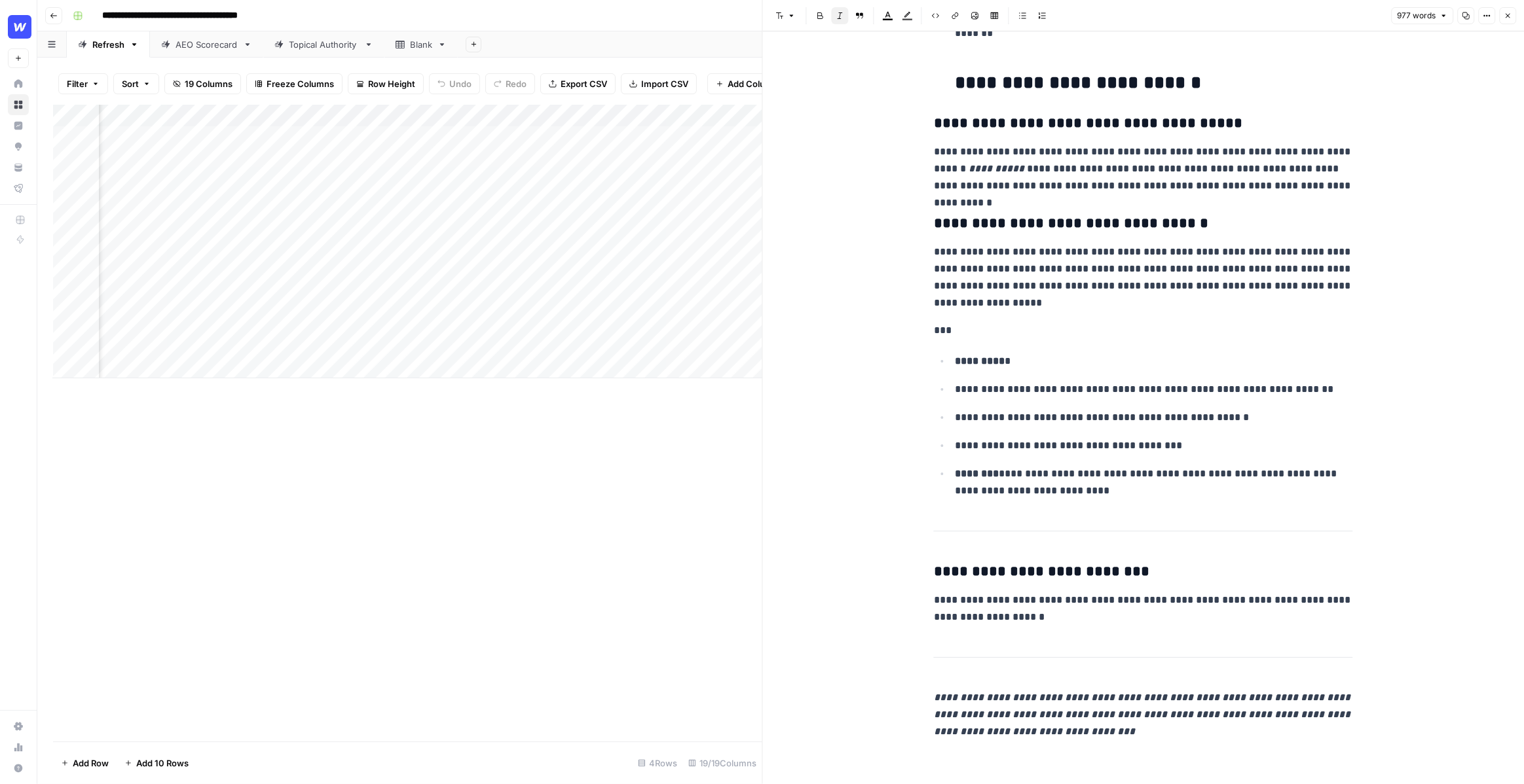
click at [1505, 17] on icon "button" at bounding box center [1507, 15] width 8 height 8
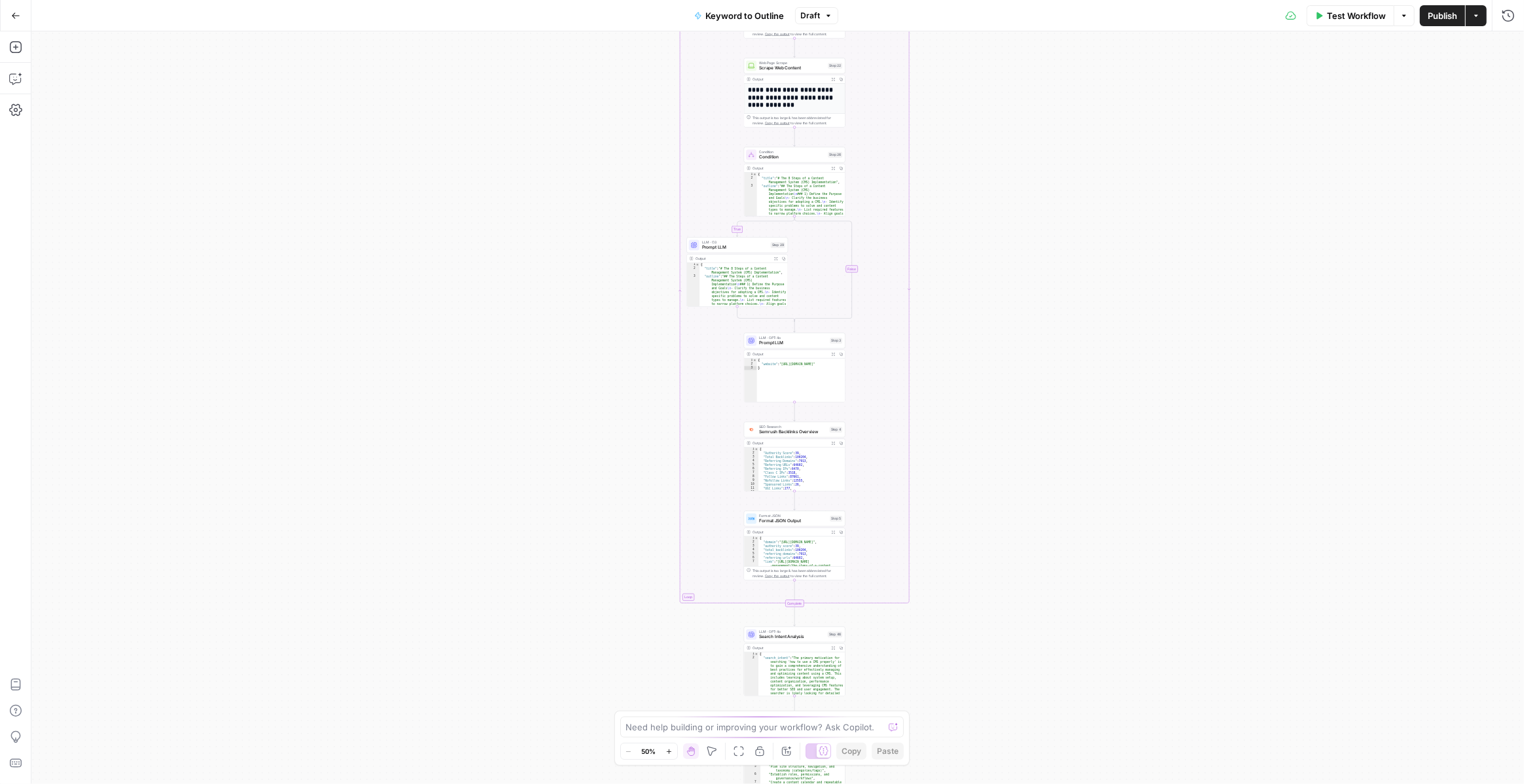
drag, startPoint x: 554, startPoint y: 168, endPoint x: 541, endPoint y: 422, distance: 254.3
click at [541, 422] on div "true false Workflow Set Inputs Inputs LLM · GPT-4o Search Query Step 40 Output …" at bounding box center [777, 408] width 1492 height 752
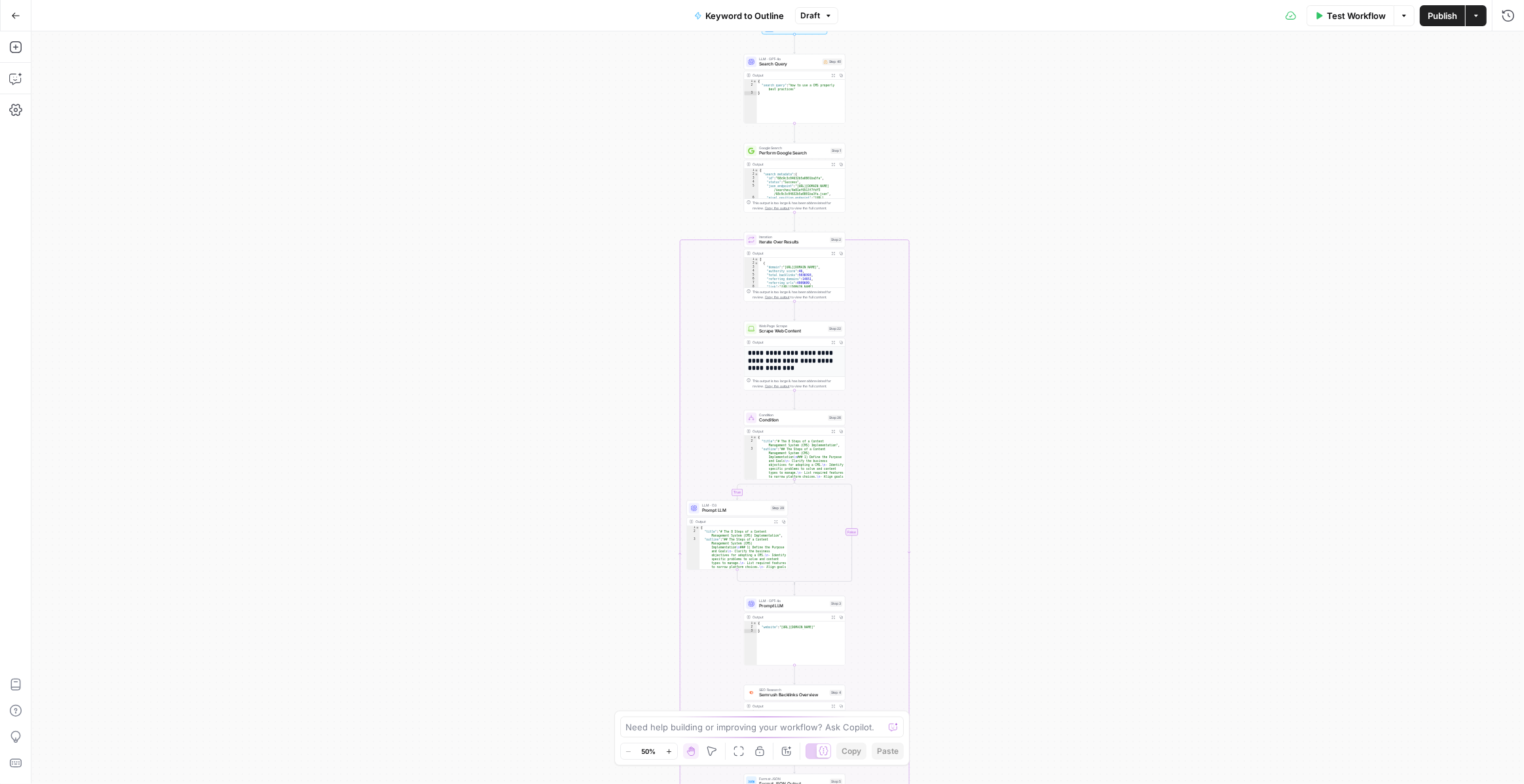
drag, startPoint x: 564, startPoint y: 246, endPoint x: 564, endPoint y: 508, distance: 262.0
click at [564, 508] on div "true false Workflow Set Inputs Inputs LLM · GPT-4o Search Query Step 40 Output …" at bounding box center [777, 408] width 1492 height 752
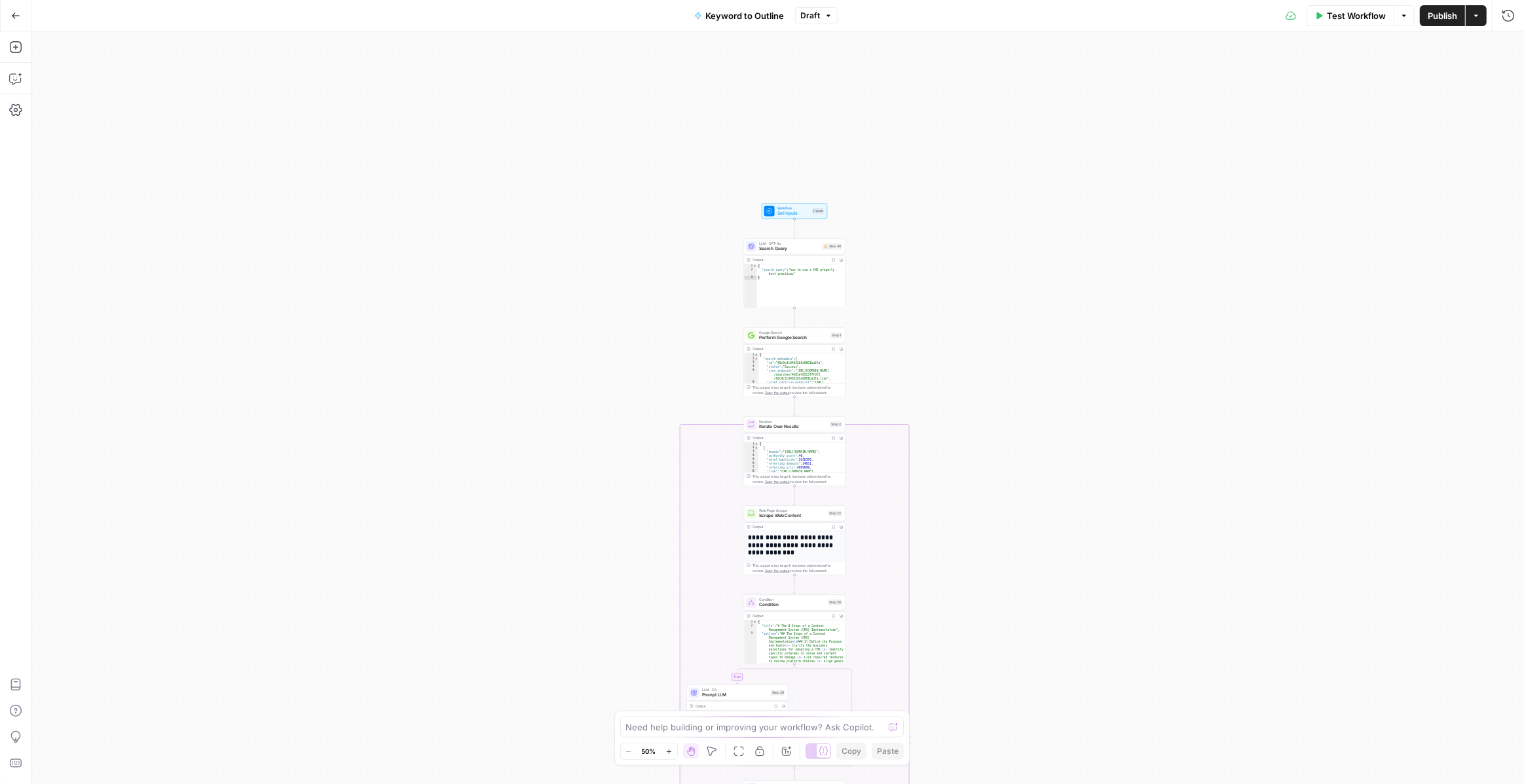
drag, startPoint x: 577, startPoint y: 314, endPoint x: 577, endPoint y: 498, distance: 184.0
click at [577, 498] on div "true false Workflow Set Inputs Inputs LLM · GPT-4o Search Query Step 40 Output …" at bounding box center [777, 408] width 1492 height 752
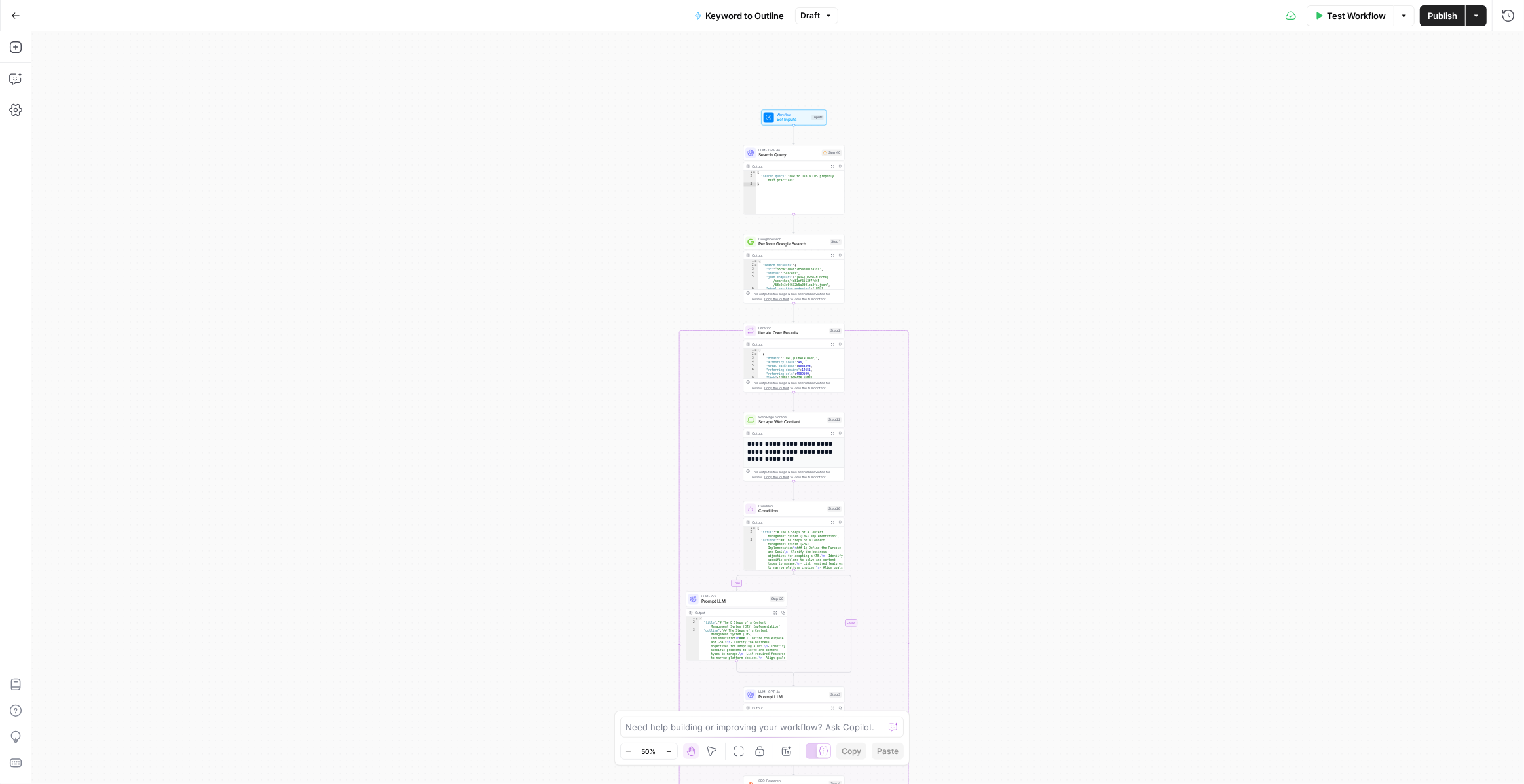
drag, startPoint x: 576, startPoint y: 383, endPoint x: 576, endPoint y: 285, distance: 98.0
click at [576, 285] on div "true false Workflow Set Inputs Inputs LLM · GPT-4o Search Query Step 40 Output …" at bounding box center [777, 408] width 1492 height 752
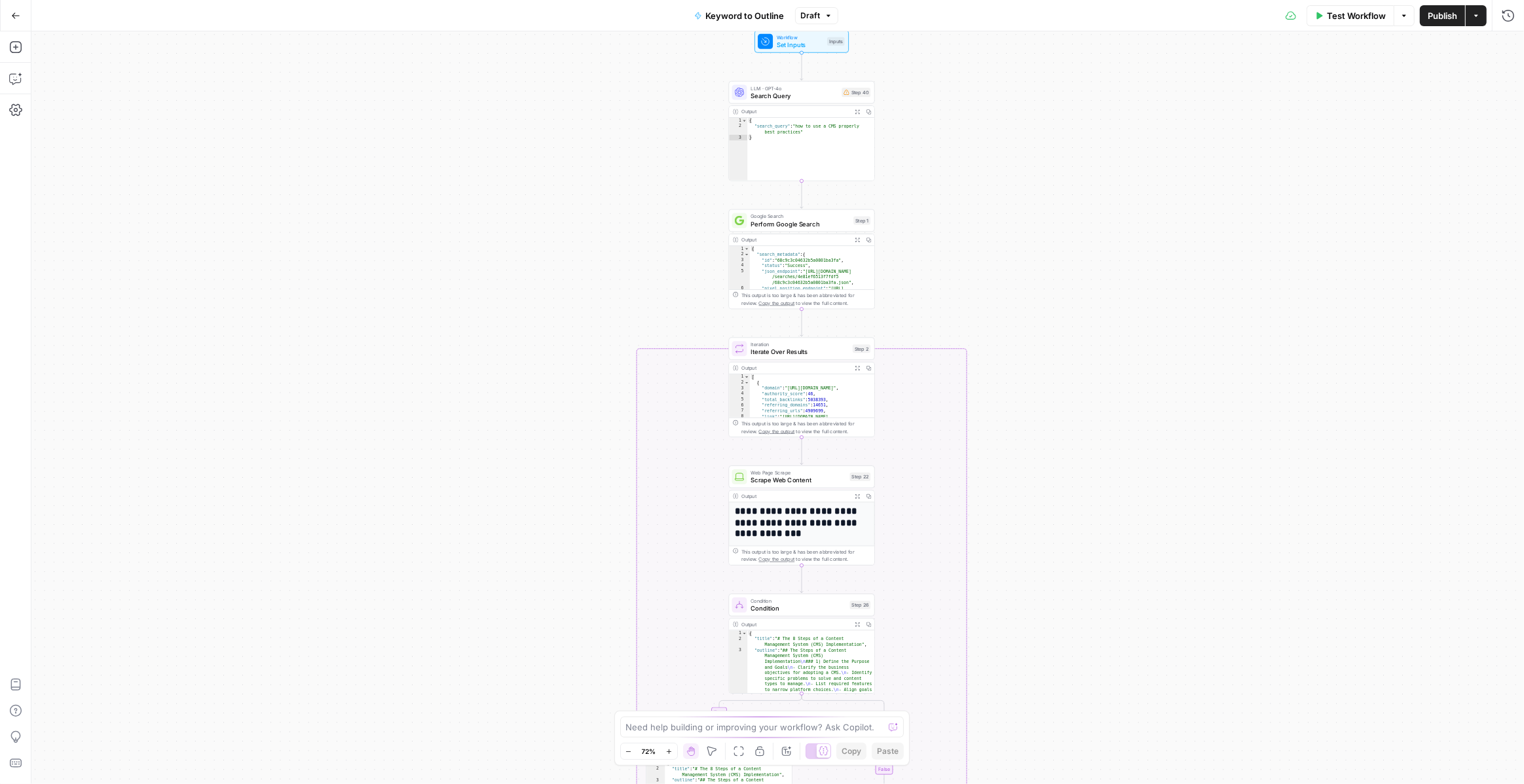
drag, startPoint x: 573, startPoint y: 278, endPoint x: 572, endPoint y: 328, distance: 50.0
click at [572, 328] on div "true false Workflow Set Inputs Inputs LLM · GPT-4o Search Query Step 40 Output …" at bounding box center [777, 408] width 1492 height 752
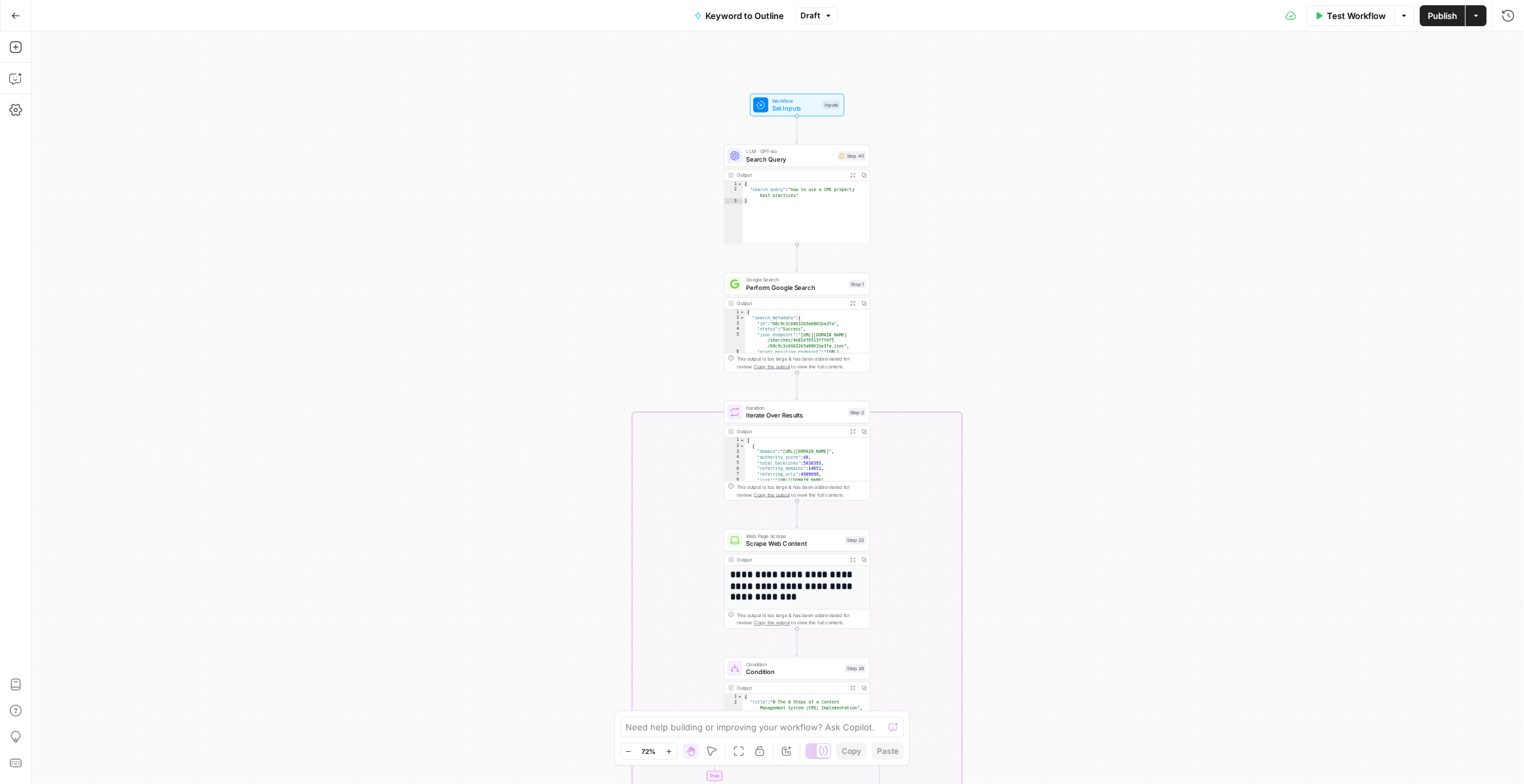
drag, startPoint x: 572, startPoint y: 328, endPoint x: 569, endPoint y: 394, distance: 66.1
click at [569, 394] on div "true false Workflow Set Inputs Inputs LLM · GPT-4o Search Query Step 40 Output …" at bounding box center [777, 408] width 1492 height 752
click at [14, 85] on button "Copilot" at bounding box center [16, 78] width 21 height 21
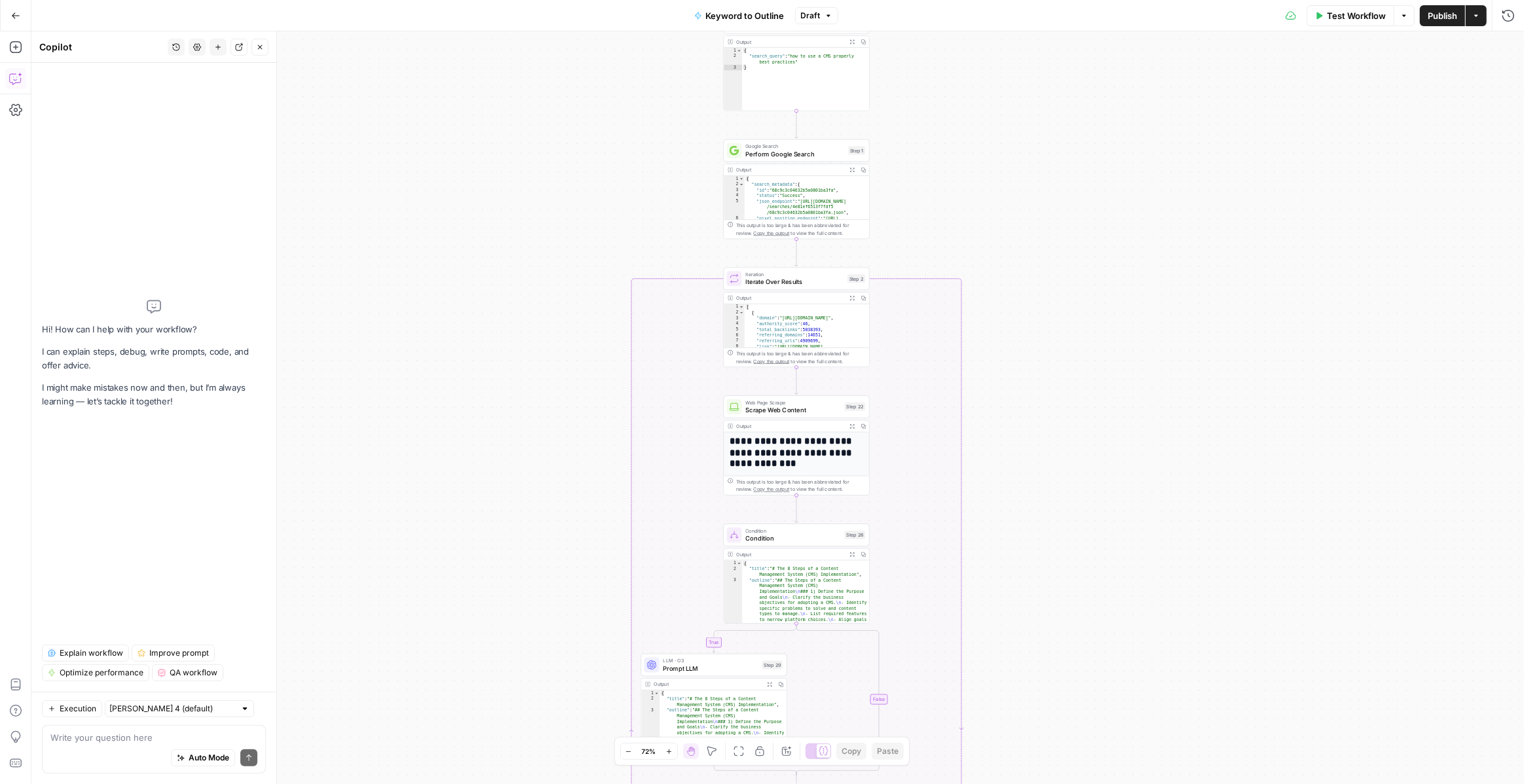
drag, startPoint x: 901, startPoint y: 337, endPoint x: 901, endPoint y: 203, distance: 134.0
click at [901, 203] on div "true false Workflow Set Inputs Inputs LLM · GPT-4o Search Query Step 40 Output …" at bounding box center [777, 408] width 1492 height 752
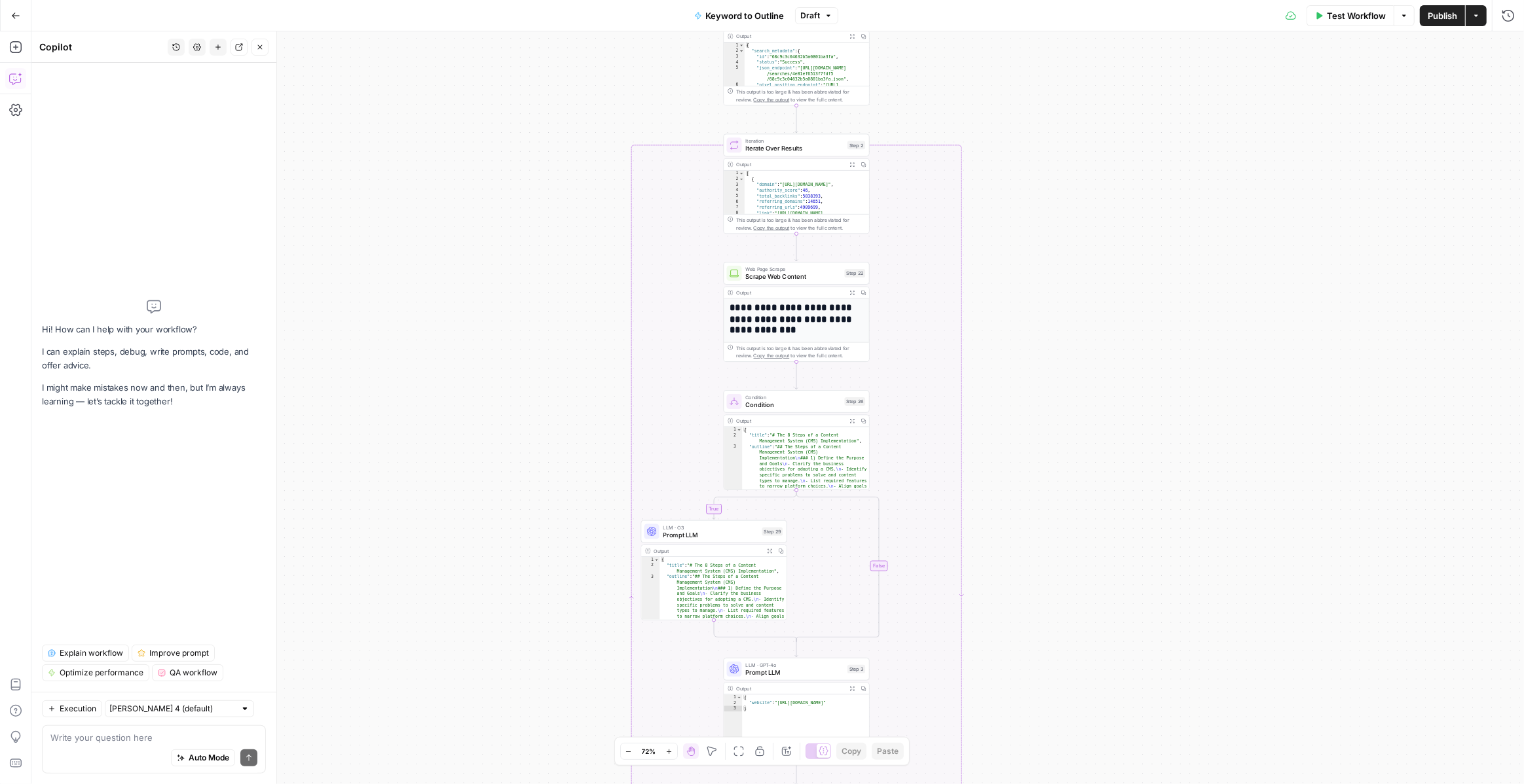
drag, startPoint x: 1043, startPoint y: 358, endPoint x: 1042, endPoint y: 225, distance: 133.0
click at [1042, 225] on div "true false Workflow Set Inputs Inputs LLM · GPT-4o Search Query Step 40 Output …" at bounding box center [777, 408] width 1492 height 752
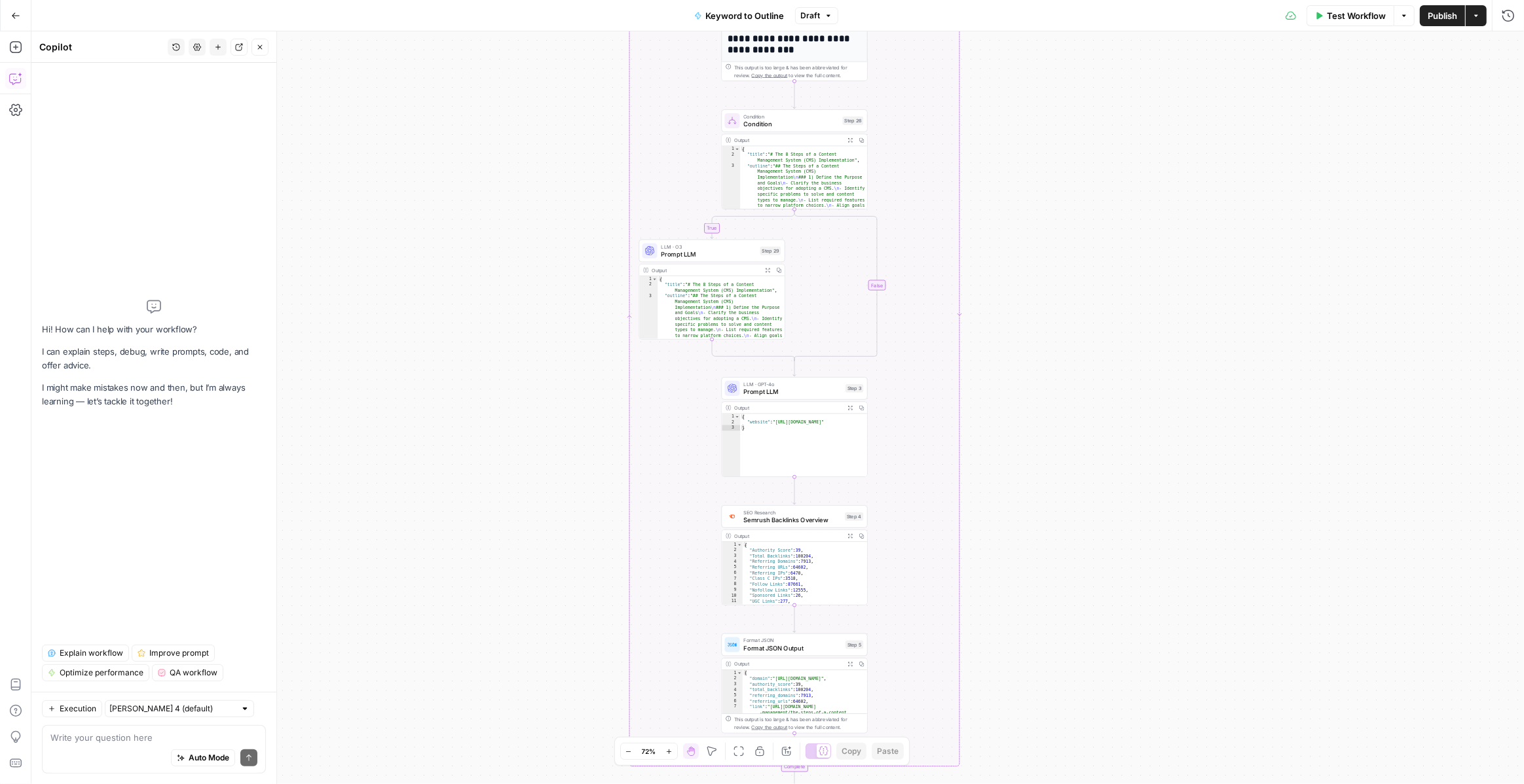
drag, startPoint x: 1005, startPoint y: 430, endPoint x: 1003, endPoint y: 132, distance: 298.0
click at [1003, 132] on div "true false Workflow Set Inputs Inputs LLM · GPT-4o Search Query Step 40 Output …" at bounding box center [777, 408] width 1492 height 752
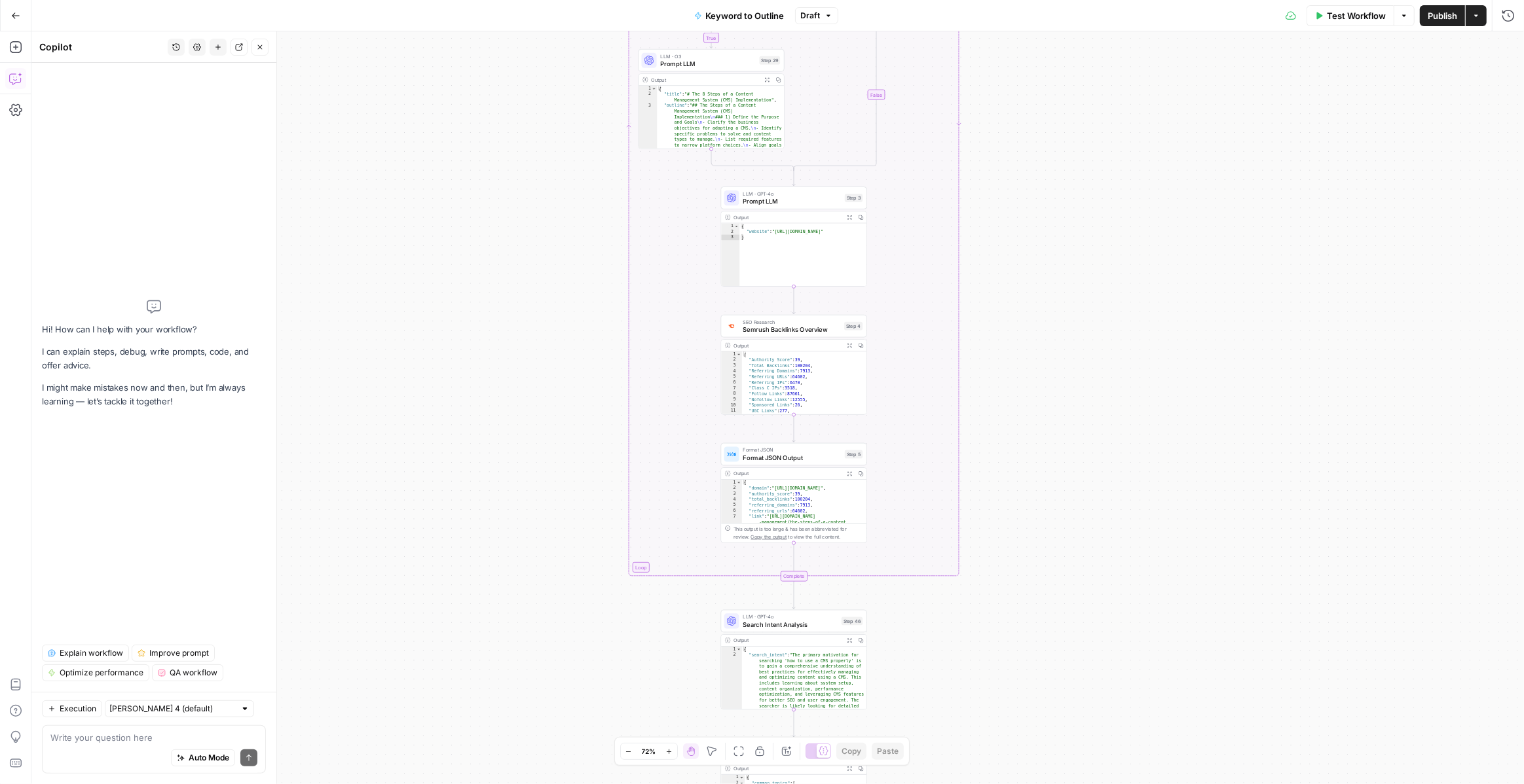
drag, startPoint x: 1066, startPoint y: 521, endPoint x: 1064, endPoint y: 300, distance: 221.0
click at [1064, 300] on div "true false Workflow Set Inputs Inputs LLM · GPT-4o Search Query Step 40 Output …" at bounding box center [777, 408] width 1492 height 752
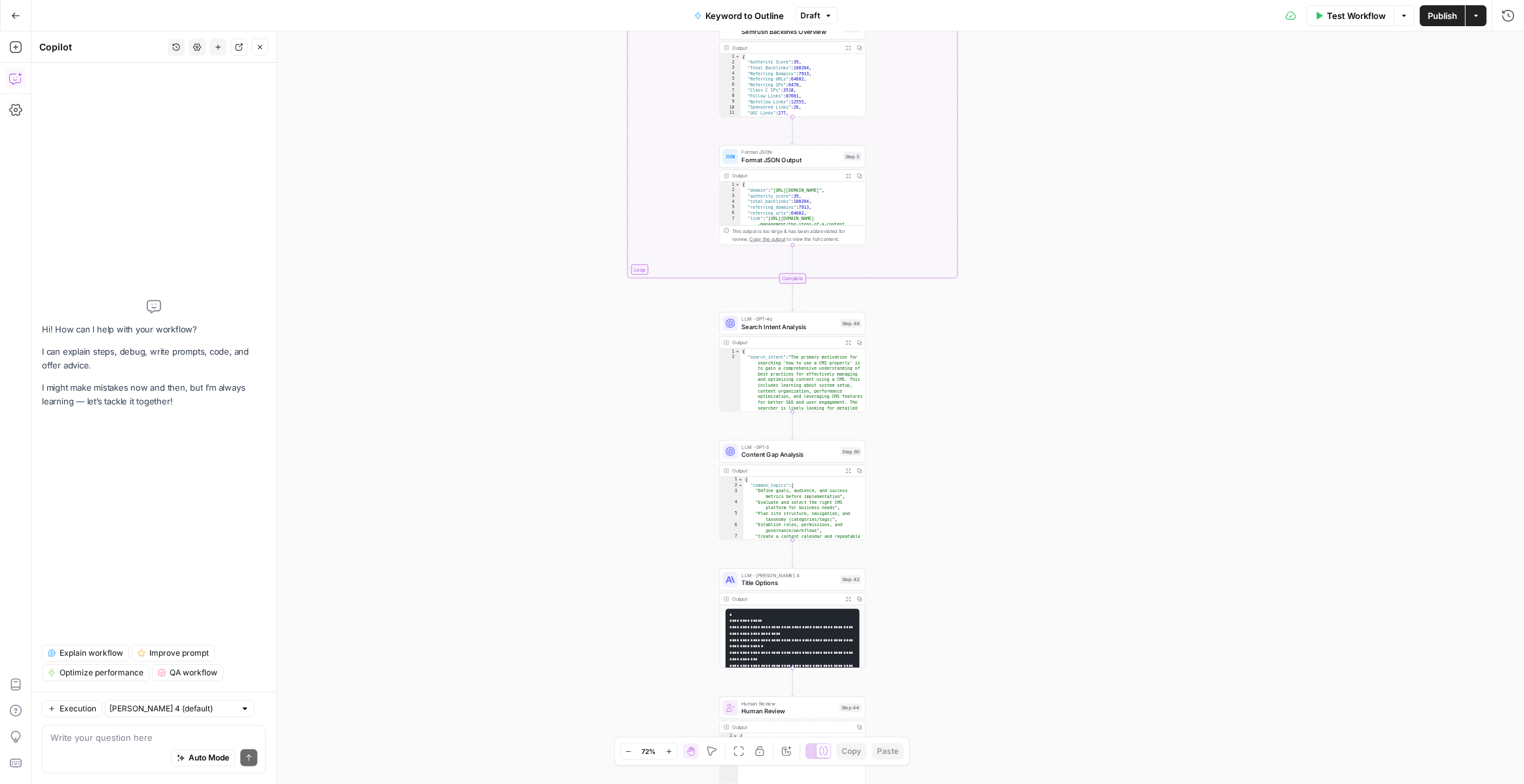
drag, startPoint x: 1053, startPoint y: 407, endPoint x: 1052, endPoint y: 158, distance: 249.0
click at [1052, 158] on div "true false Workflow Set Inputs Inputs LLM · GPT-4o Search Query Step 40 Output …" at bounding box center [777, 408] width 1492 height 752
click at [789, 459] on span "Content Gap Analysis" at bounding box center [787, 455] width 95 height 9
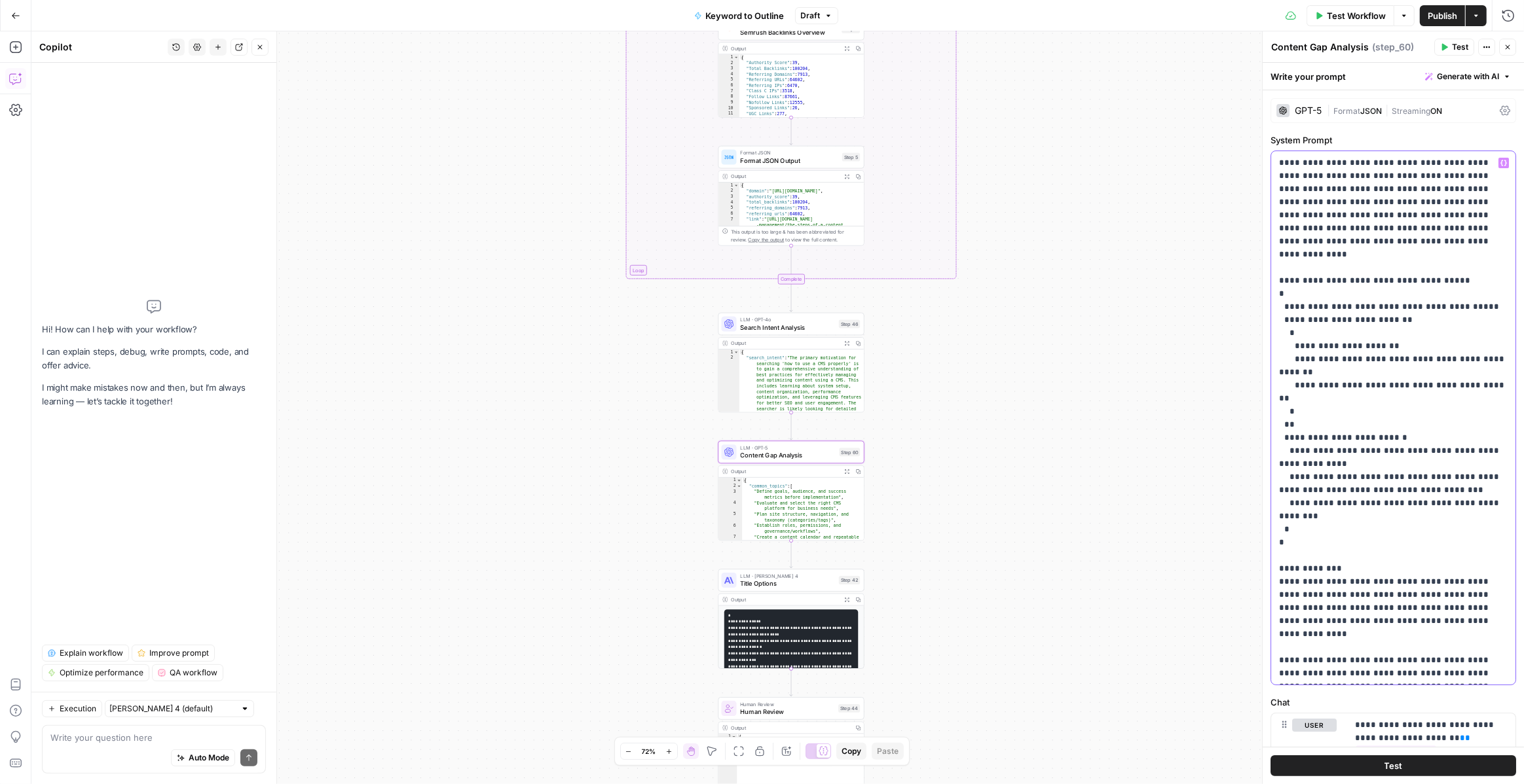
drag, startPoint x: 1401, startPoint y: 240, endPoint x: 1300, endPoint y: 178, distance: 118.5
click at [1300, 178] on p "**********" at bounding box center [1393, 582] width 228 height 851
click at [1300, 180] on p "**********" at bounding box center [1393, 582] width 228 height 851
click at [1308, 115] on div "GPT-5" at bounding box center [1298, 110] width 45 height 13
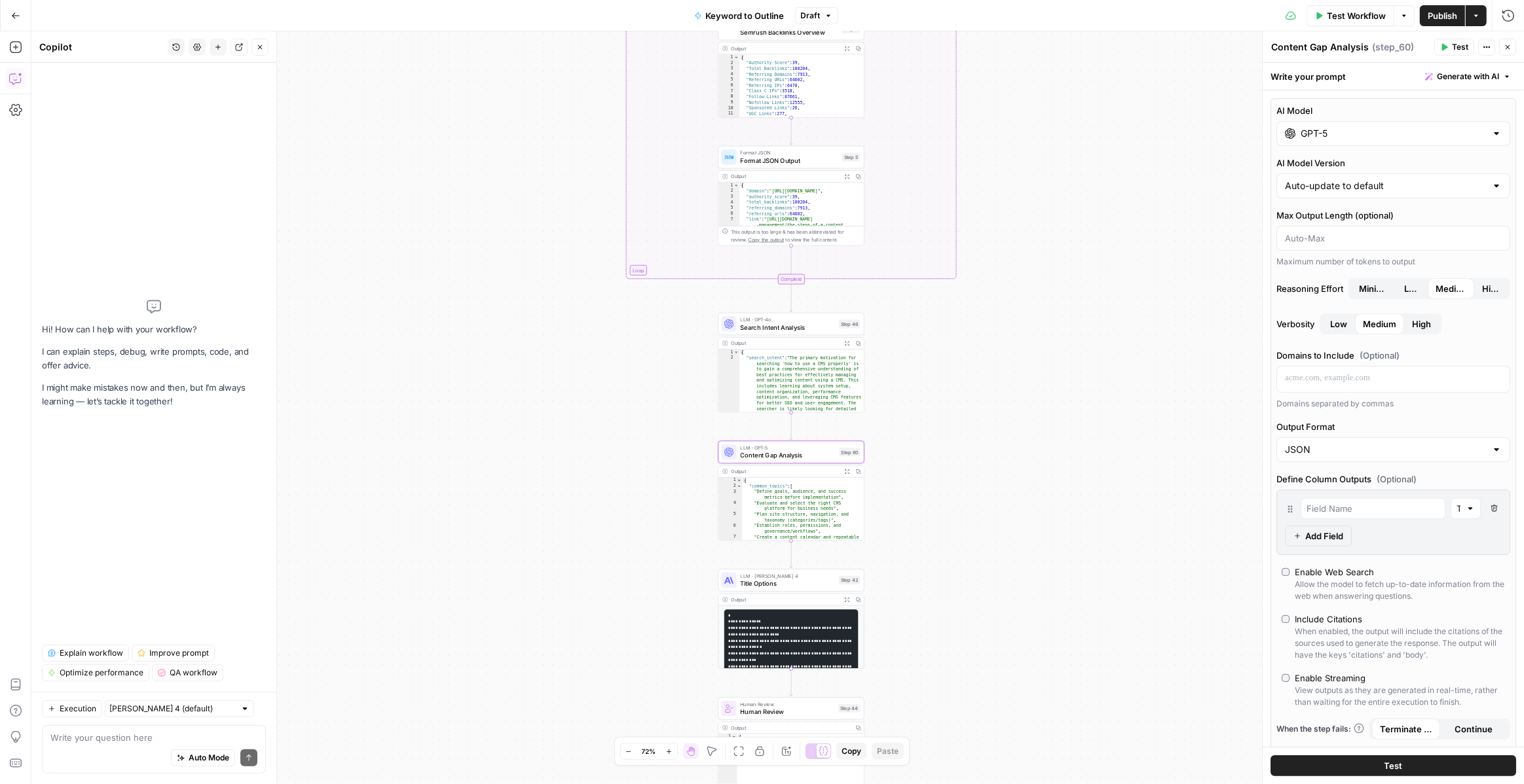
click at [1326, 134] on input "GPT-5" at bounding box center [1393, 133] width 185 height 13
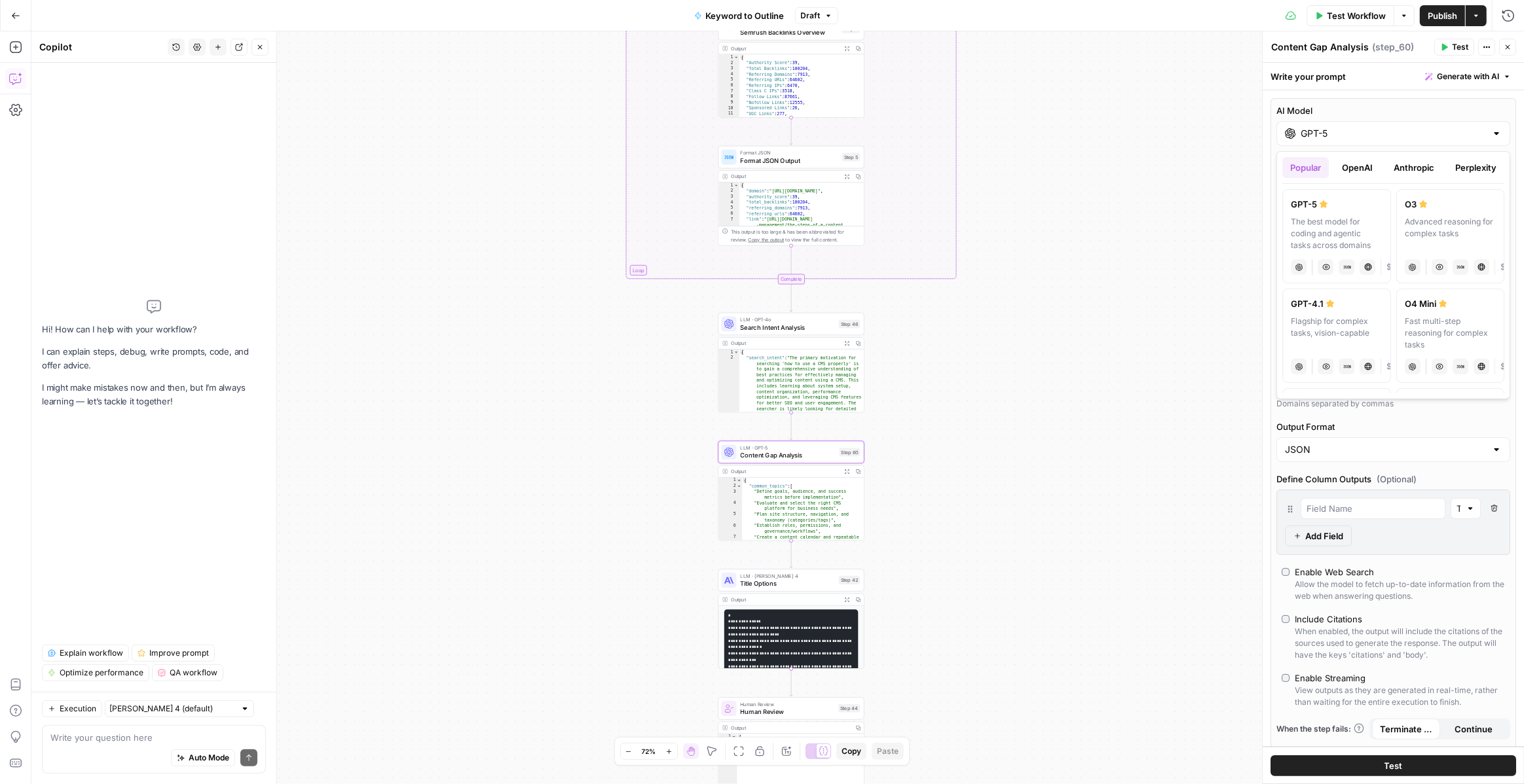
click at [1371, 164] on button "OpenAI" at bounding box center [1357, 167] width 47 height 21
click at [1419, 164] on button "Anthropic" at bounding box center [1414, 167] width 56 height 21
click at [1463, 167] on button "Perplexity" at bounding box center [1476, 167] width 57 height 21
click at [1372, 166] on button "OpenAI" at bounding box center [1357, 167] width 47 height 21
click at [1409, 166] on button "Anthropic" at bounding box center [1414, 167] width 56 height 21
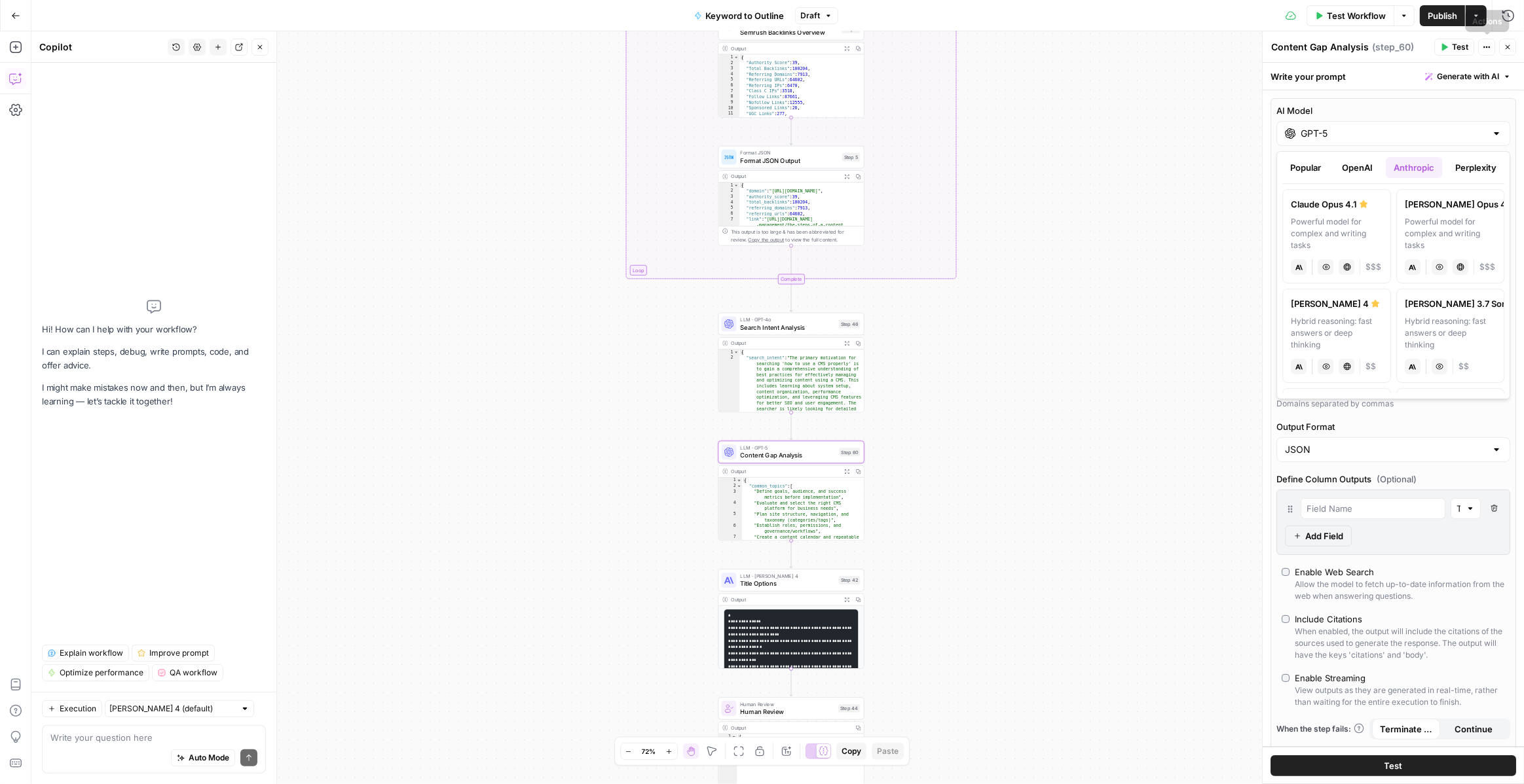
click at [1504, 43] on icon "button" at bounding box center [1507, 47] width 8 height 8
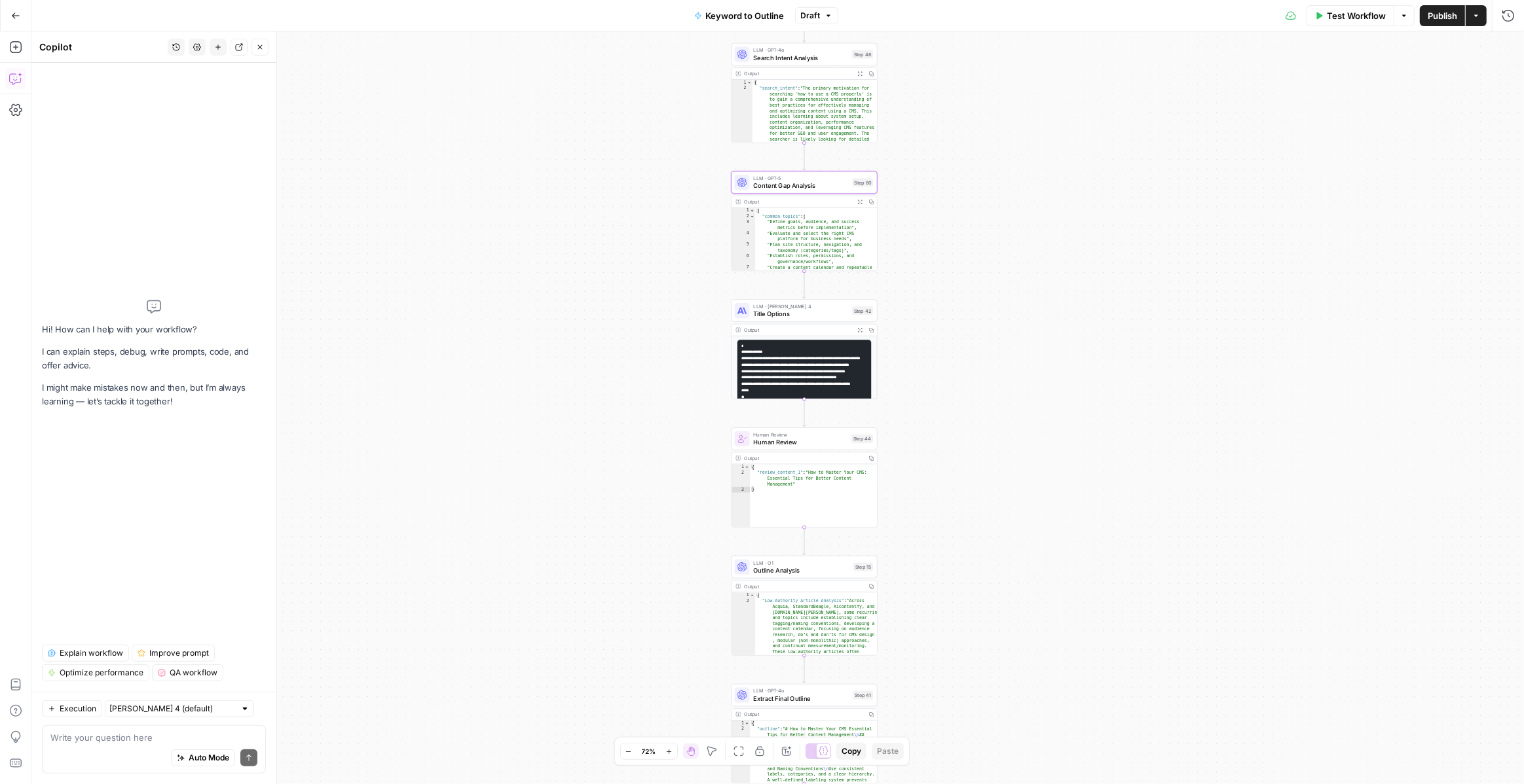
drag, startPoint x: 1084, startPoint y: 302, endPoint x: 1097, endPoint y: 33, distance: 269.3
click at [1097, 33] on div "true false Workflow Set Inputs Inputs LLM · GPT-4o Search Query Step 40 Output …" at bounding box center [777, 408] width 1492 height 752
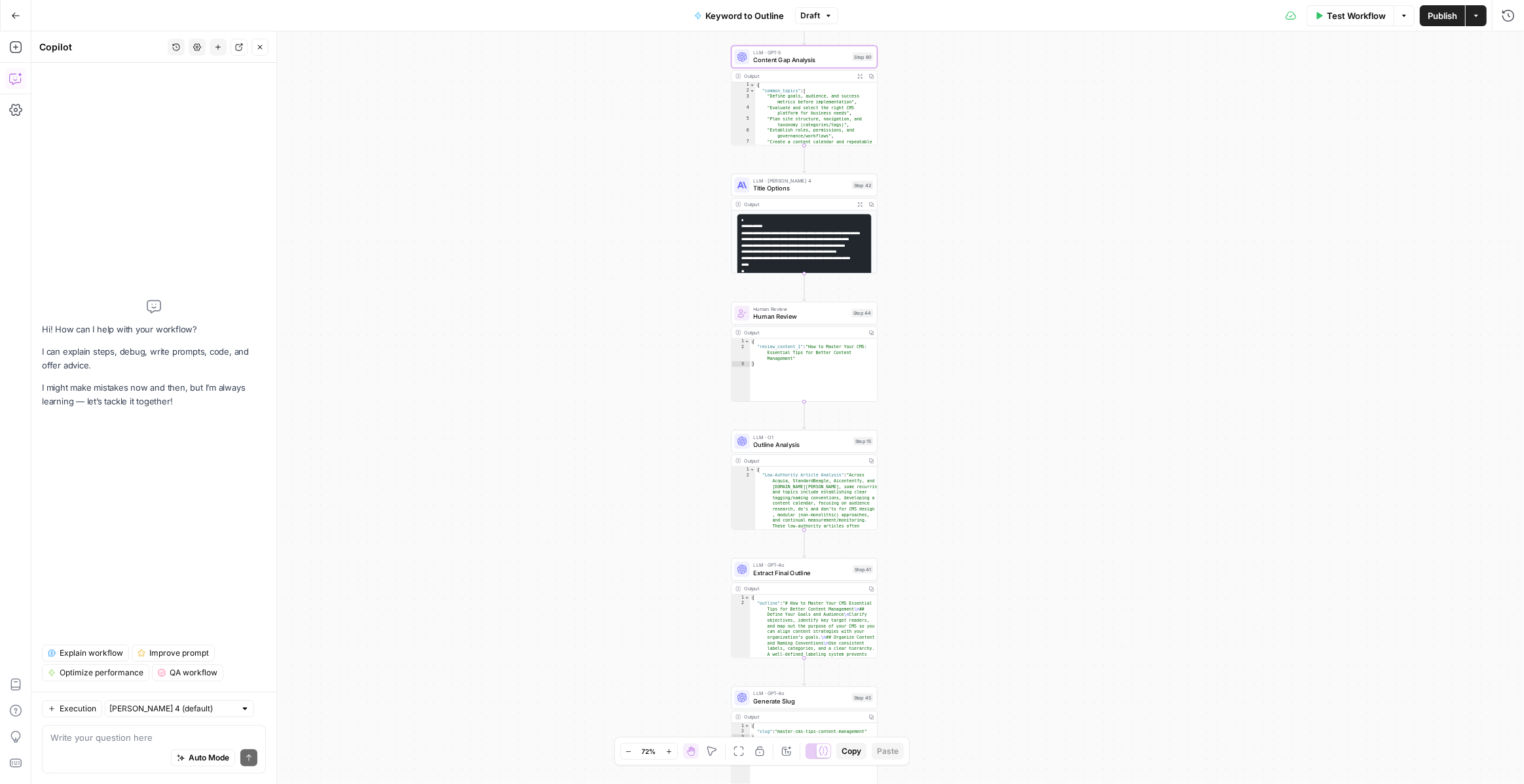
drag, startPoint x: 1039, startPoint y: 230, endPoint x: 1038, endPoint y: 78, distance: 152.0
click at [1038, 78] on div "true false Workflow Set Inputs Inputs LLM · GPT-4o Search Query Step 40 Output …" at bounding box center [777, 408] width 1492 height 752
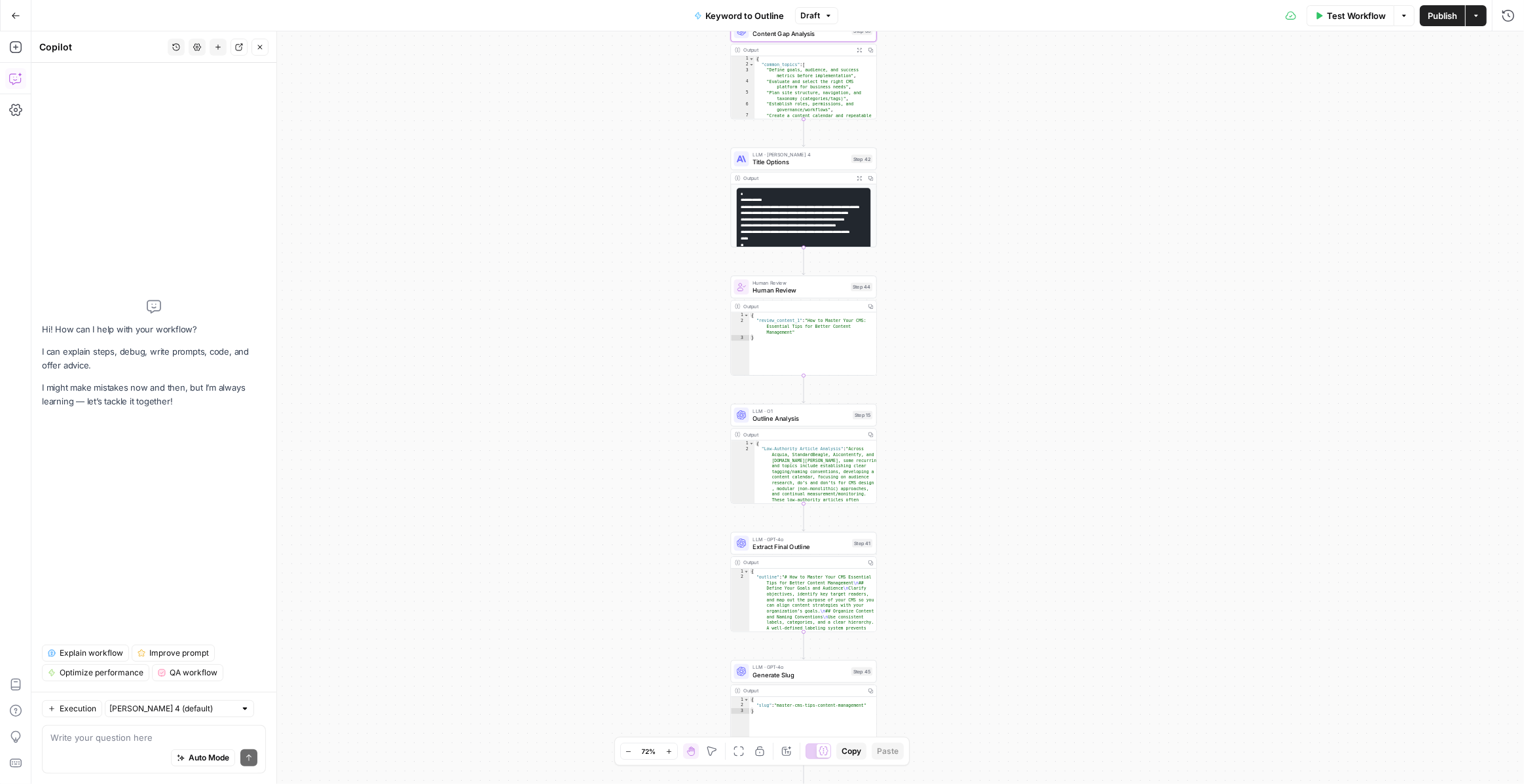
drag, startPoint x: 678, startPoint y: 276, endPoint x: 969, endPoint y: 359, distance: 302.6
click at [676, 419] on div "true false Workflow Set Inputs Inputs LLM · GPT-4o Search Query Step 40 Output …" at bounding box center [777, 408] width 1492 height 752
click at [956, 507] on div "true false Workflow Set Inputs Inputs LLM · GPT-4o Search Query Step 40 Output …" at bounding box center [777, 408] width 1492 height 752
click at [978, 401] on div "true false Workflow Set Inputs Inputs LLM · GPT-4o Search Query Step 40 Output …" at bounding box center [777, 408] width 1492 height 752
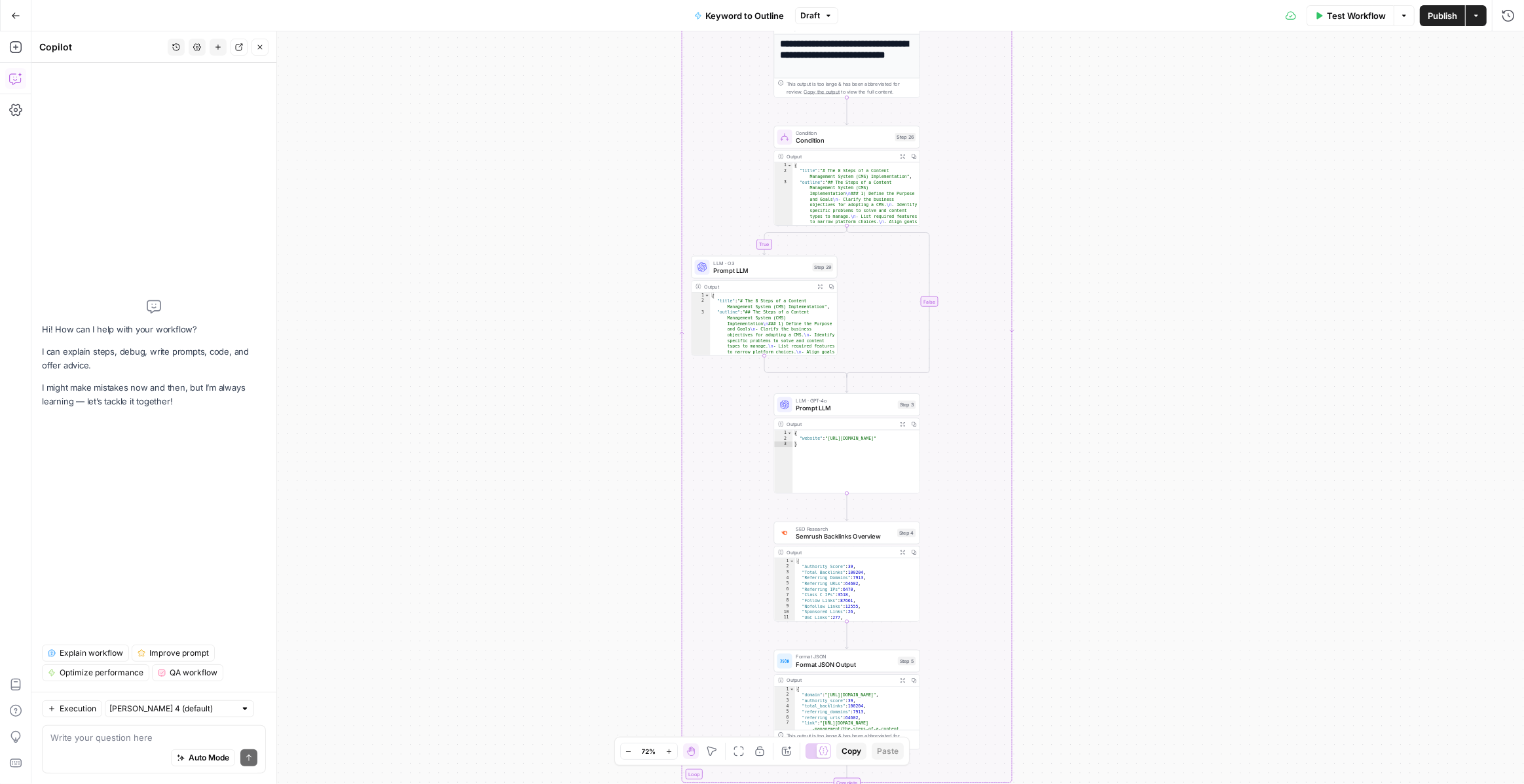
drag, startPoint x: 1096, startPoint y: 182, endPoint x: 1070, endPoint y: 340, distance: 160.1
click at [1070, 340] on div "true false Workflow Set Inputs Inputs LLM · GPT-4o Search Query Step 40 Output …" at bounding box center [777, 408] width 1492 height 752
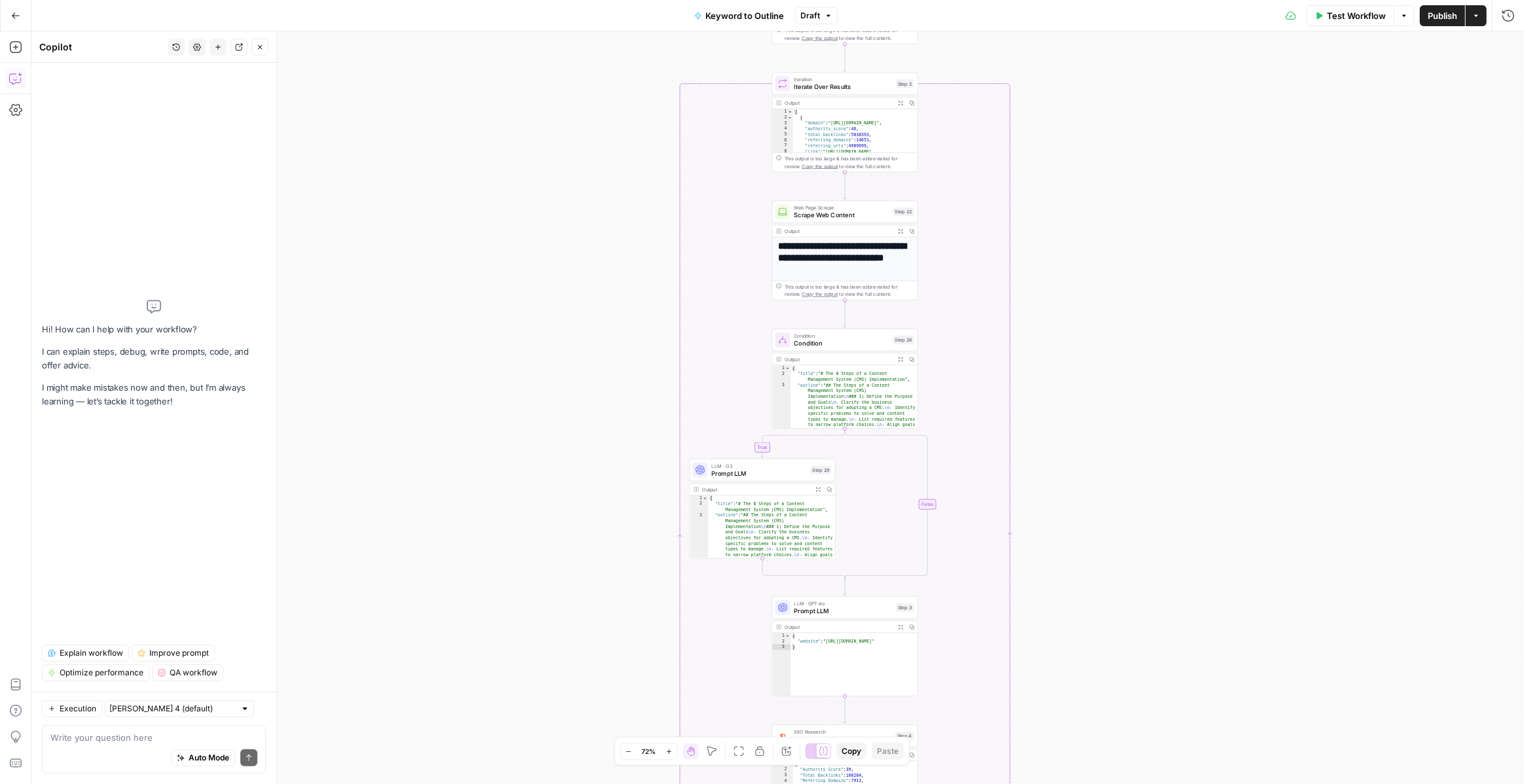
drag, startPoint x: 1084, startPoint y: 266, endPoint x: 1077, endPoint y: 523, distance: 257.1
click at [1077, 523] on div "true false Workflow Set Inputs Inputs LLM · GPT-4o Search Query Step 40 Output …" at bounding box center [777, 408] width 1492 height 752
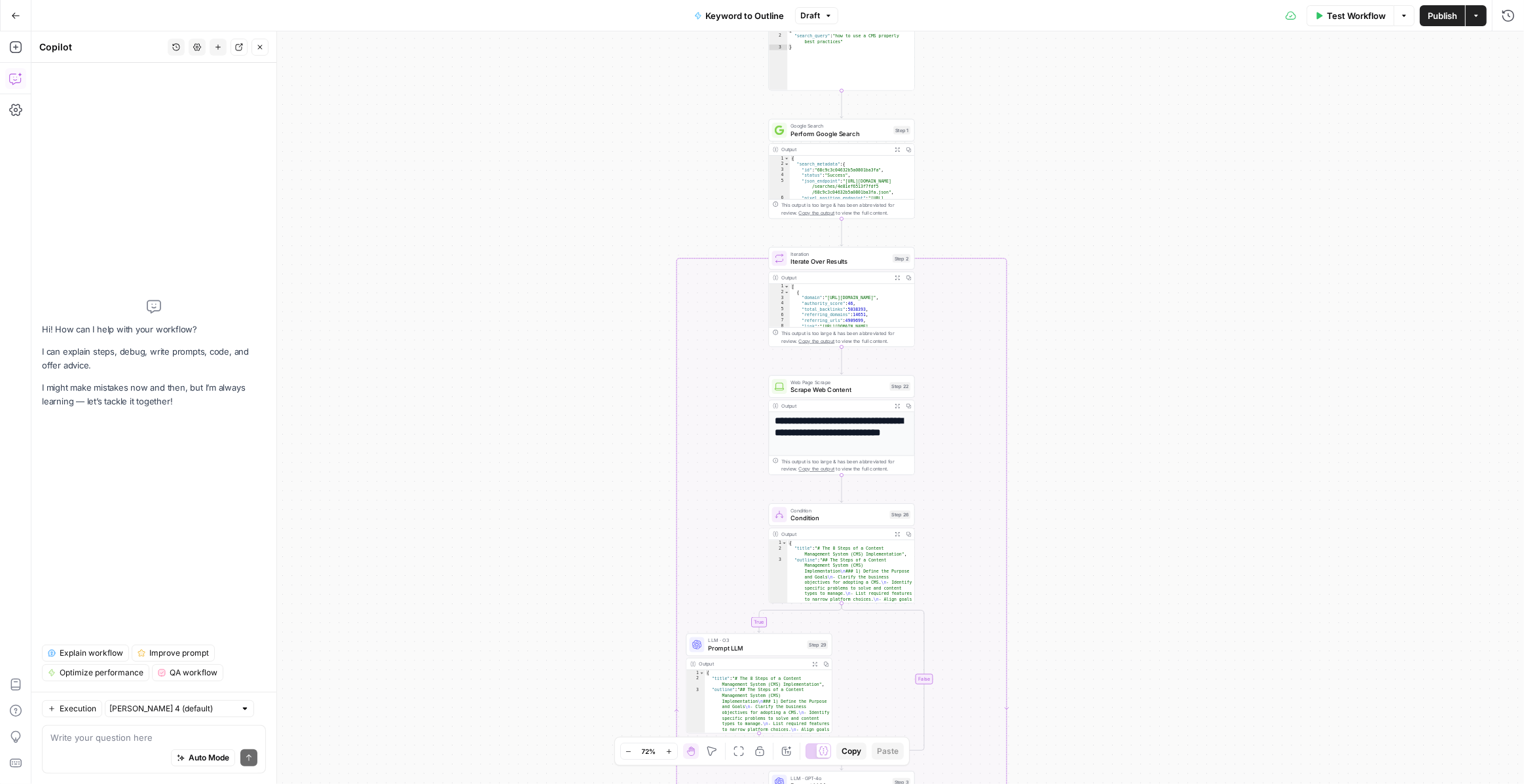
drag, startPoint x: 1089, startPoint y: 352, endPoint x: 1086, endPoint y: 473, distance: 121.0
click at [1086, 473] on div "true false Workflow Set Inputs Inputs LLM · GPT-4o Search Query Step 40 Output …" at bounding box center [777, 408] width 1492 height 752
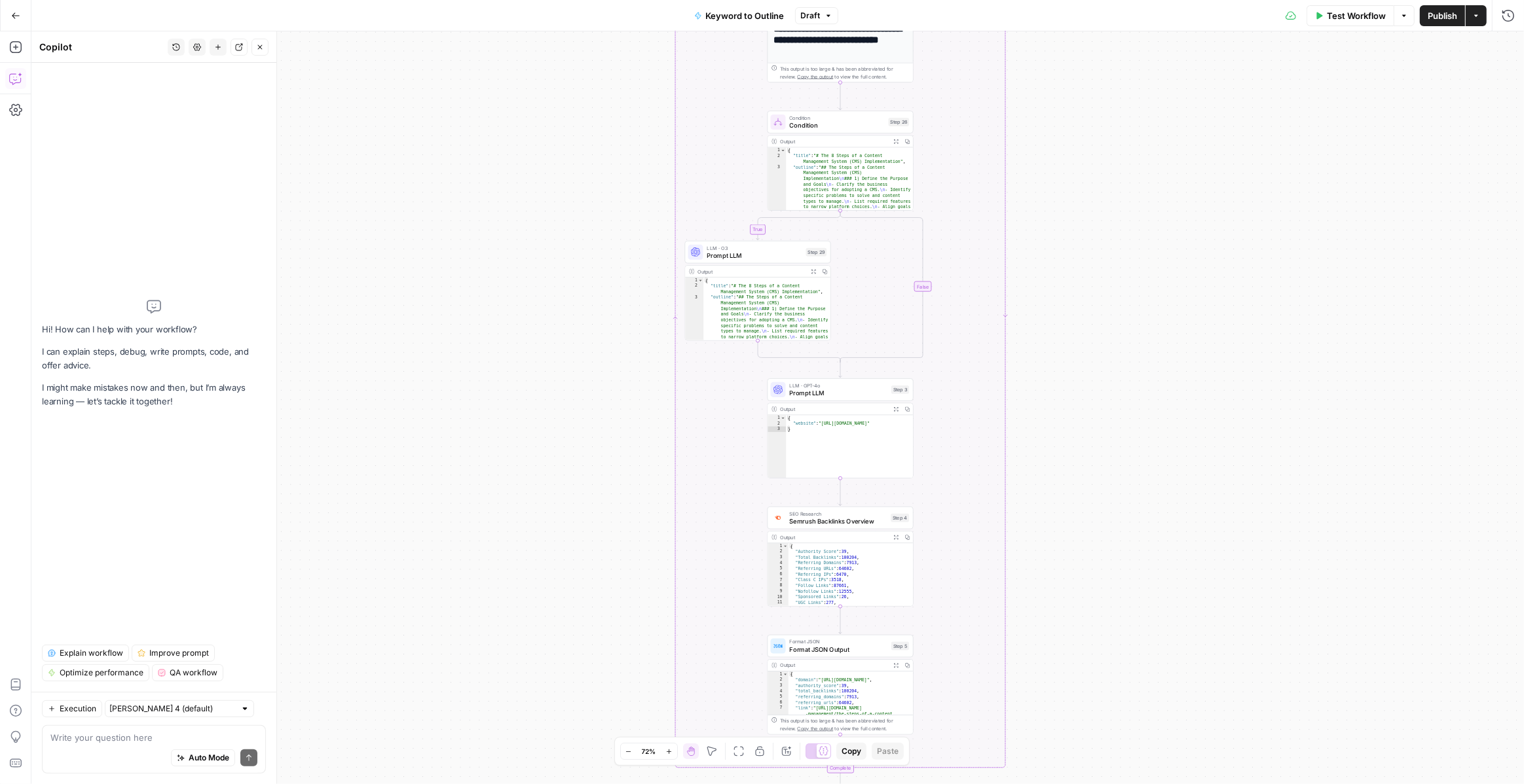
drag, startPoint x: 1086, startPoint y: 470, endPoint x: 1085, endPoint y: 65, distance: 405.0
click at [1085, 65] on div "true false Workflow Set Inputs Inputs LLM · GPT-4o Search Query Step 40 Output …" at bounding box center [777, 408] width 1492 height 752
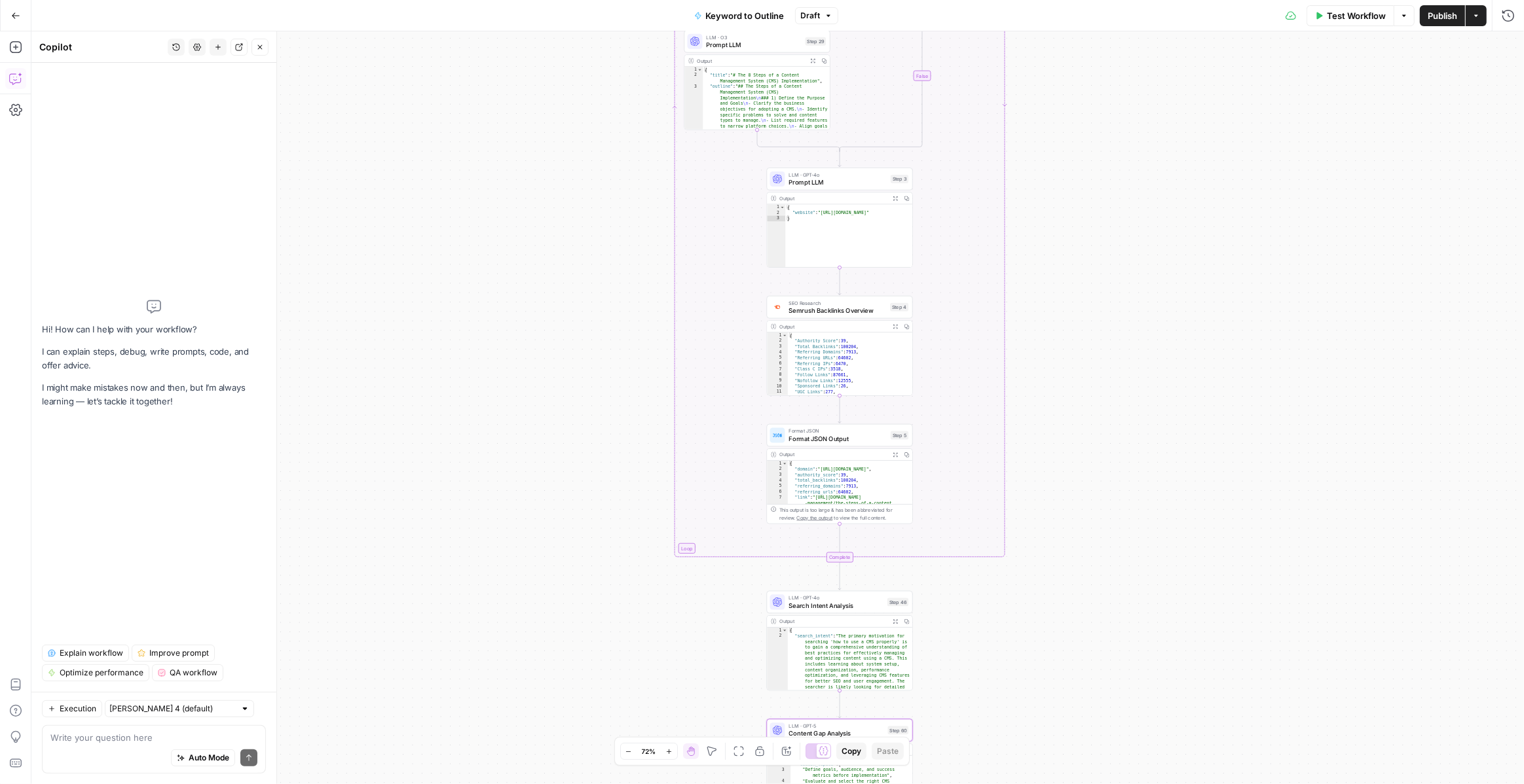
drag, startPoint x: 1084, startPoint y: 55, endPoint x: 1083, endPoint y: 30, distance: 25.0
click at [1083, 30] on div "Go Back Keyword to Outline Draft Test Workflow Options Publish Actions Run Hist…" at bounding box center [762, 392] width 1524 height 784
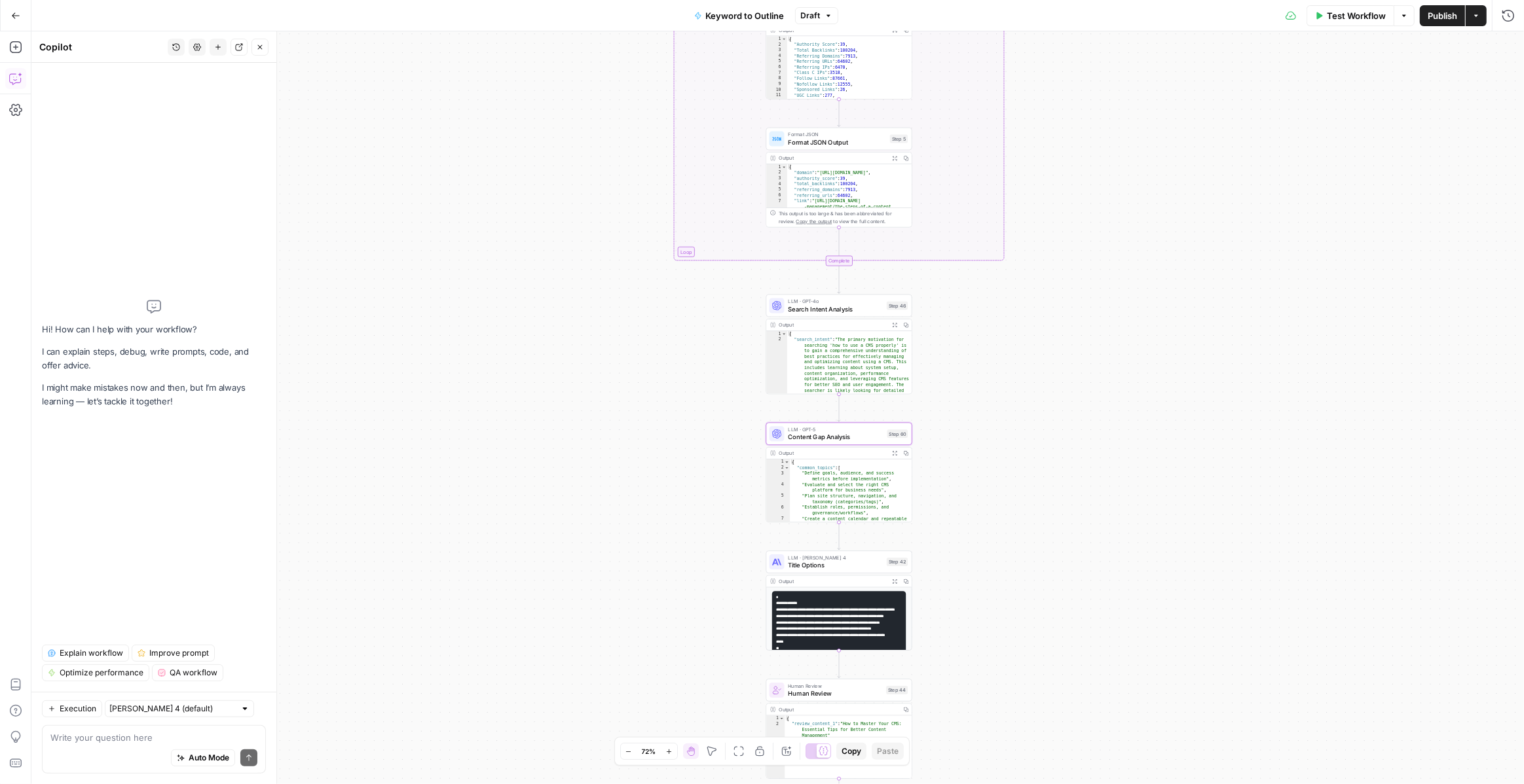
drag, startPoint x: 1101, startPoint y: 318, endPoint x: 1101, endPoint y: 50, distance: 268.0
click at [1101, 50] on div "true false Workflow Set Inputs Inputs LLM · GPT-4o Search Query Step 40 Output …" at bounding box center [777, 408] width 1492 height 752
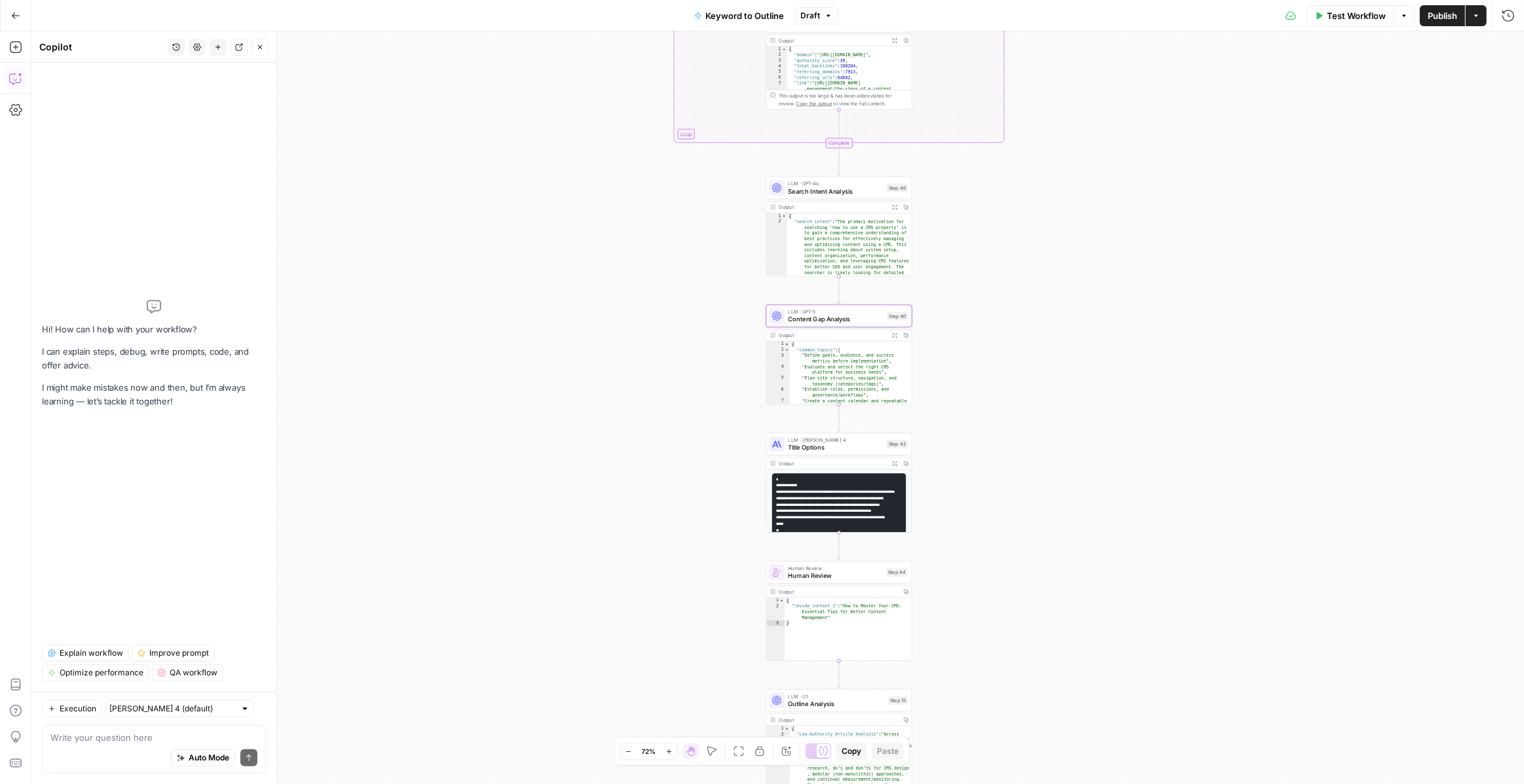
drag, startPoint x: 1067, startPoint y: 364, endPoint x: 1067, endPoint y: 247, distance: 117.0
click at [1067, 246] on div "true false Workflow Set Inputs Inputs LLM · GPT-4o Search Query Step 40 Output …" at bounding box center [777, 408] width 1492 height 752
click at [1512, 18] on icon "button" at bounding box center [1507, 15] width 13 height 13
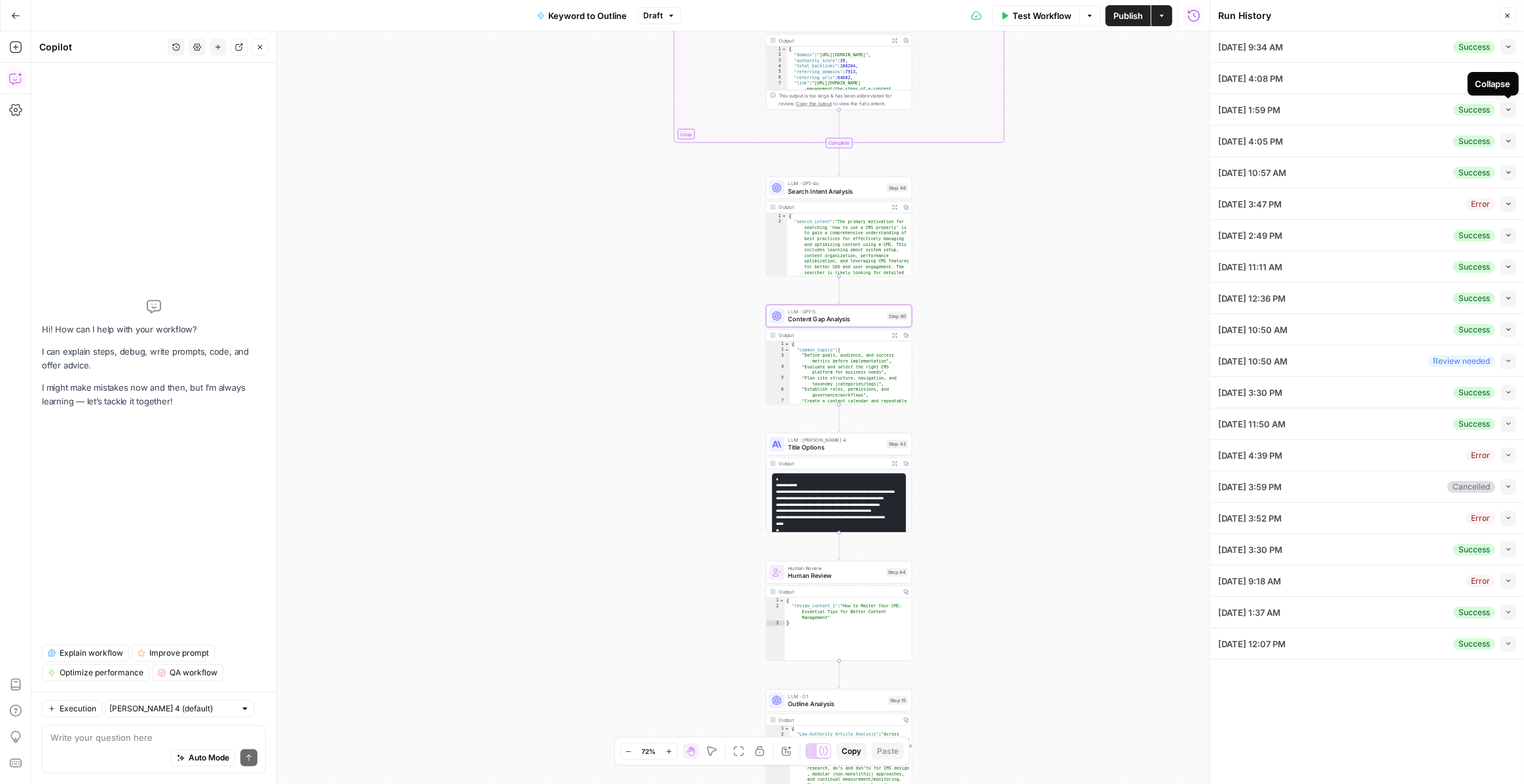
click at [1510, 112] on icon "button" at bounding box center [1508, 109] width 7 height 7
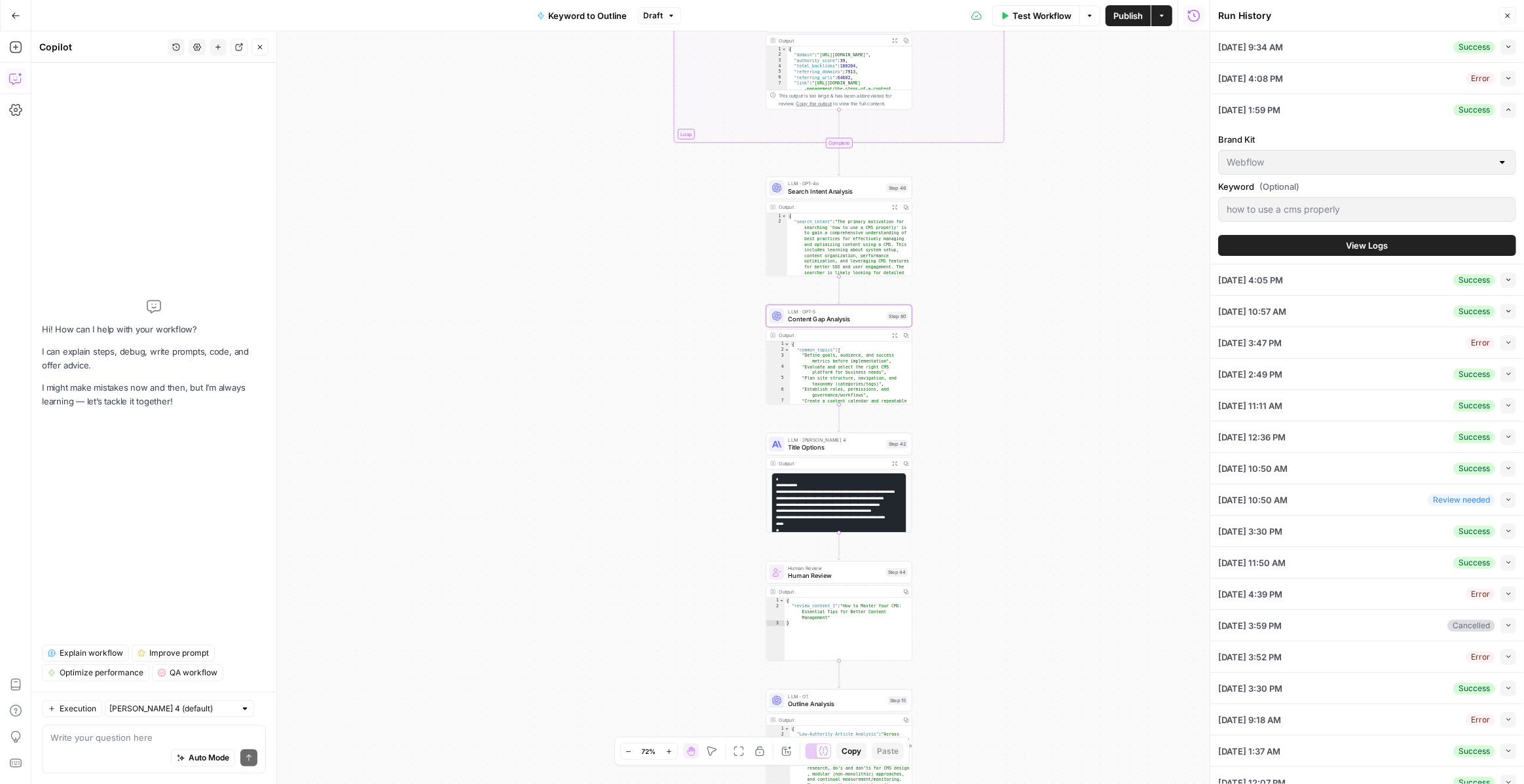
click at [1362, 246] on span "View Logs" at bounding box center [1367, 245] width 42 height 13
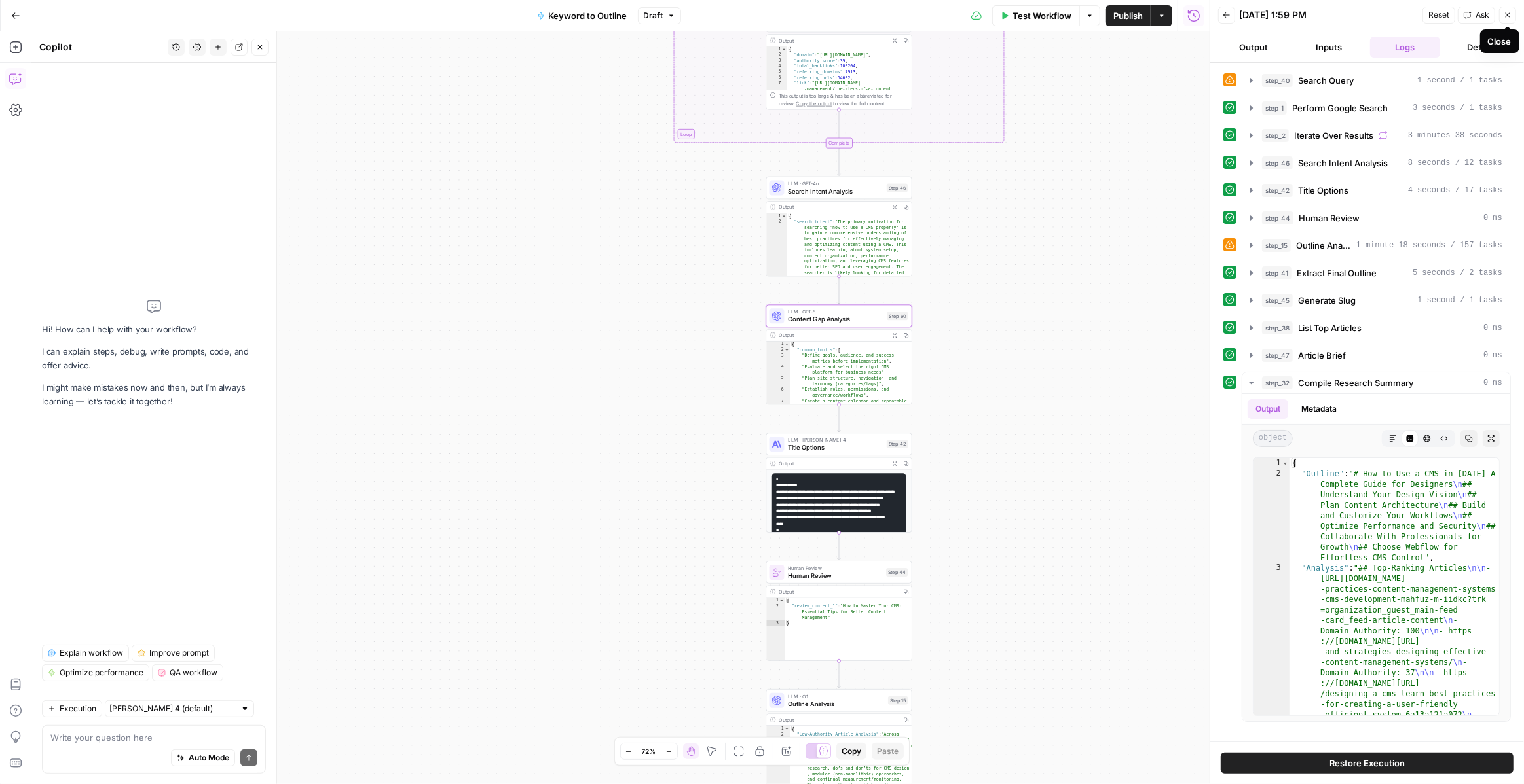
click at [1505, 13] on icon "button" at bounding box center [1507, 15] width 8 height 8
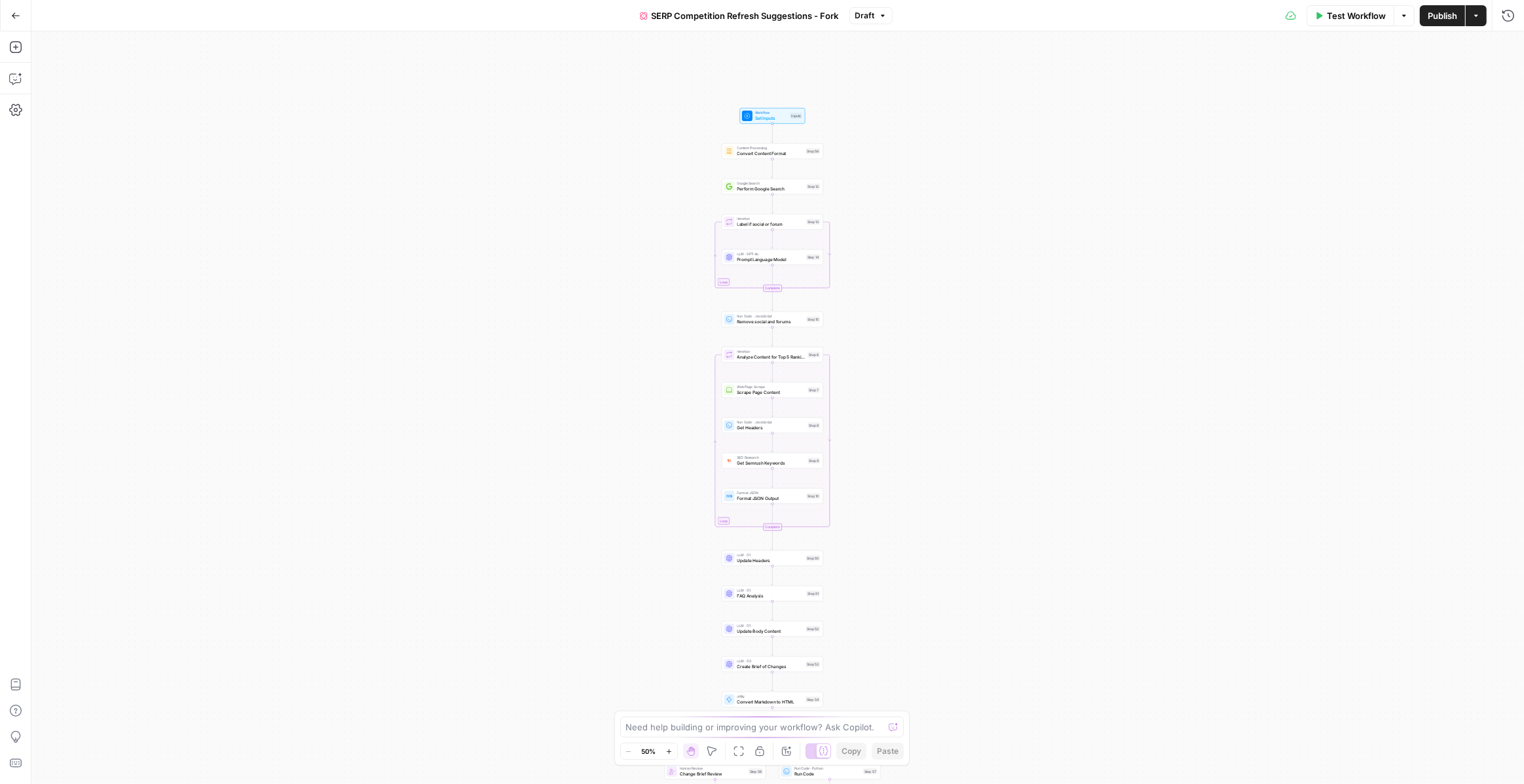
drag, startPoint x: 880, startPoint y: 142, endPoint x: 874, endPoint y: 218, distance: 76.2
click at [874, 218] on div "true false Workflow Set Inputs Inputs Content Processing Convert Content Format…" at bounding box center [777, 408] width 1492 height 752
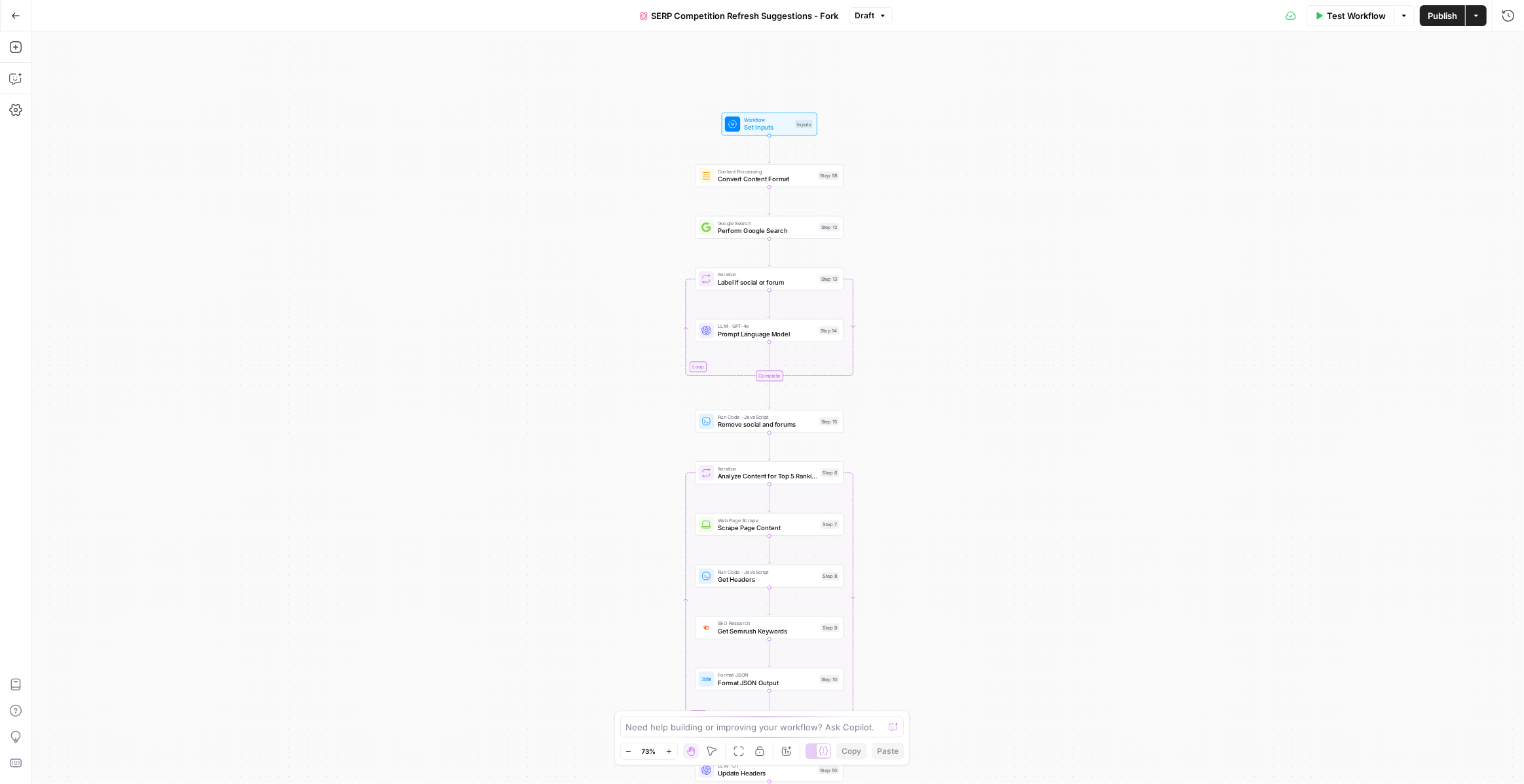
drag, startPoint x: 874, startPoint y: 218, endPoint x: 874, endPoint y: 370, distance: 152.0
click at [874, 370] on div "true false Workflow Set Inputs Inputs Content Processing Convert Content Format…" at bounding box center [777, 408] width 1492 height 752
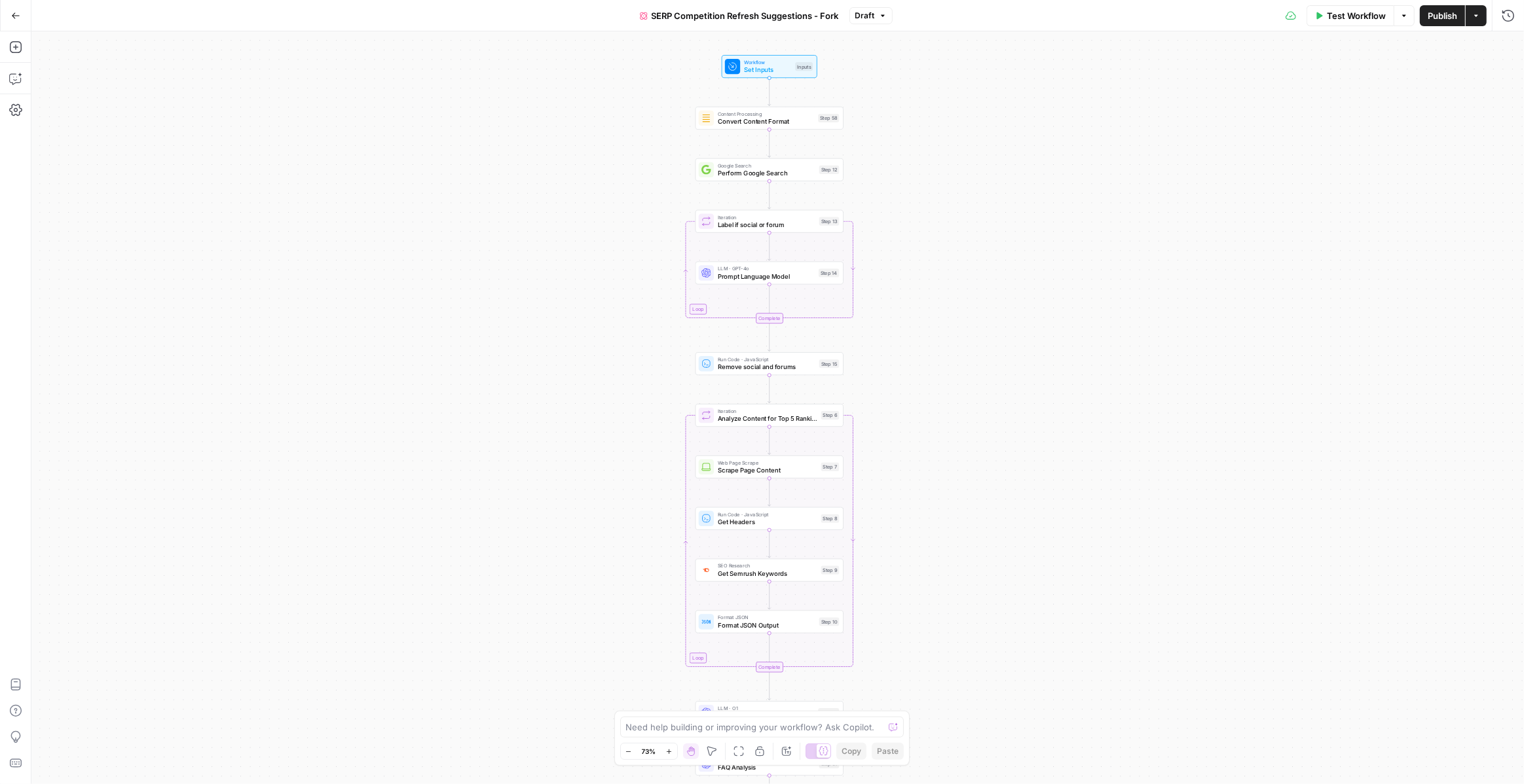
drag, startPoint x: 882, startPoint y: 472, endPoint x: 882, endPoint y: 403, distance: 69.0
click at [882, 403] on div "true false Workflow Set Inputs Inputs Content Processing Convert Content Format…" at bounding box center [777, 408] width 1492 height 752
click at [16, 78] on icon "button" at bounding box center [15, 78] width 13 height 13
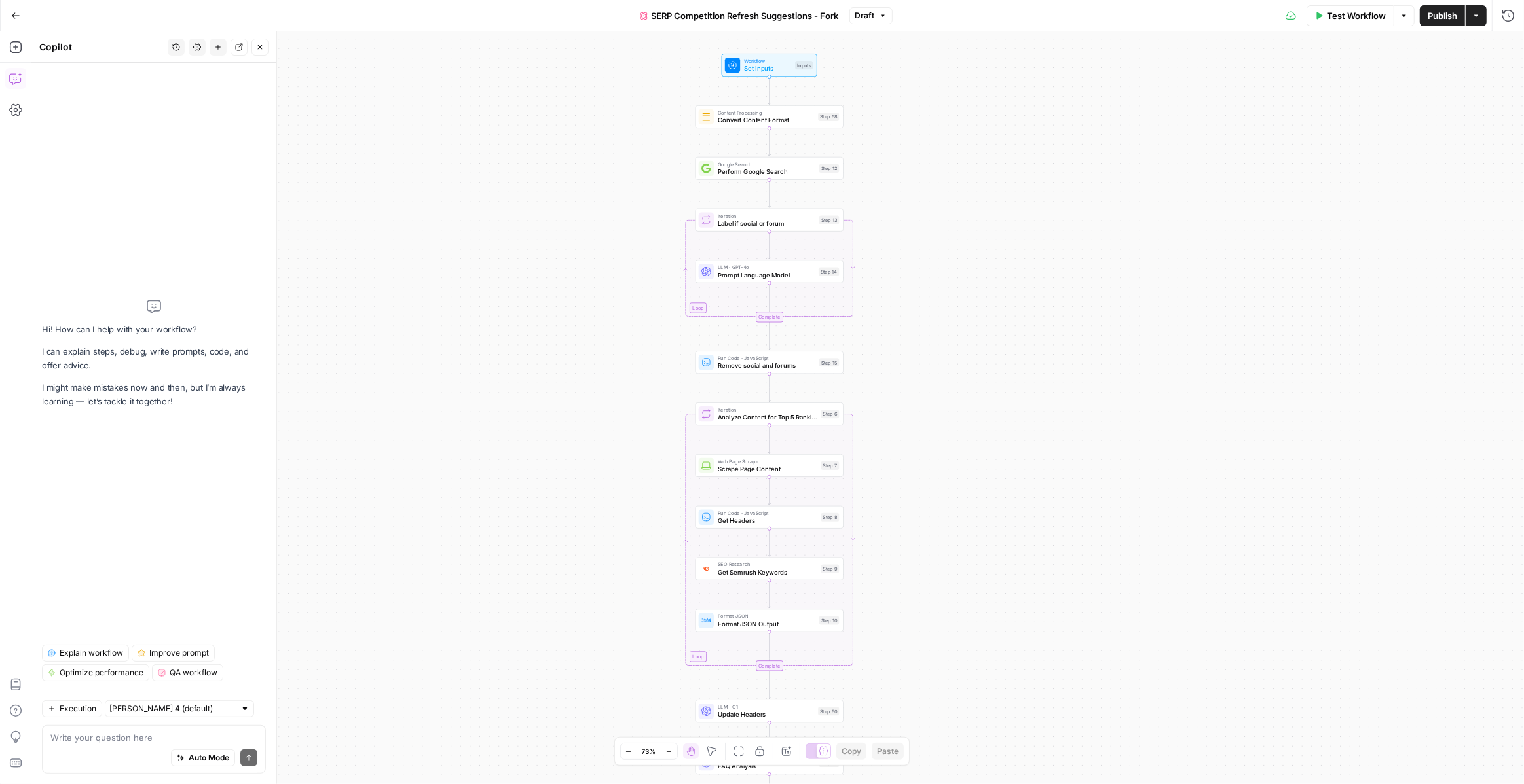
click at [93, 650] on span "Explain workflow" at bounding box center [92, 653] width 63 height 11
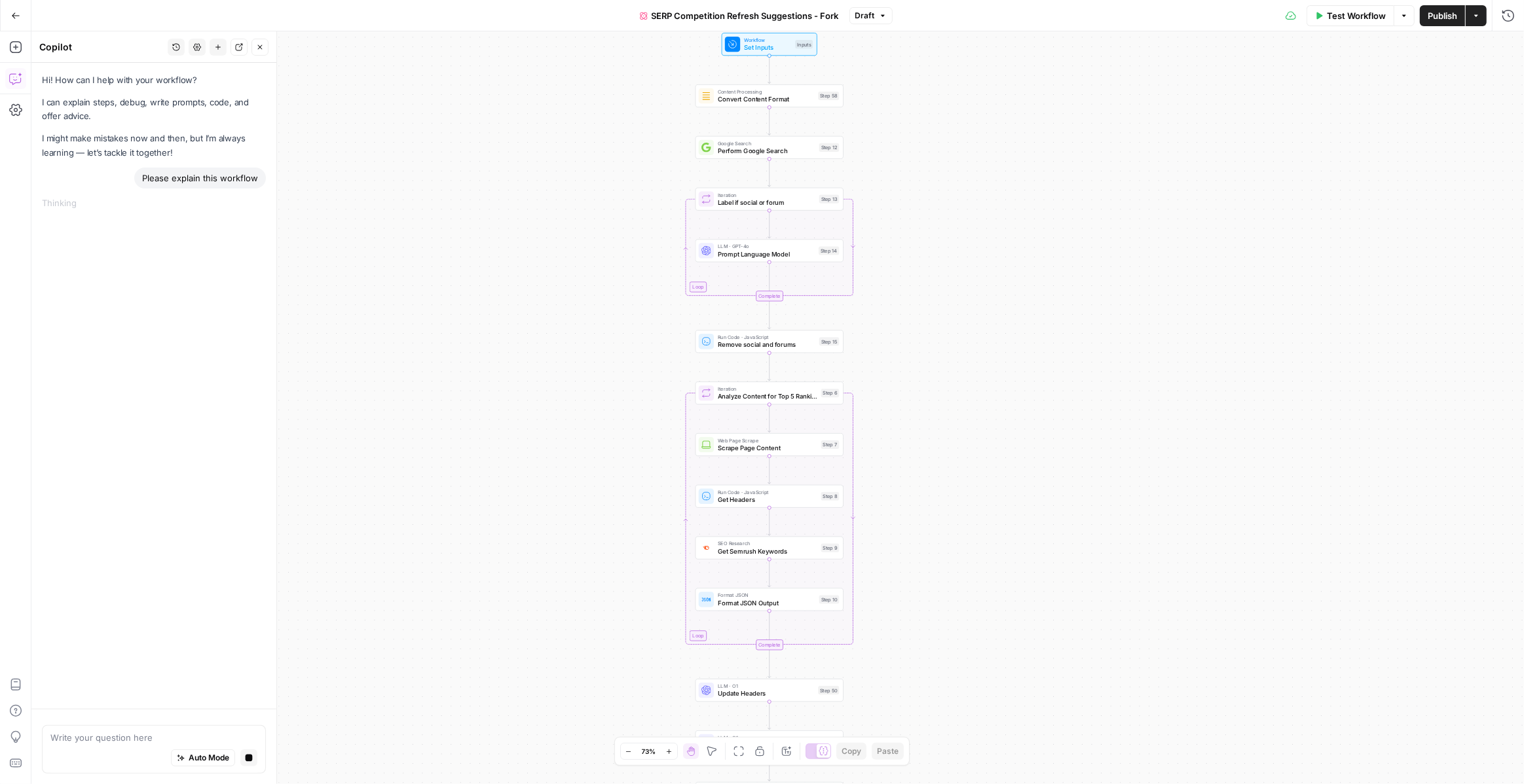
drag, startPoint x: 880, startPoint y: 392, endPoint x: 879, endPoint y: 372, distance: 20.0
click at [879, 372] on div "true false Workflow Set Inputs Inputs Content Processing Convert Content Format…" at bounding box center [777, 408] width 1492 height 752
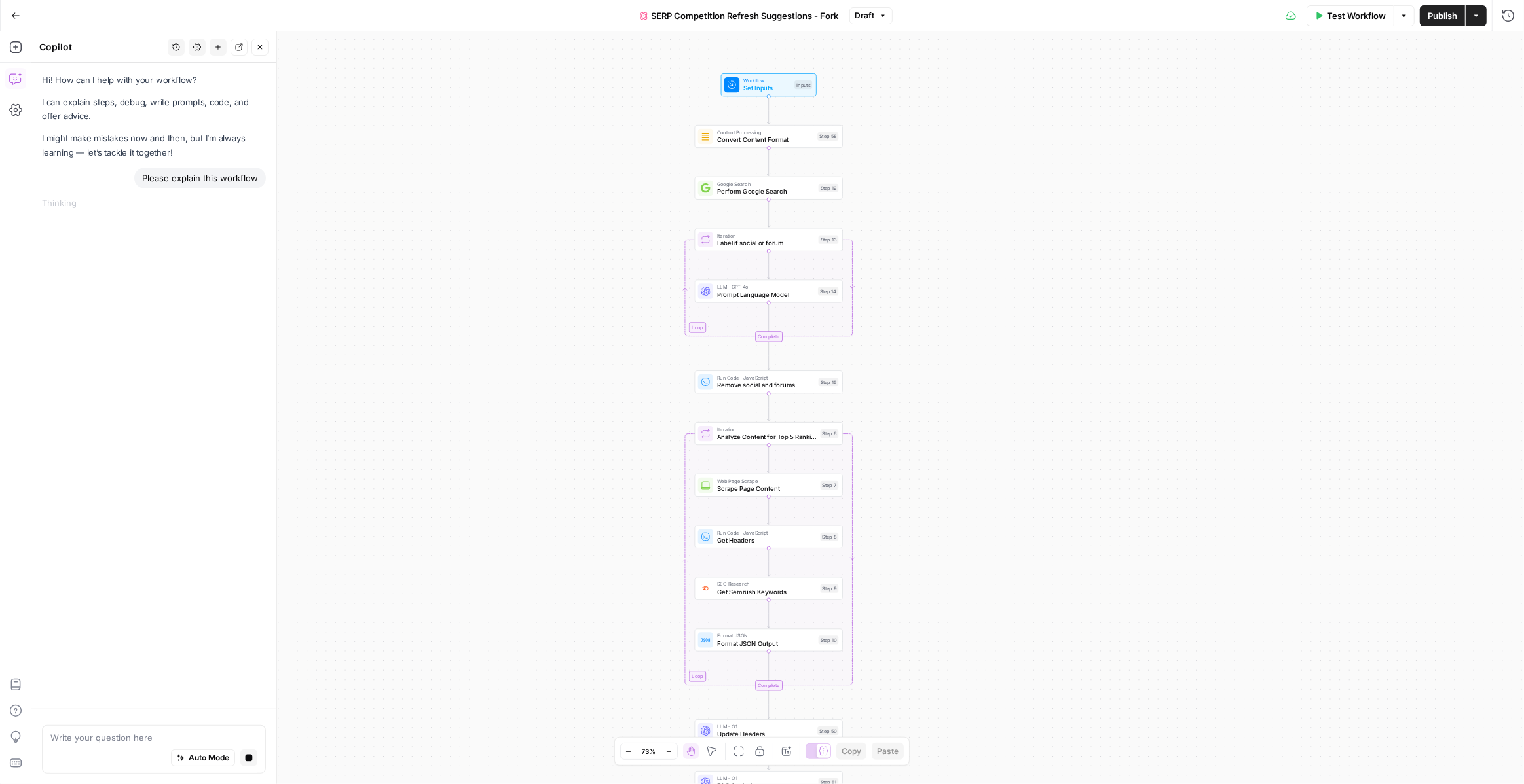
drag, startPoint x: 895, startPoint y: 337, endPoint x: 895, endPoint y: 379, distance: 42.0
click at [895, 380] on div "true false Workflow Set Inputs Inputs Content Processing Convert Content Format…" at bounding box center [777, 408] width 1492 height 752
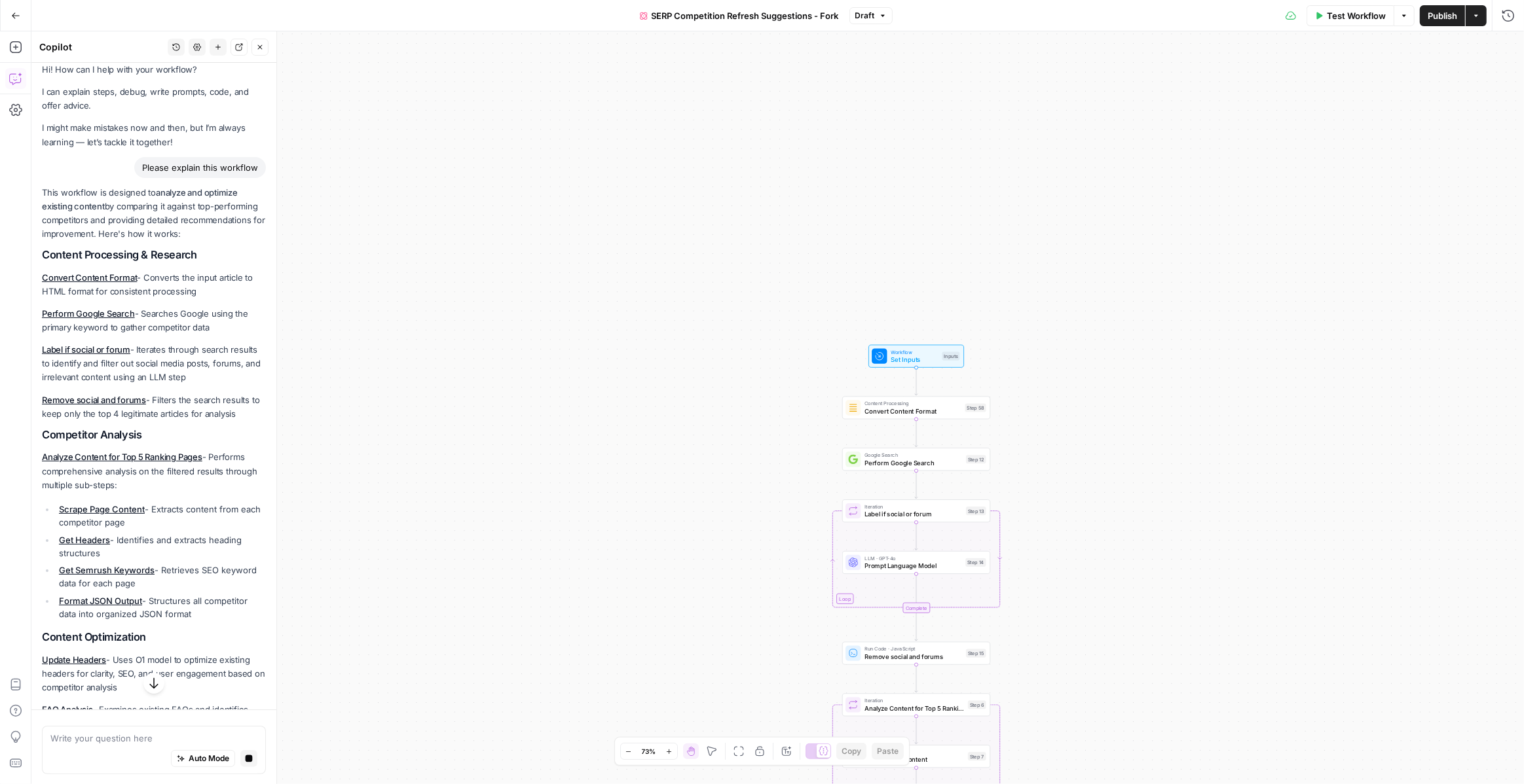
scroll to position [7, 0]
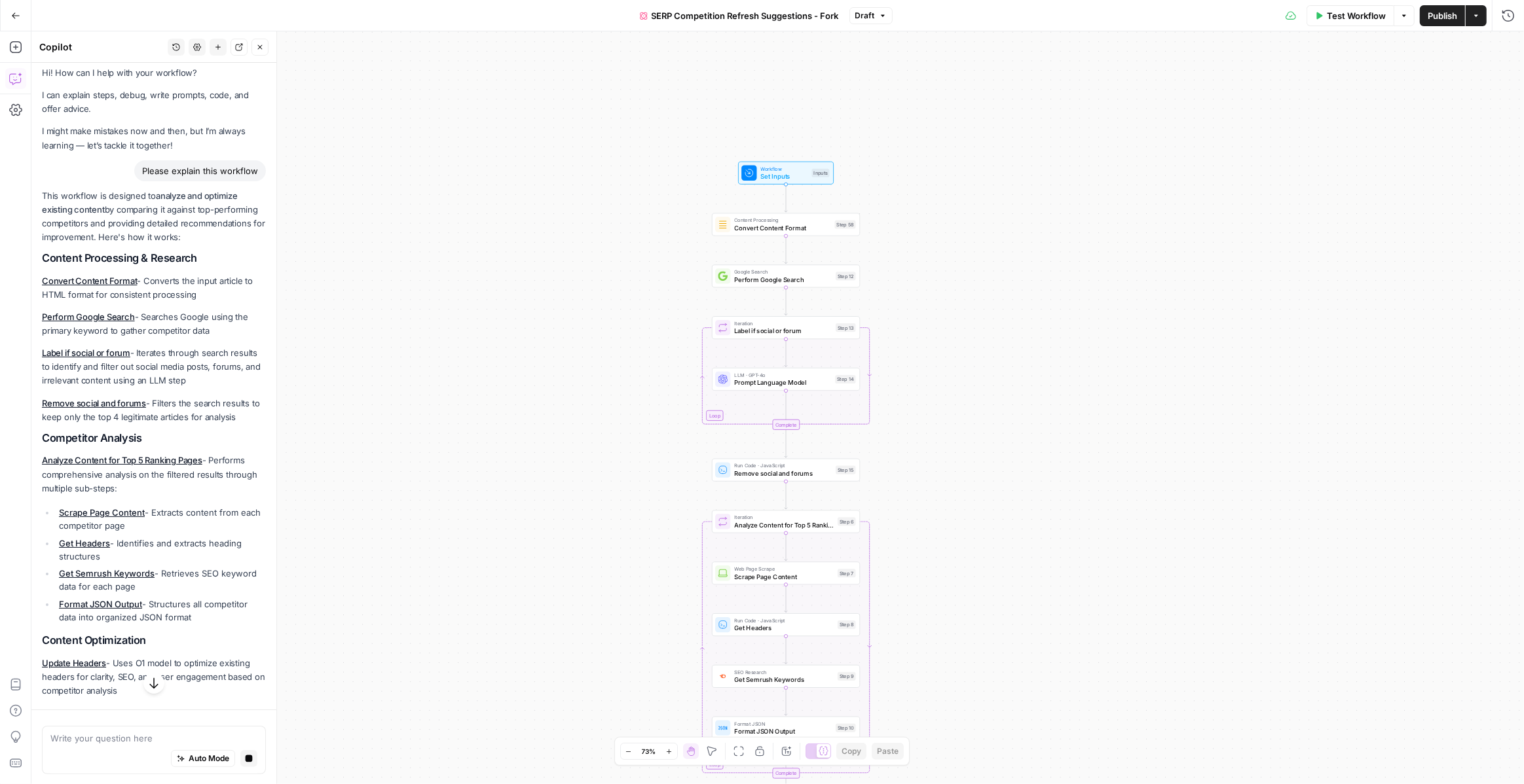
drag, startPoint x: 658, startPoint y: 467, endPoint x: 520, endPoint y: 273, distance: 238.1
click at [520, 273] on div "true false Workflow Set Inputs Inputs Content Processing Convert Content Format…" at bounding box center [777, 408] width 1492 height 752
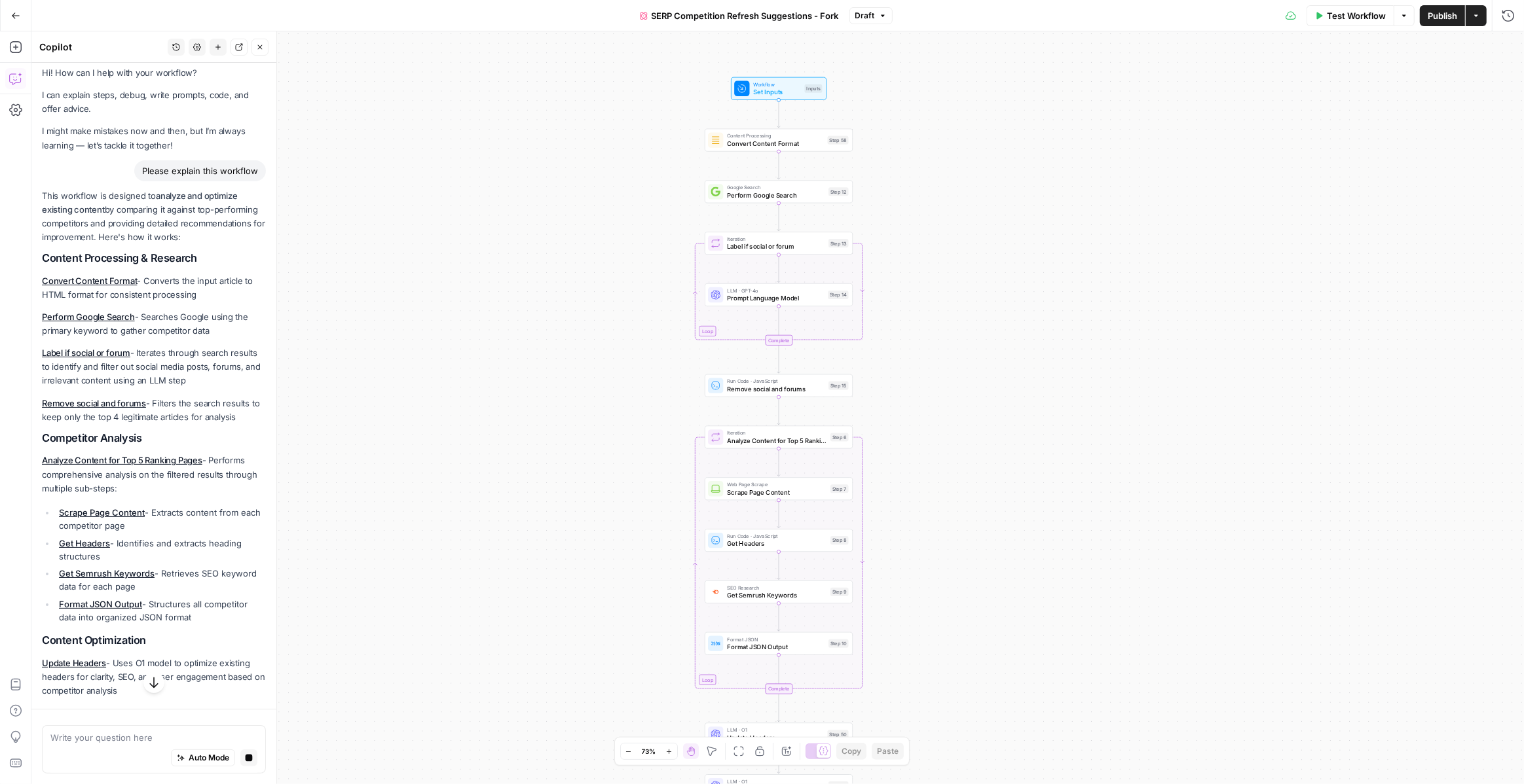
drag, startPoint x: 535, startPoint y: 329, endPoint x: 535, endPoint y: 258, distance: 71.0
click at [535, 258] on div "true false Workflow Set Inputs Inputs Content Processing Convert Content Format…" at bounding box center [777, 408] width 1492 height 752
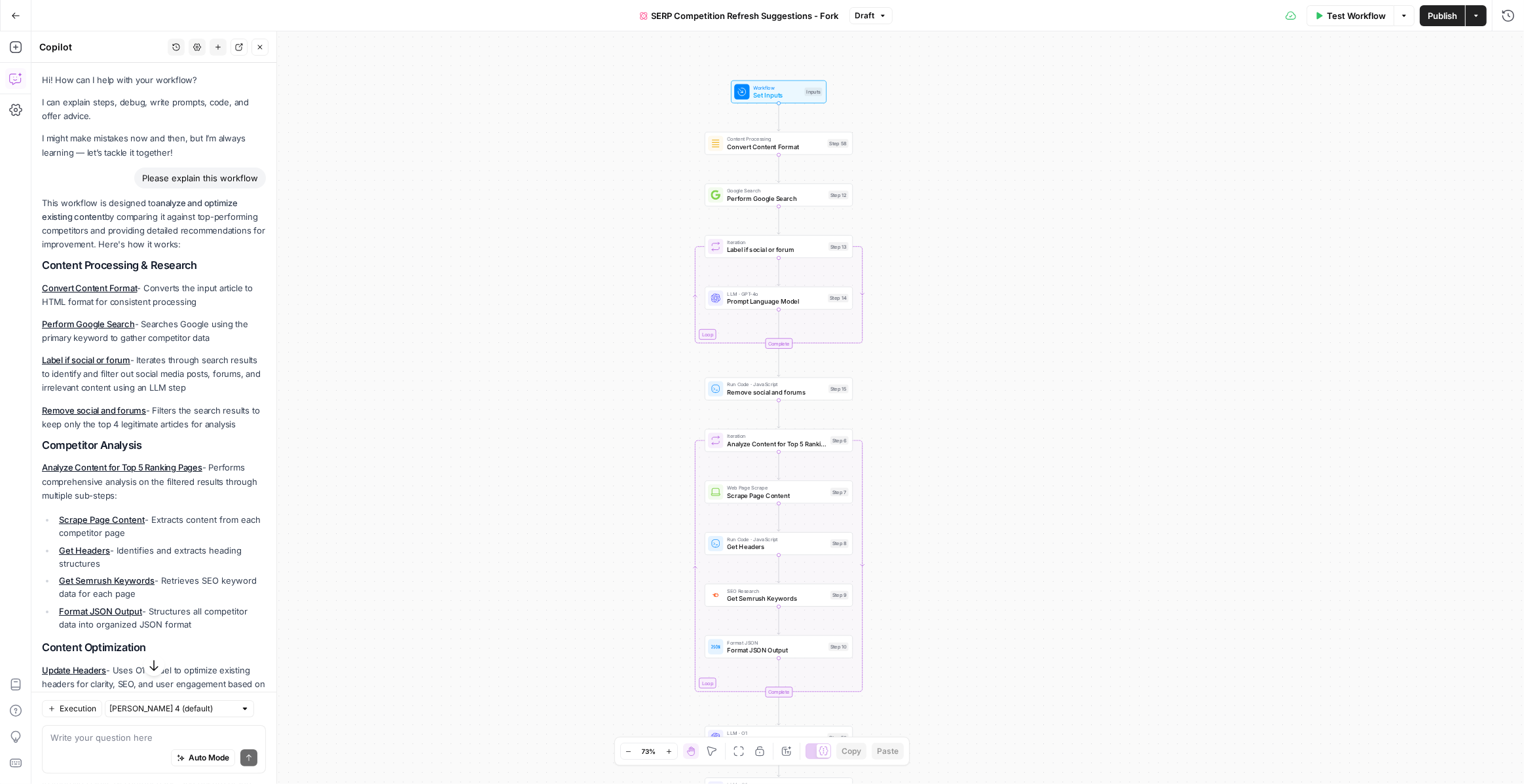
scroll to position [115, 0]
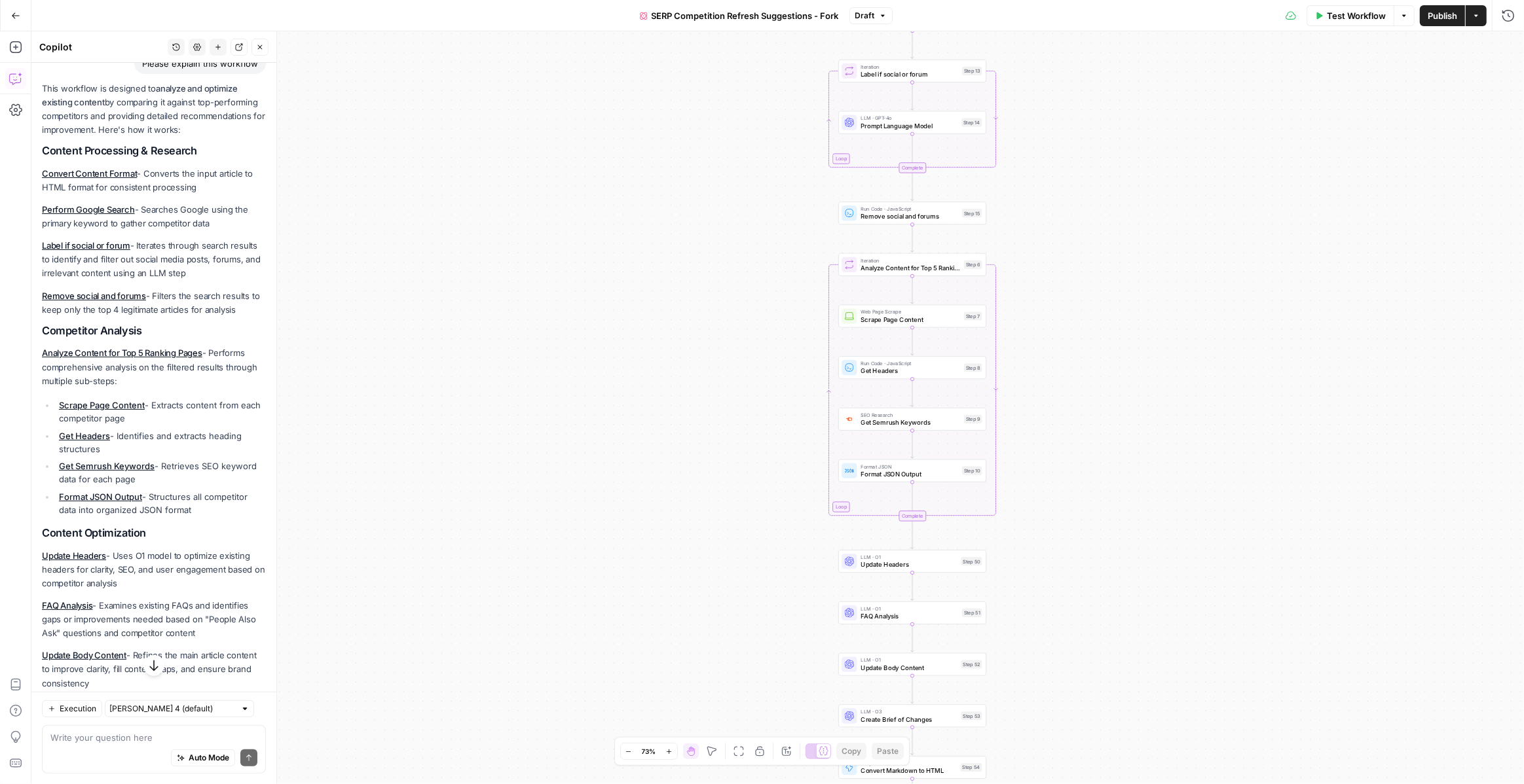
drag, startPoint x: 711, startPoint y: 360, endPoint x: 705, endPoint y: 270, distance: 90.2
click at [705, 270] on div "true false Workflow Set Inputs Inputs Content Processing Convert Content Format…" at bounding box center [777, 408] width 1492 height 752
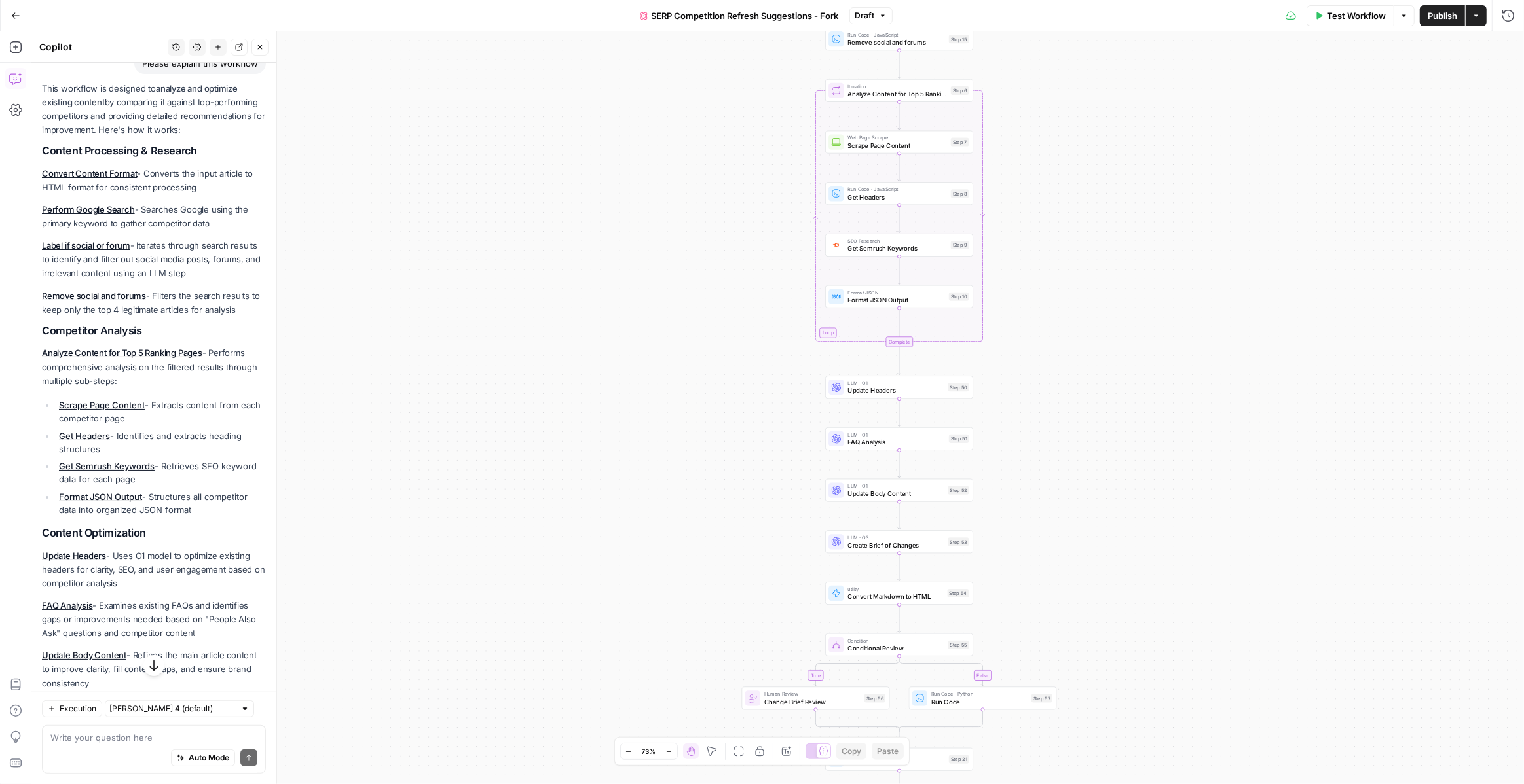
drag, startPoint x: 765, startPoint y: 312, endPoint x: 751, endPoint y: 126, distance: 186.5
click at [750, 125] on div "true false Workflow Set Inputs Inputs Content Processing Convert Content Format…" at bounding box center [777, 408] width 1492 height 752
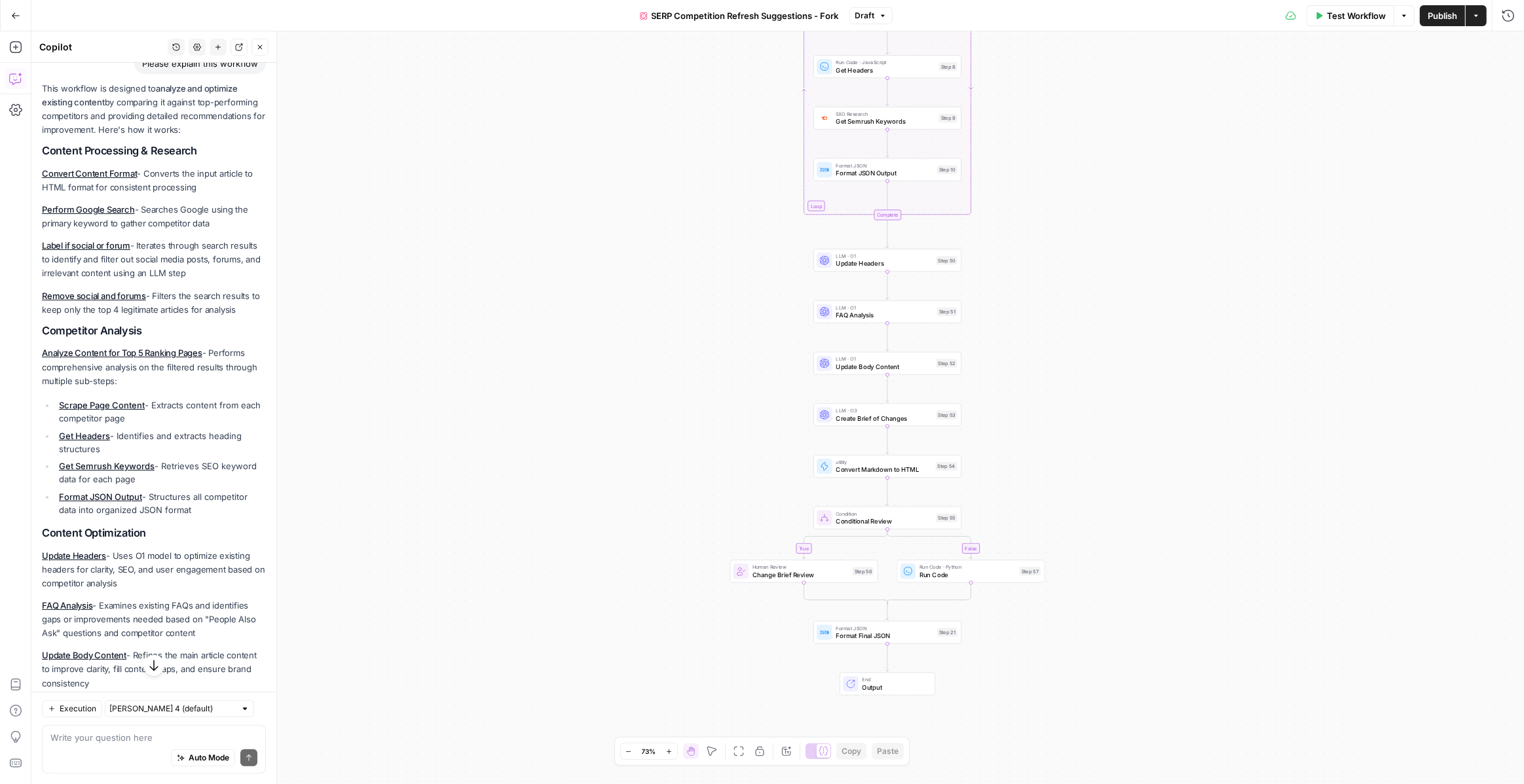
drag, startPoint x: 753, startPoint y: 347, endPoint x: 745, endPoint y: 233, distance: 114.3
click at [745, 233] on div "true false Workflow Set Inputs Inputs Content Processing Convert Content Format…" at bounding box center [777, 408] width 1492 height 752
drag, startPoint x: 753, startPoint y: 246, endPoint x: 753, endPoint y: 195, distance: 51.0
click at [753, 195] on div "true false Workflow Set Inputs Inputs Content Processing Convert Content Format…" at bounding box center [777, 408] width 1492 height 752
